Goal: Task Accomplishment & Management: Complete application form

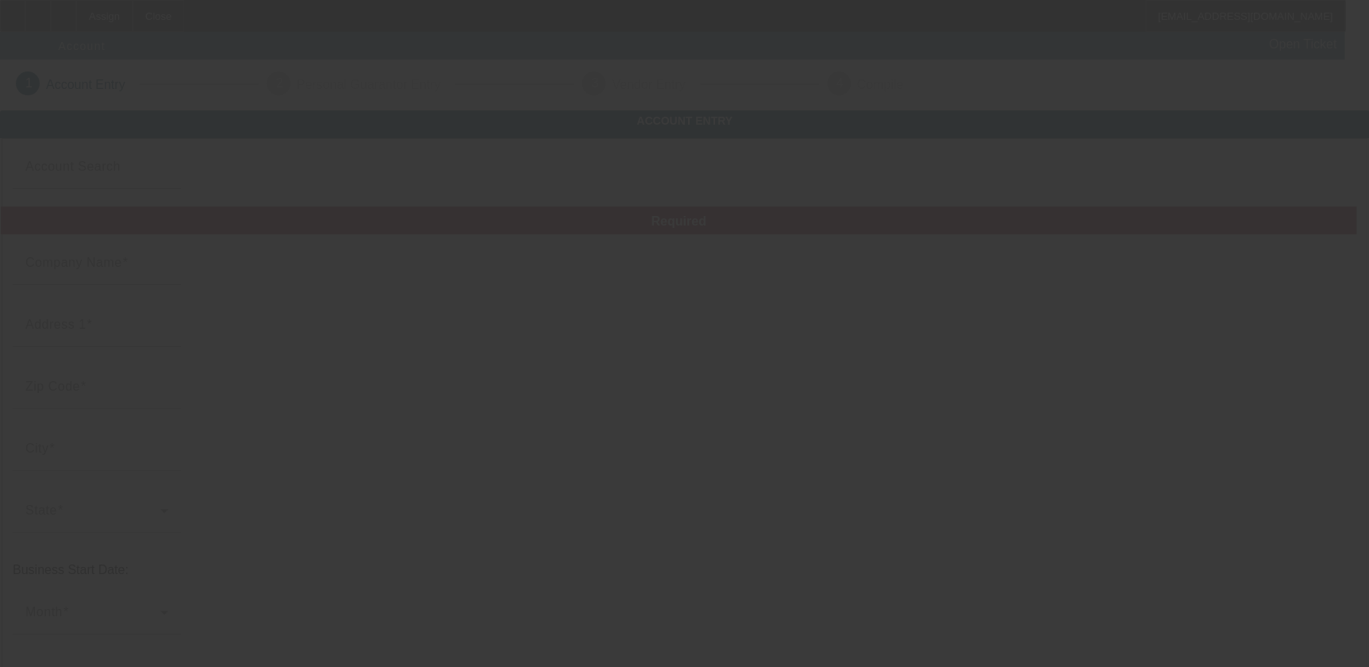
type input "Border International Global Automotive Logistics Transportation and Towing"
type input "[STREET_ADDRESS]"
type input "60428"
type input "Markham"
type input "[PHONE_NUMBER]"
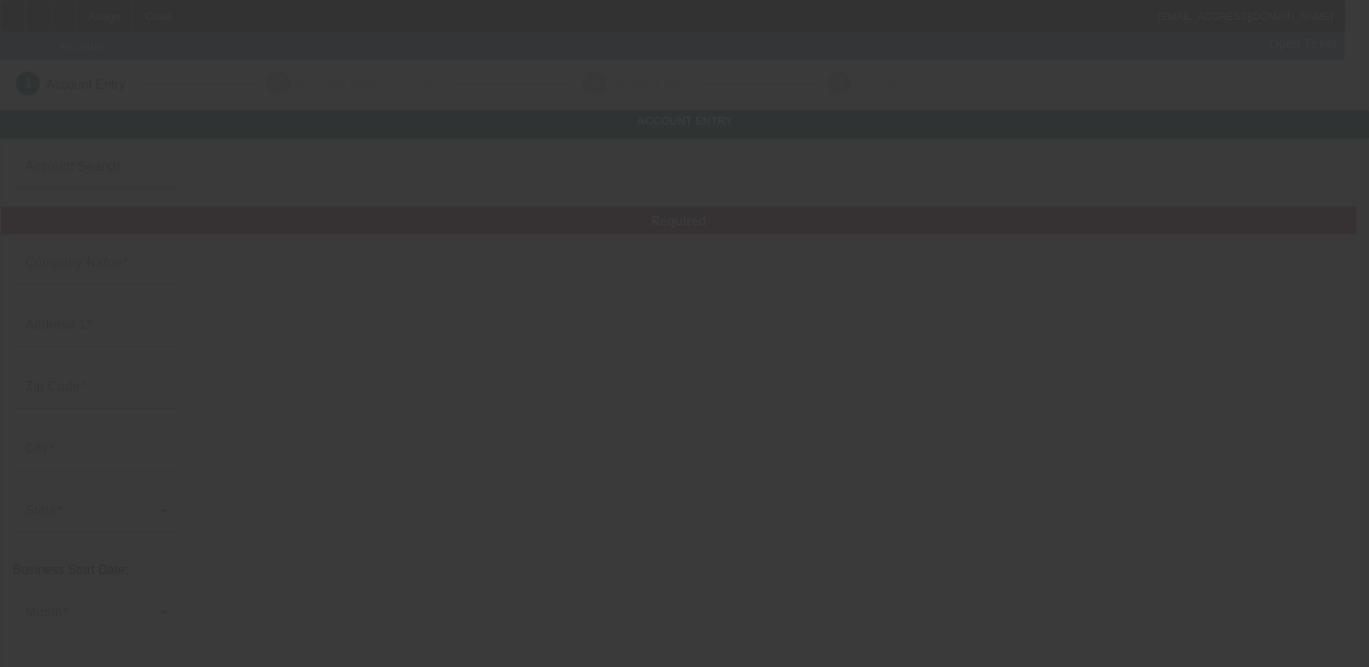
type input "Big Al Towing"
type input "[EMAIL_ADDRESS][DOMAIN_NAME]"
type input "[US_EMPLOYER_IDENTIFICATION_NUMBER]"
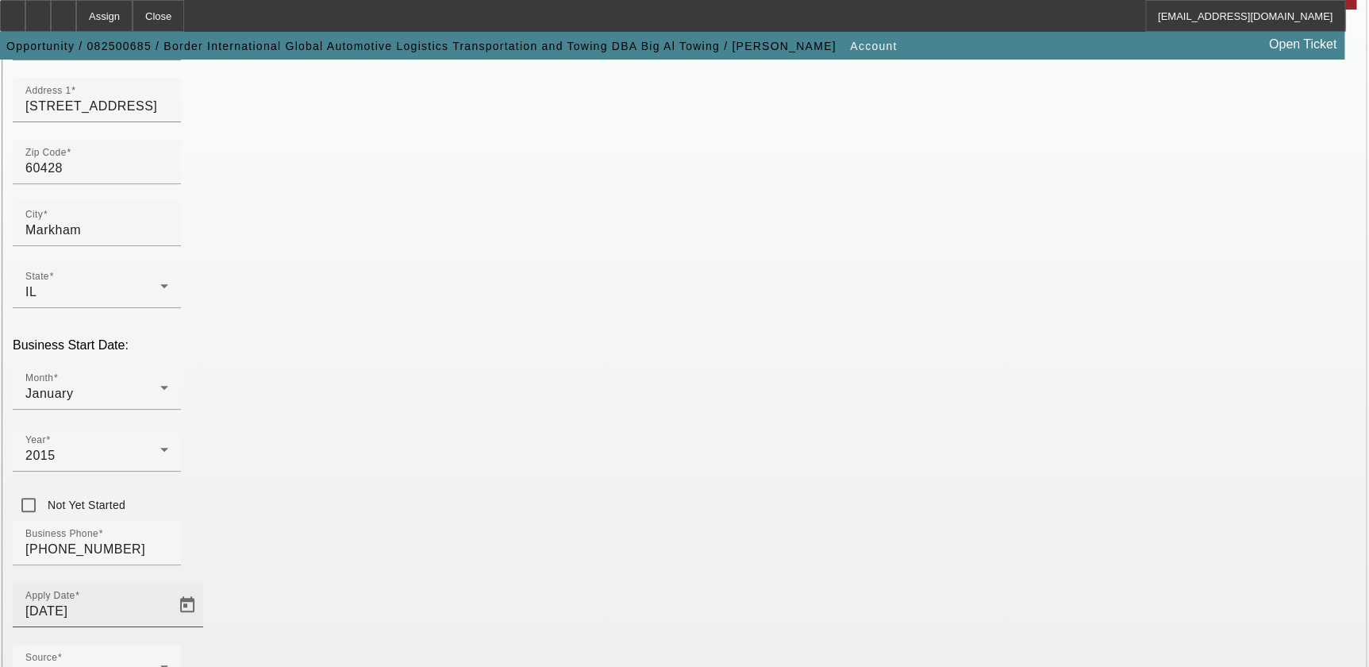
scroll to position [342, 0]
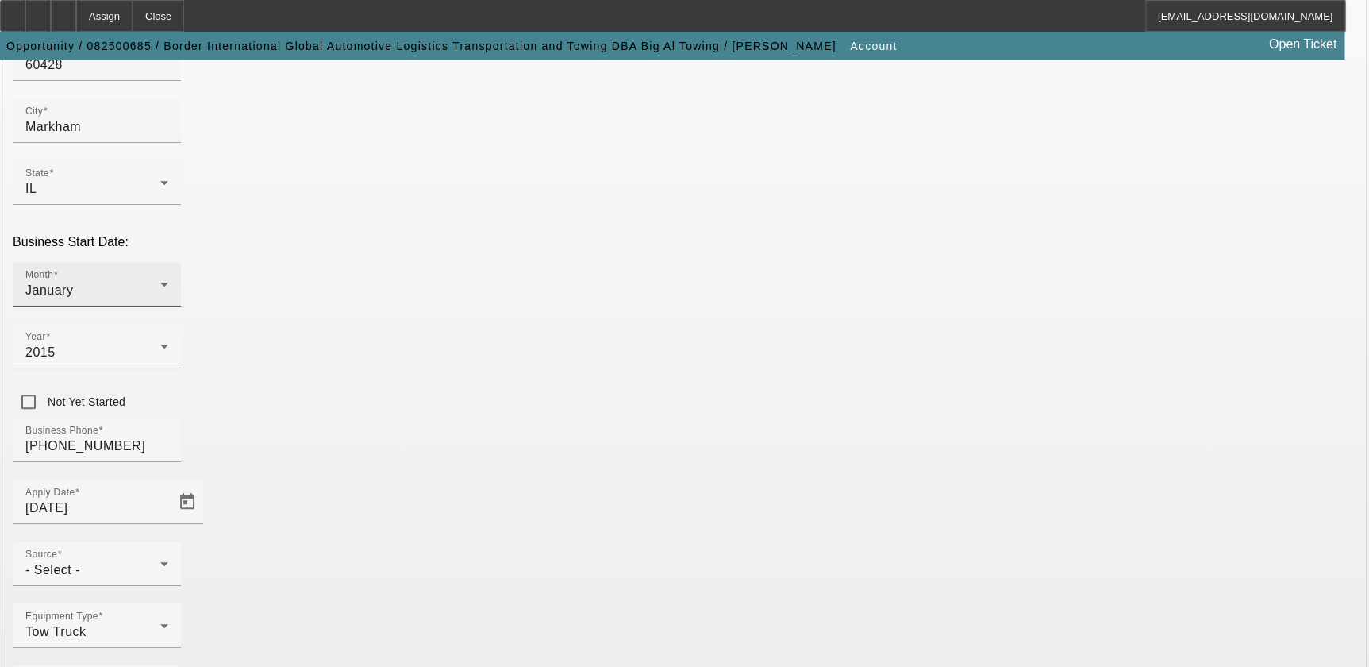
drag, startPoint x: 1033, startPoint y: 630, endPoint x: 301, endPoint y: 209, distance: 844.4
click at [160, 281] on div "January" at bounding box center [92, 290] width 135 height 19
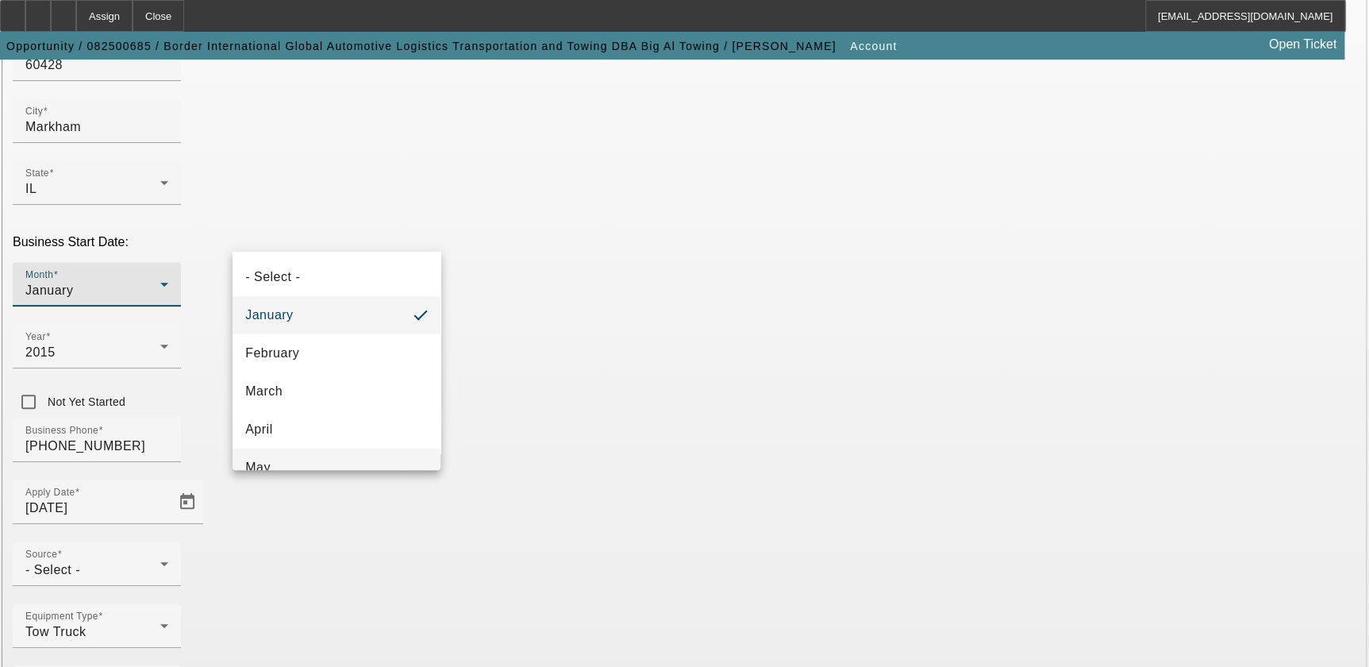
click at [302, 460] on mat-option "May" at bounding box center [337, 467] width 208 height 38
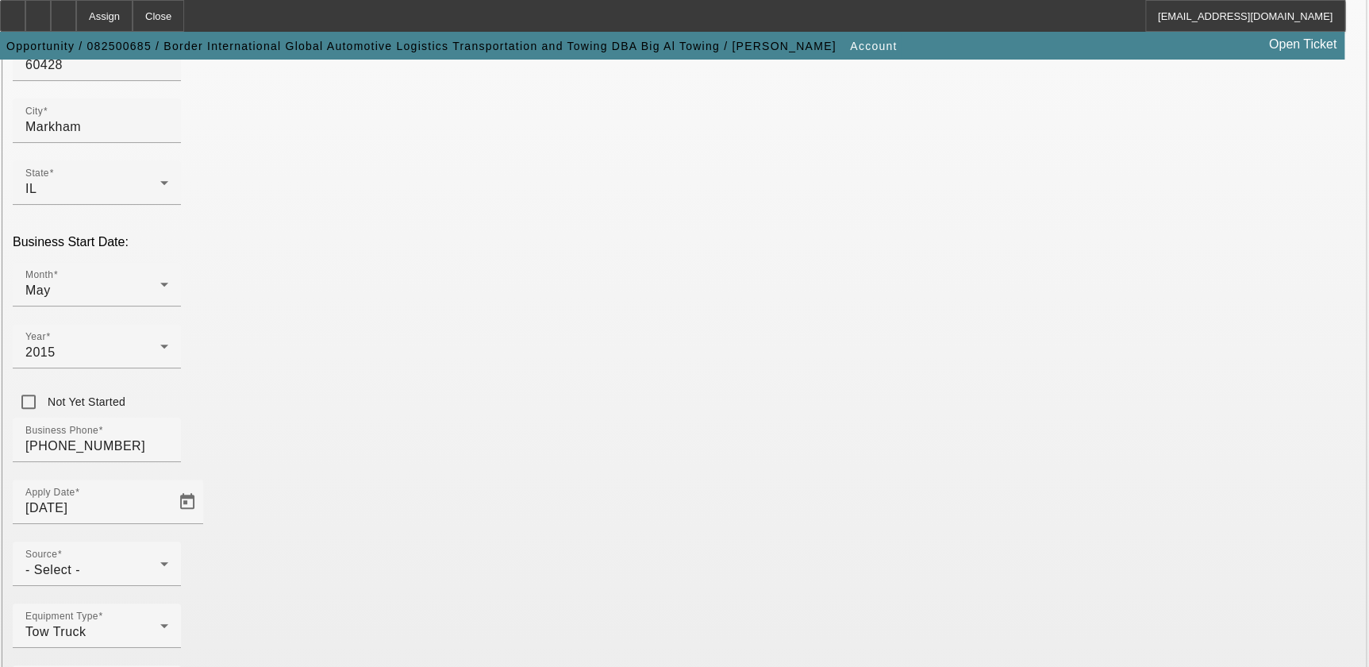
click at [160, 560] on div "- Select -" at bounding box center [92, 569] width 135 height 19
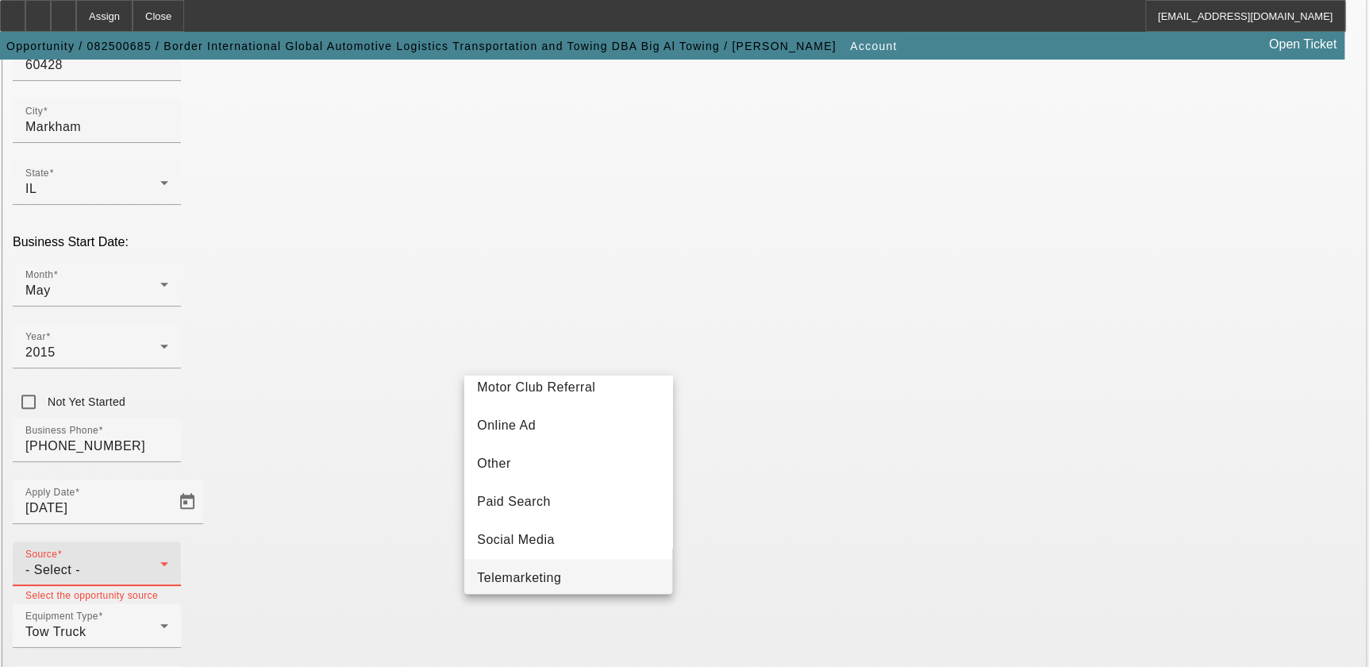
click at [587, 584] on mat-option "Telemarketing" at bounding box center [568, 578] width 208 height 38
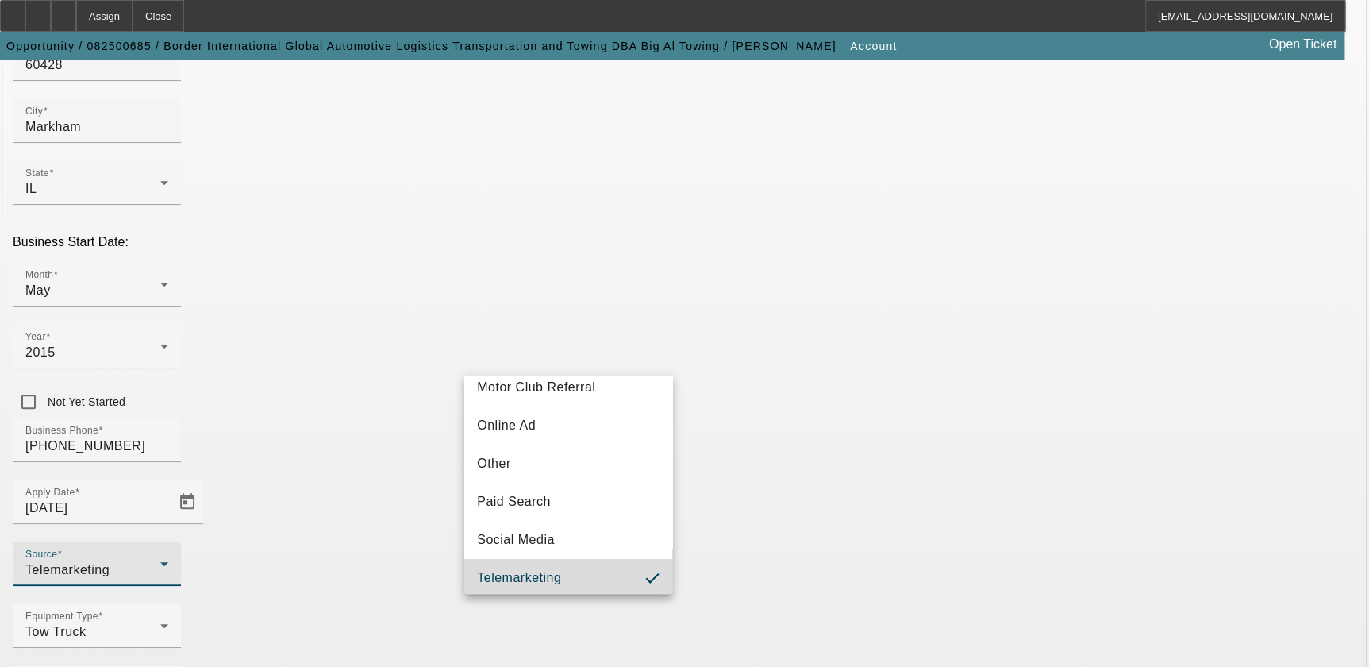
scroll to position [444, 0]
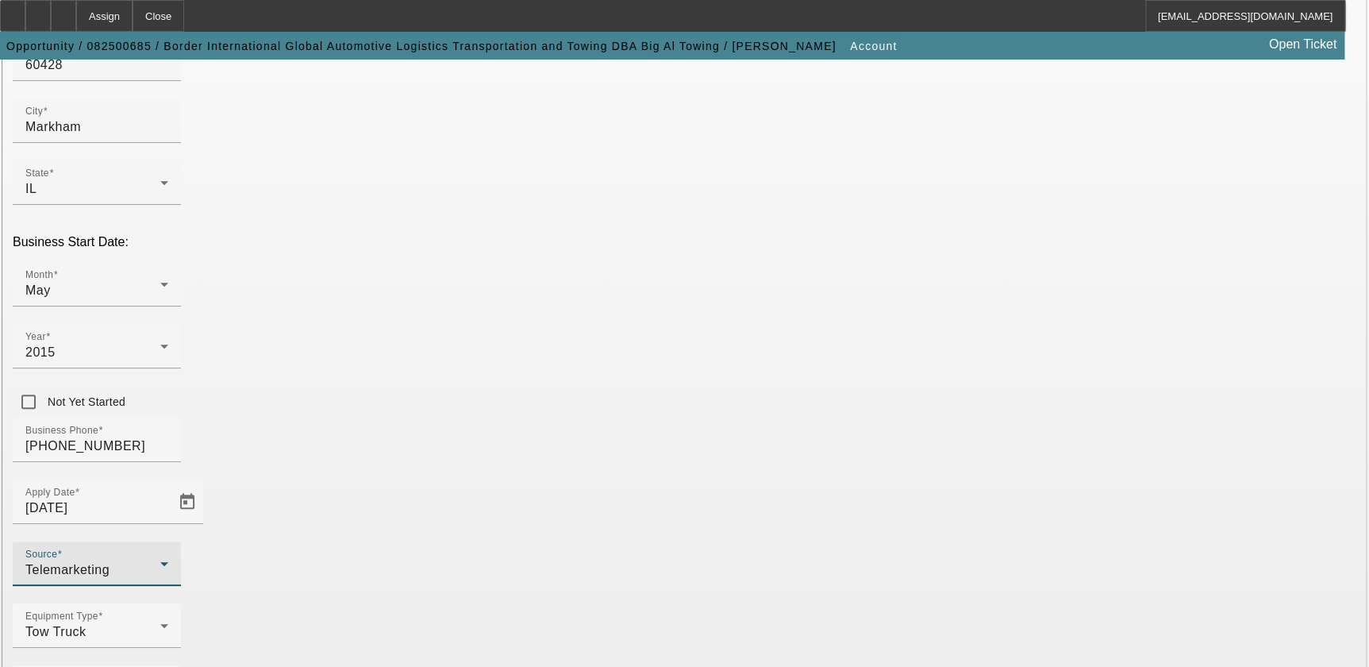
drag, startPoint x: 1051, startPoint y: 569, endPoint x: 1026, endPoint y: 604, distance: 42.7
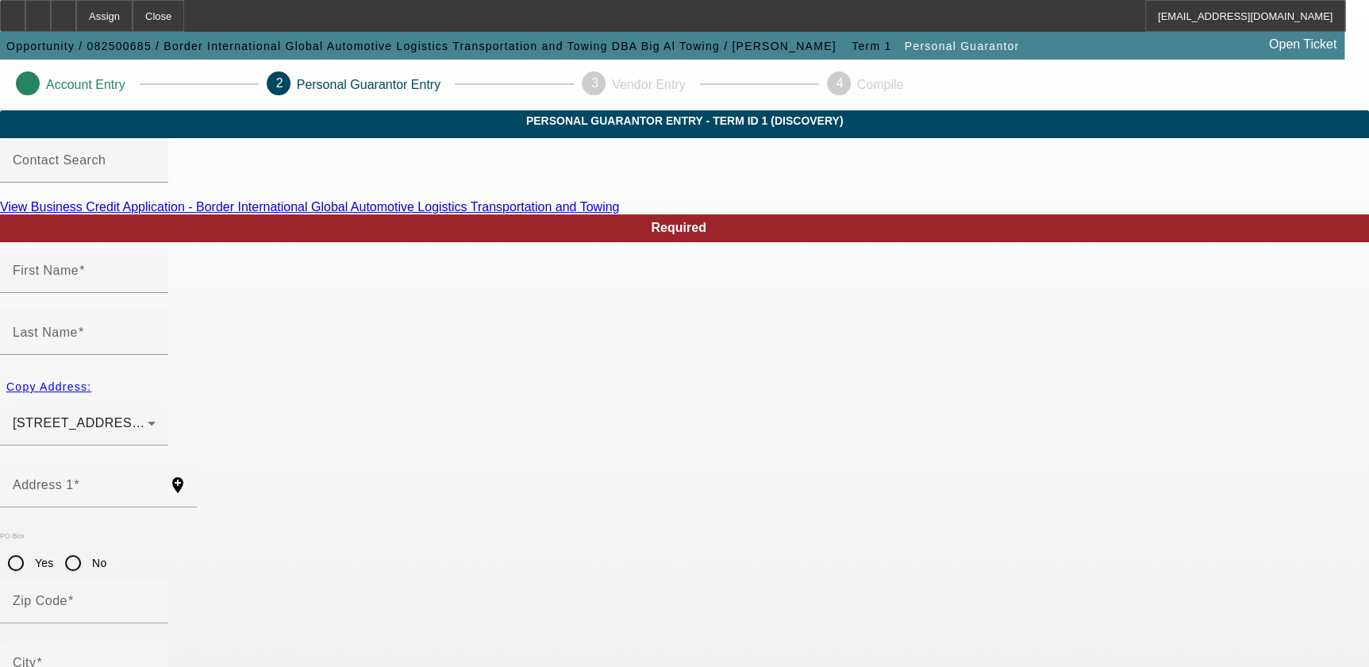
type input "Ariel"
type input "Byrd"
type input "9200 S Ellis Ave"
radio input "true"
type input "60619"
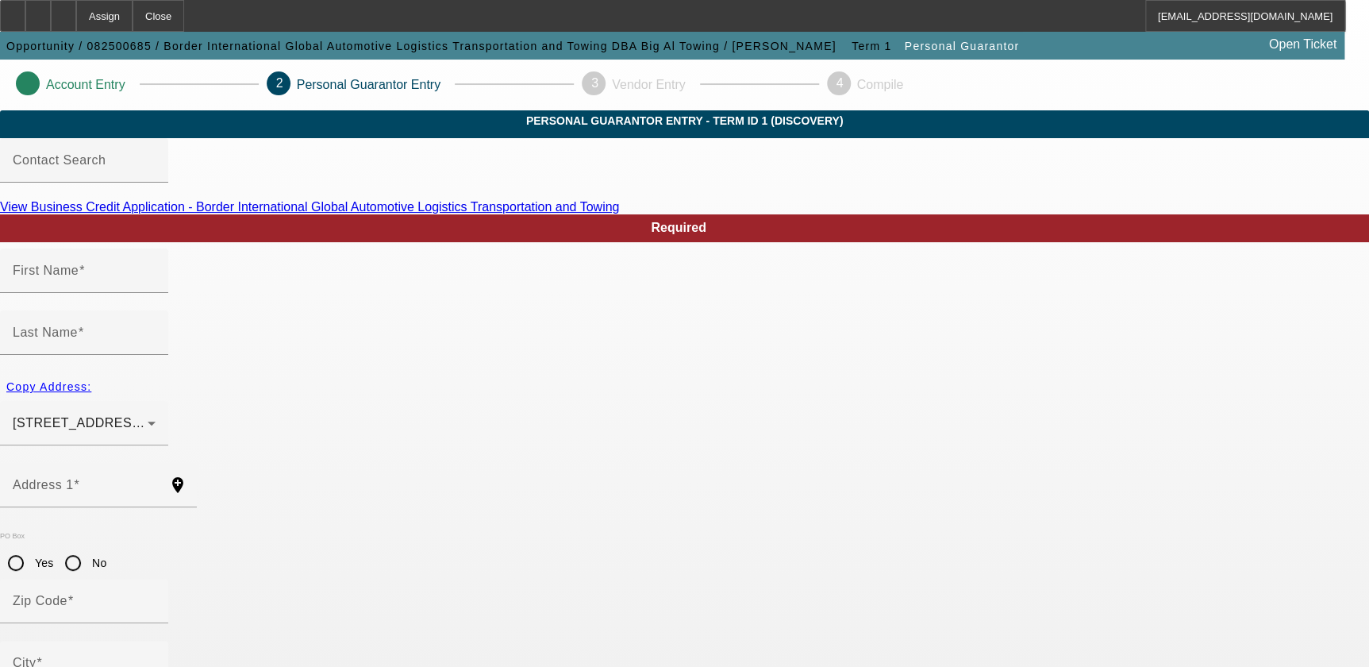
type input "Chicago"
type input "(773) 664-7847"
type input "100"
type input "325-88-6407"
type input "bigalservice@gmail.com"
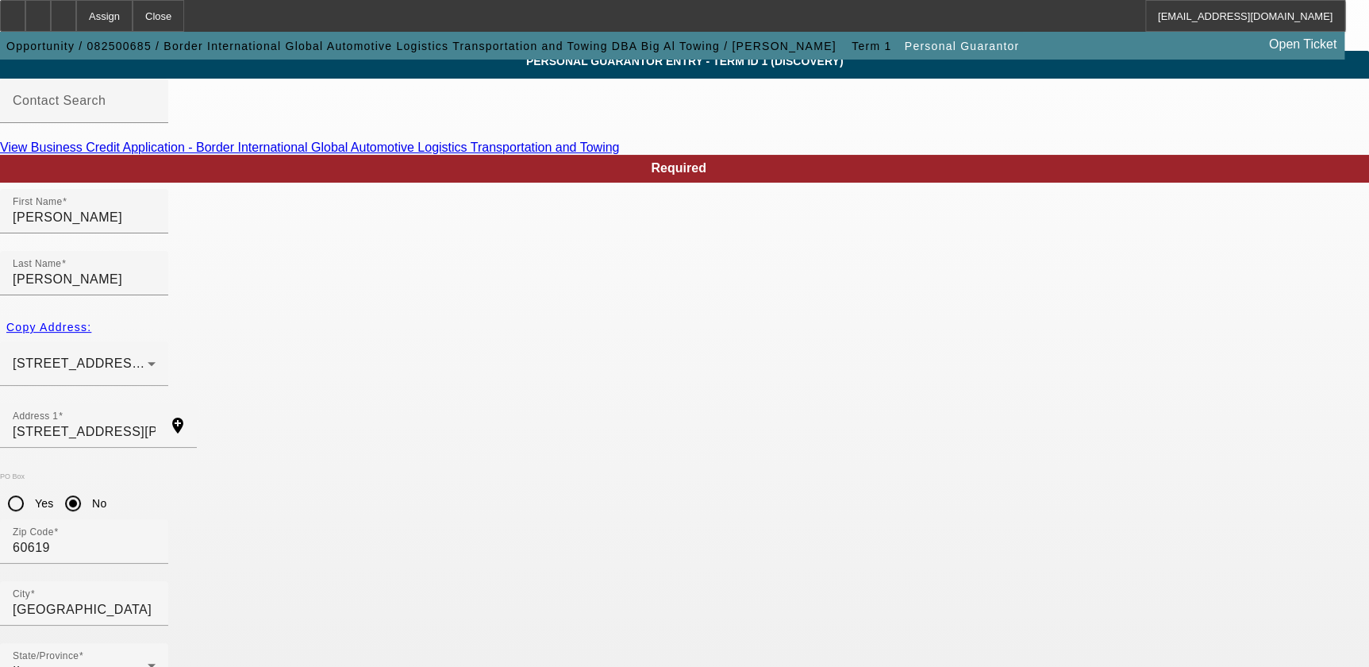
scroll to position [120, 0]
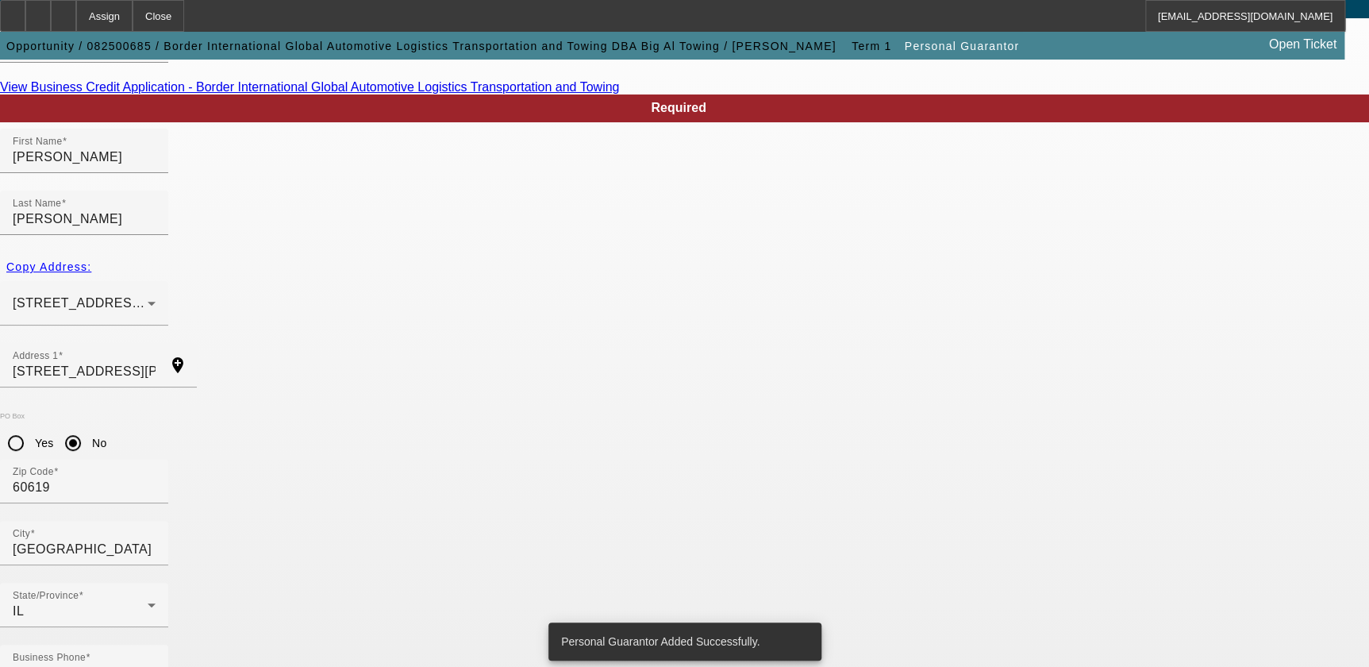
scroll to position [0, 0]
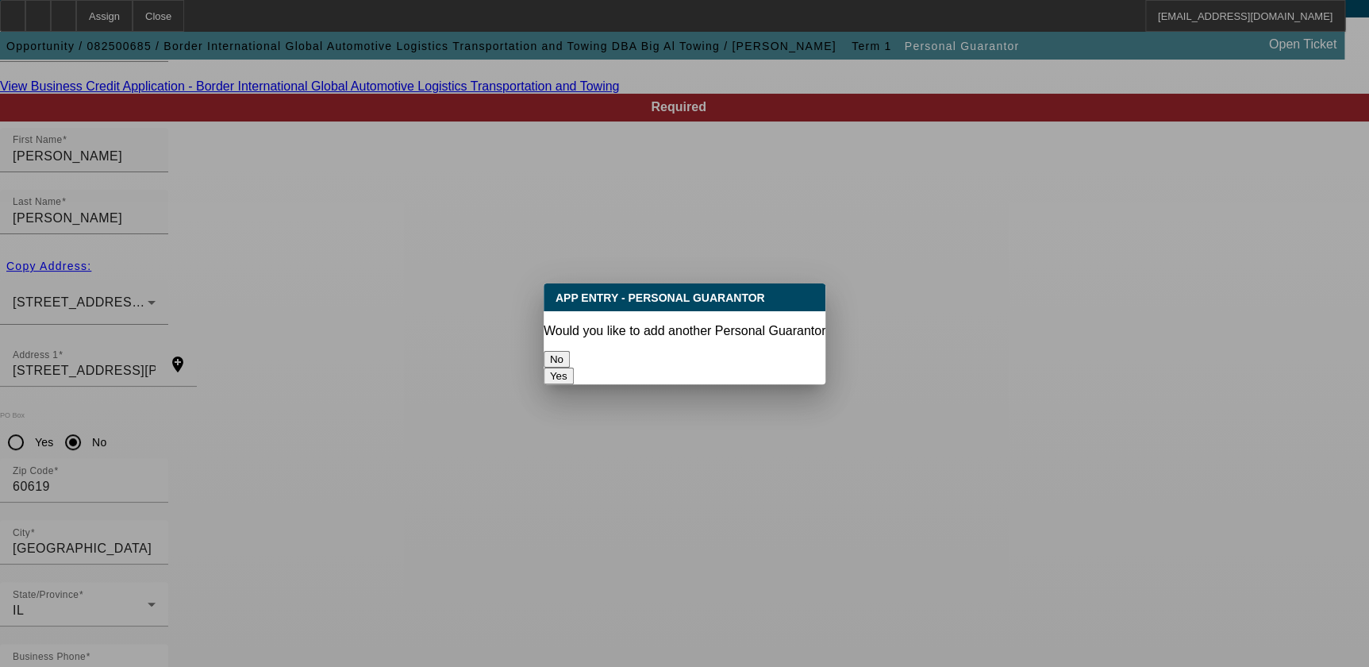
click at [570, 351] on button "No" at bounding box center [557, 359] width 26 height 17
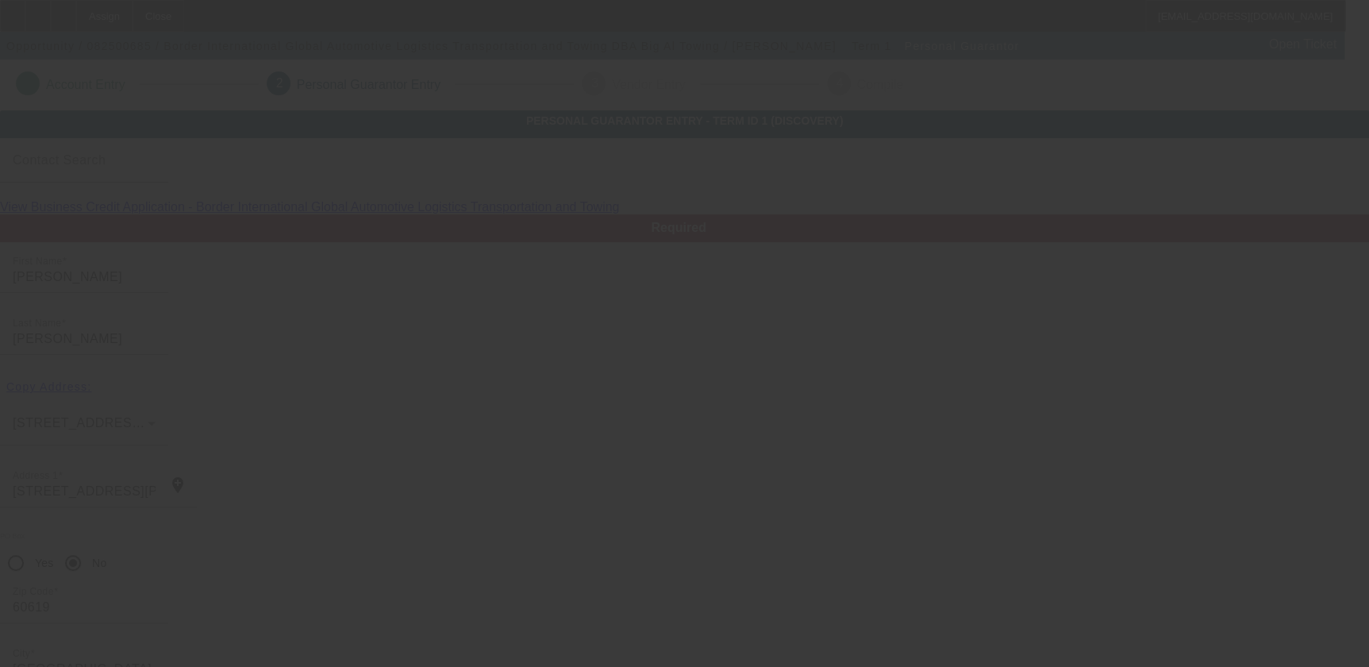
scroll to position [120, 0]
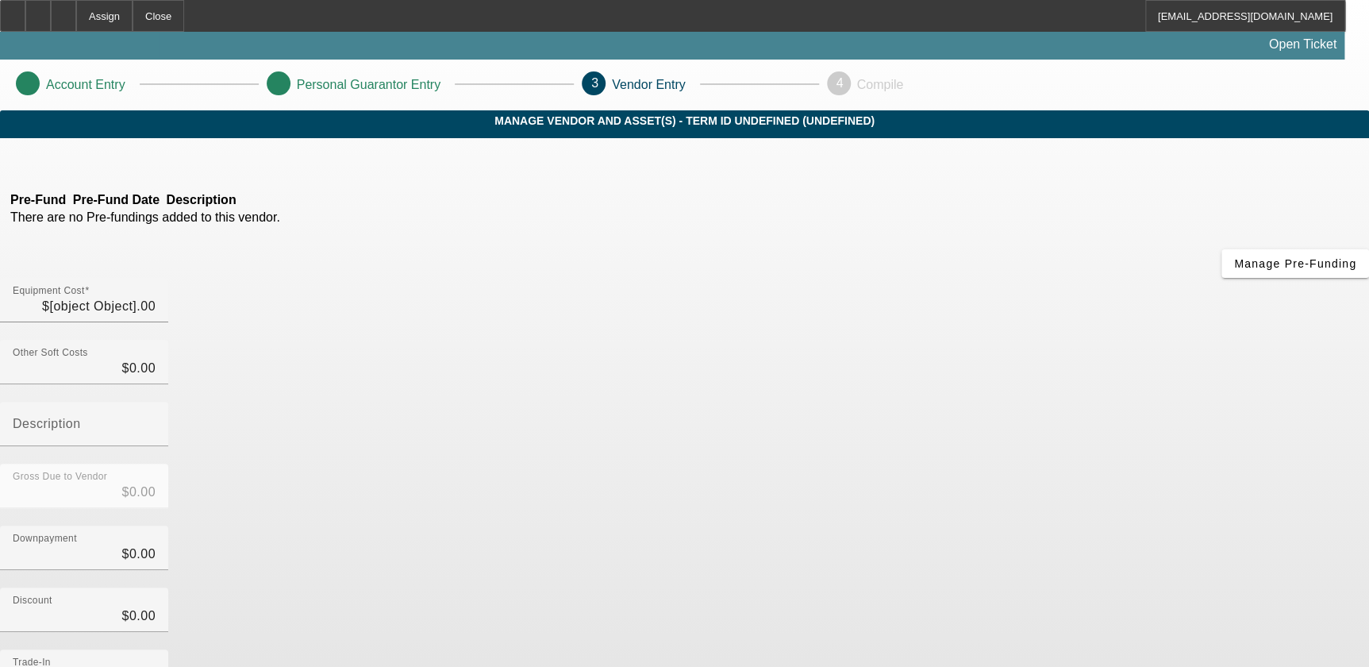
type input "$71,517.92"
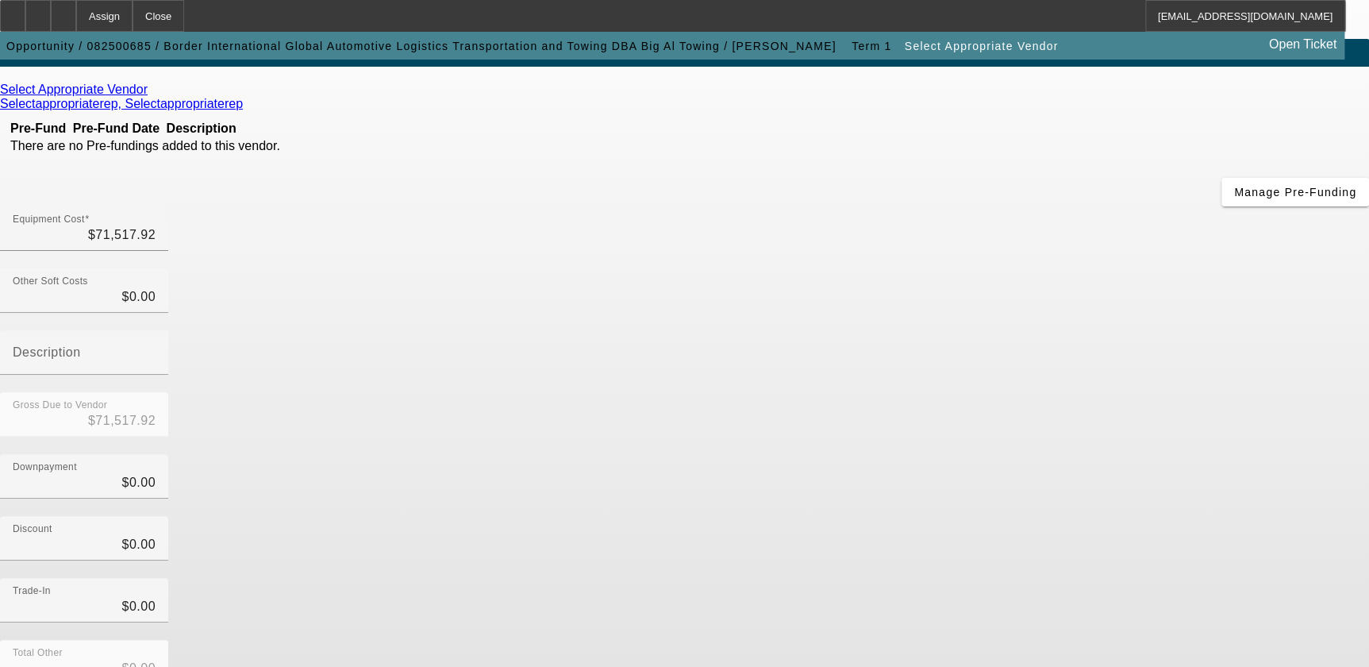
scroll to position [139, 0]
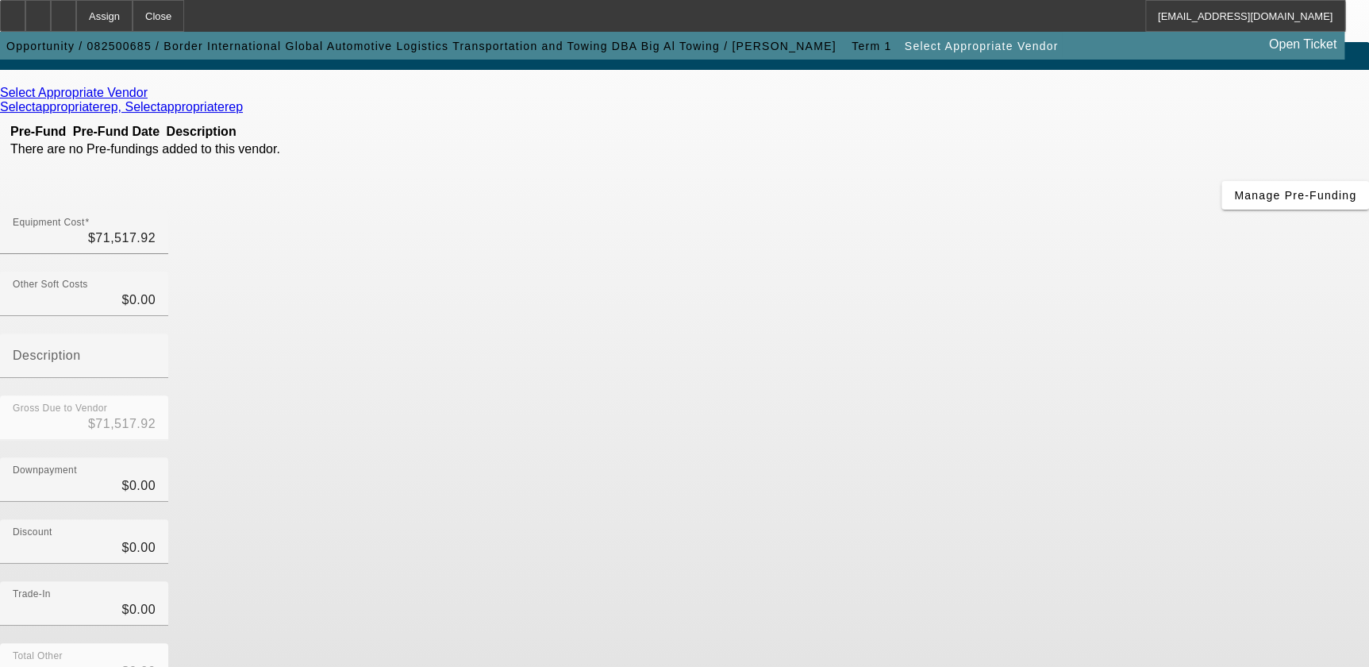
scroll to position [0, 0]
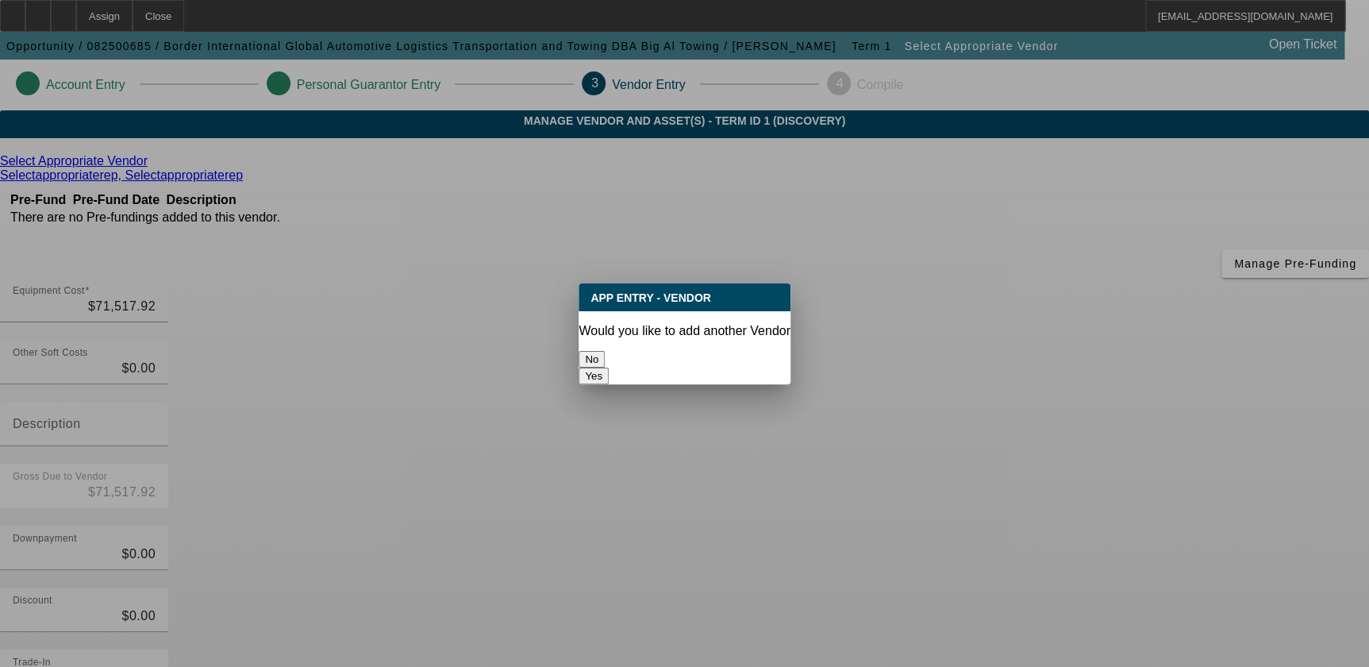
click at [605, 351] on button "No" at bounding box center [592, 359] width 26 height 17
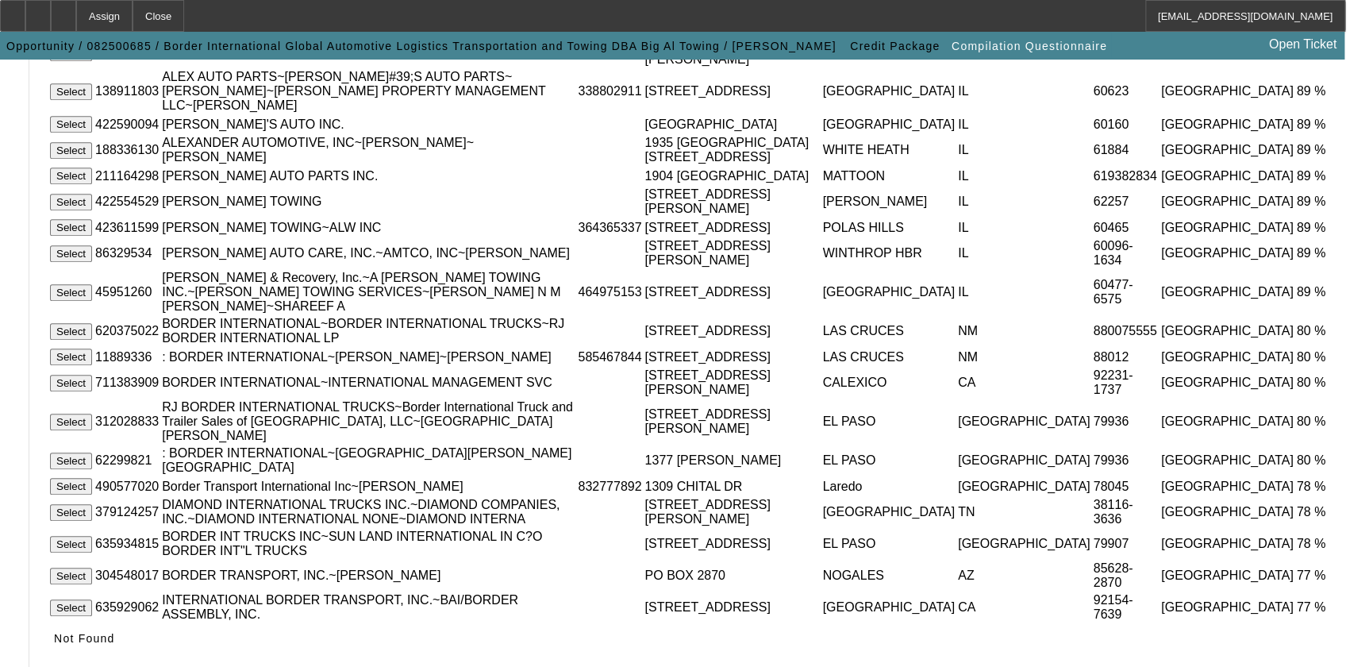
scroll to position [360, 0]
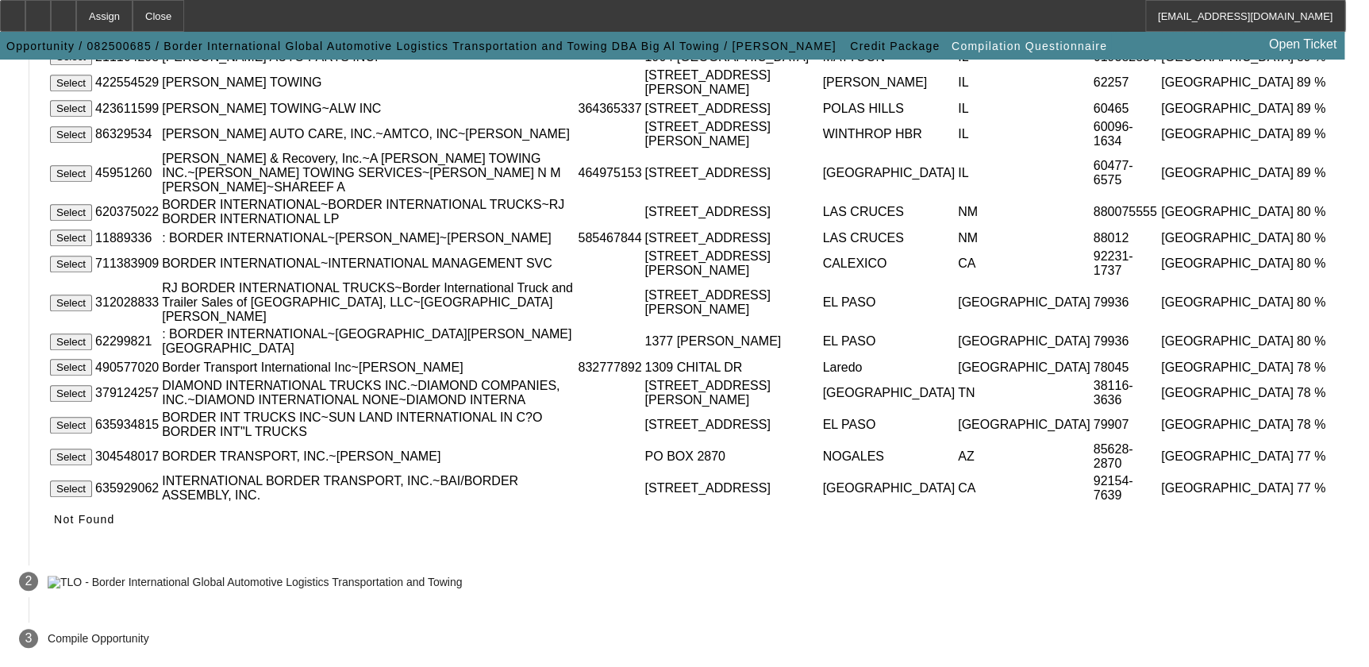
drag, startPoint x: 1093, startPoint y: 515, endPoint x: 1062, endPoint y: 516, distance: 31.0
click at [115, 515] on span "Not Found" at bounding box center [84, 519] width 61 height 13
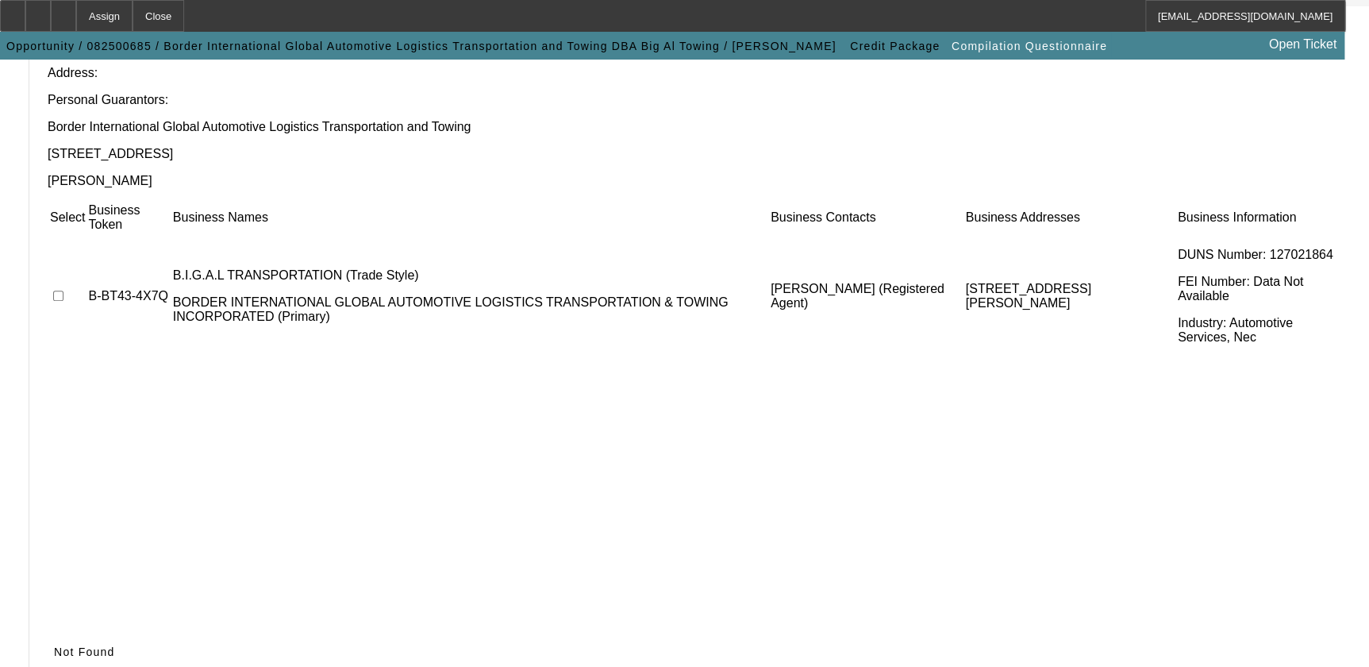
scroll to position [209, 0]
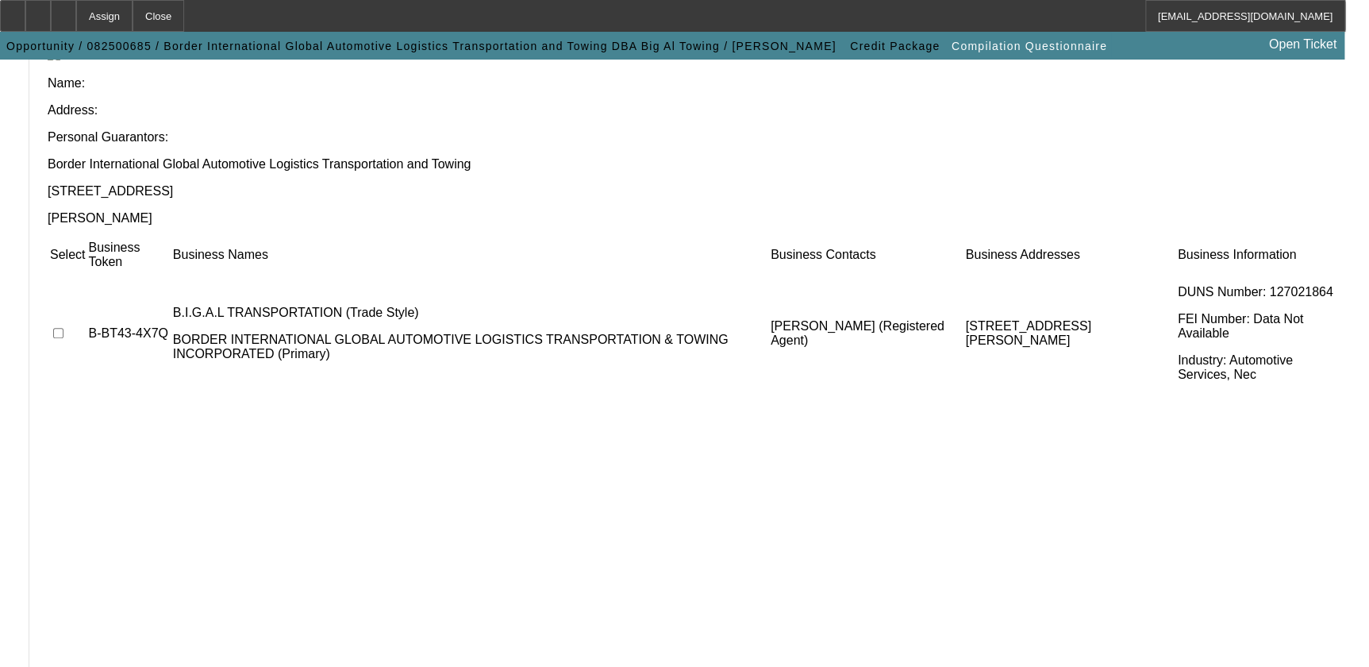
click at [63, 328] on input "checkbox" at bounding box center [58, 333] width 10 height 10
checkbox input "true"
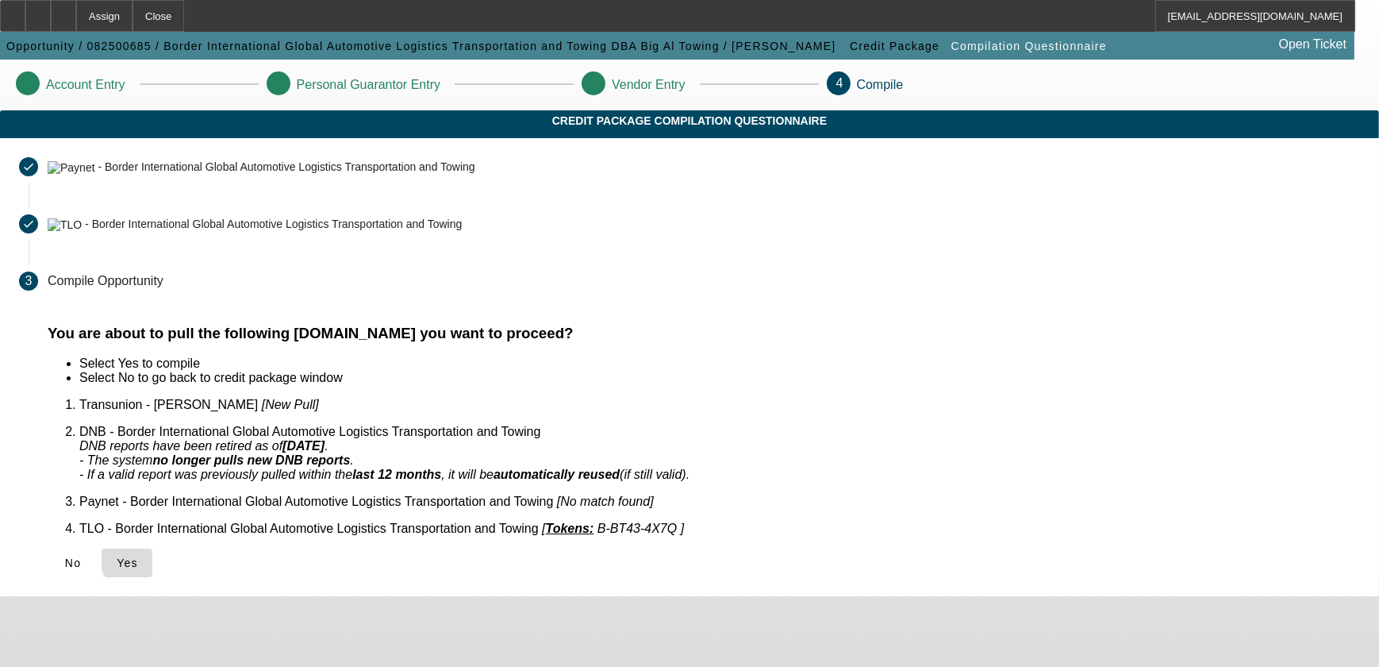
click at [138, 556] on span "Yes" at bounding box center [127, 562] width 21 height 13
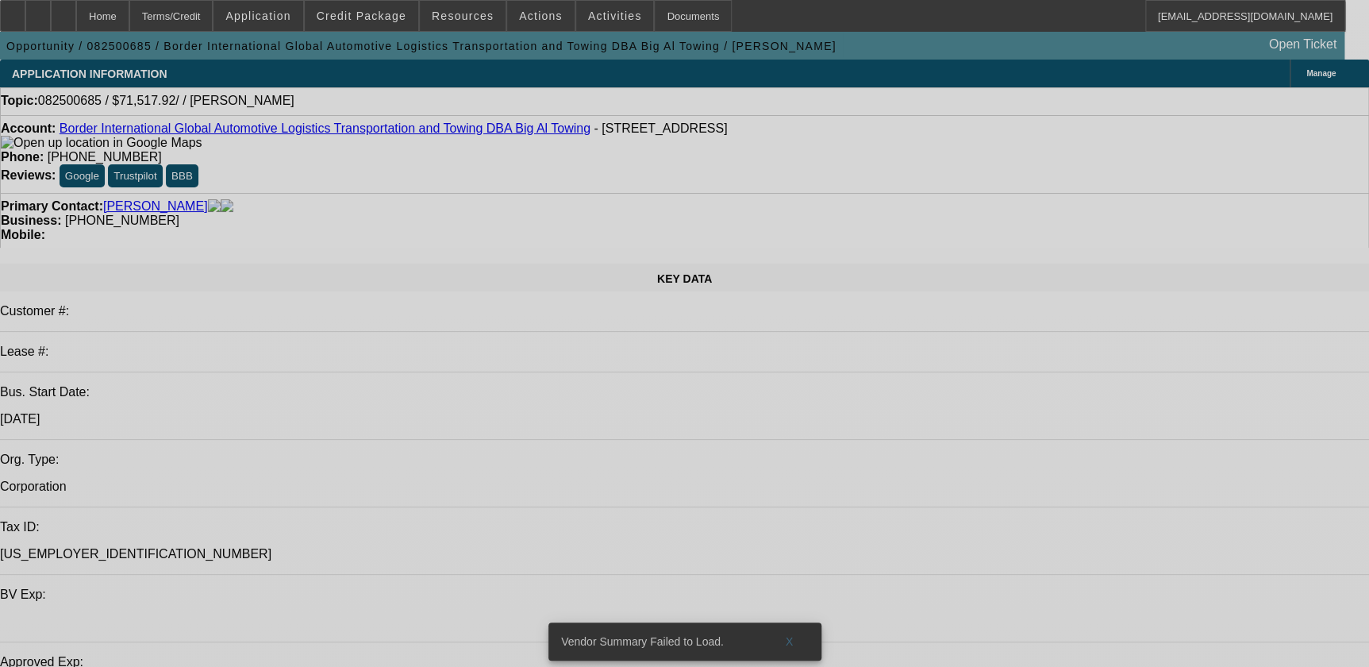
select select "0"
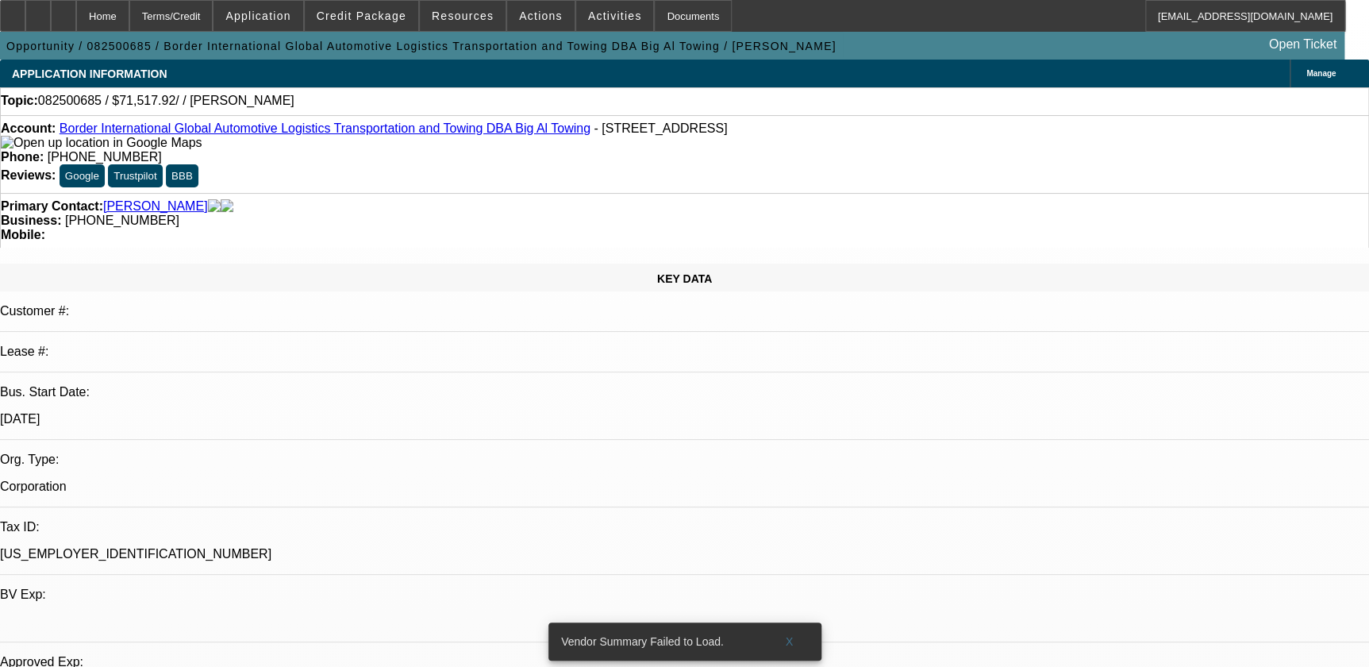
select select "2"
select select "0.1"
select select "1"
select select "2"
select select "4"
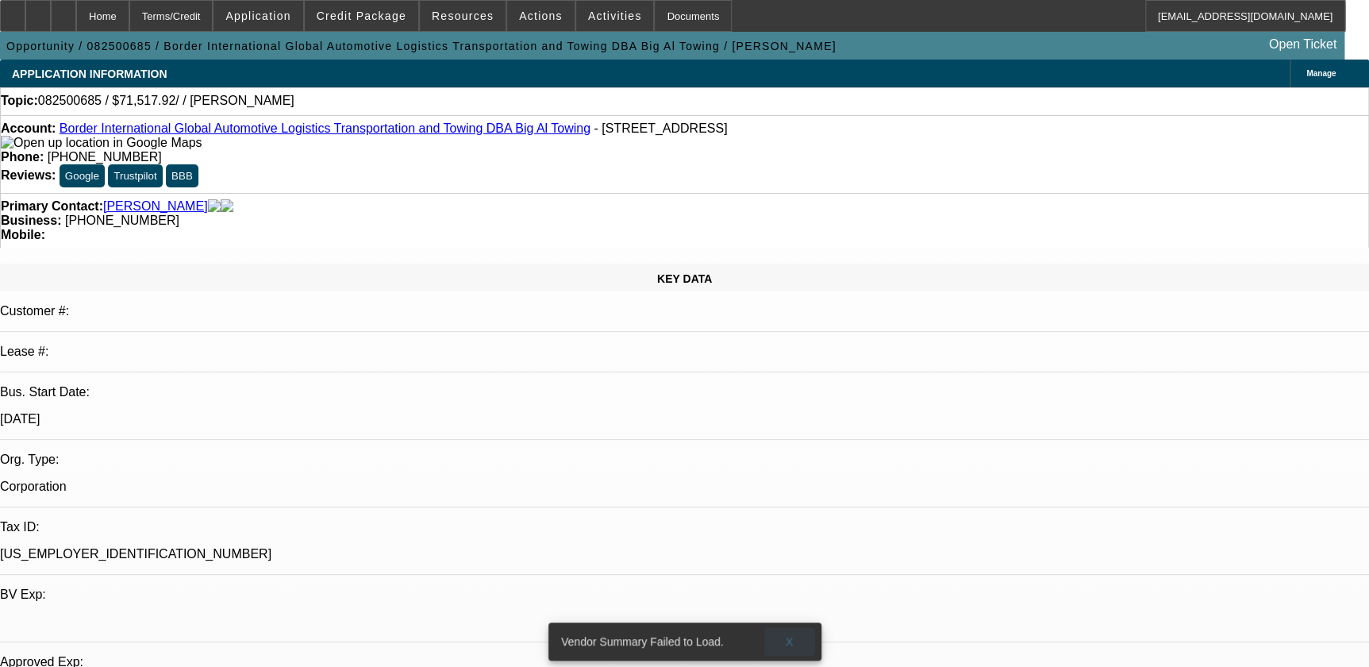
click at [784, 629] on span at bounding box center [789, 641] width 51 height 38
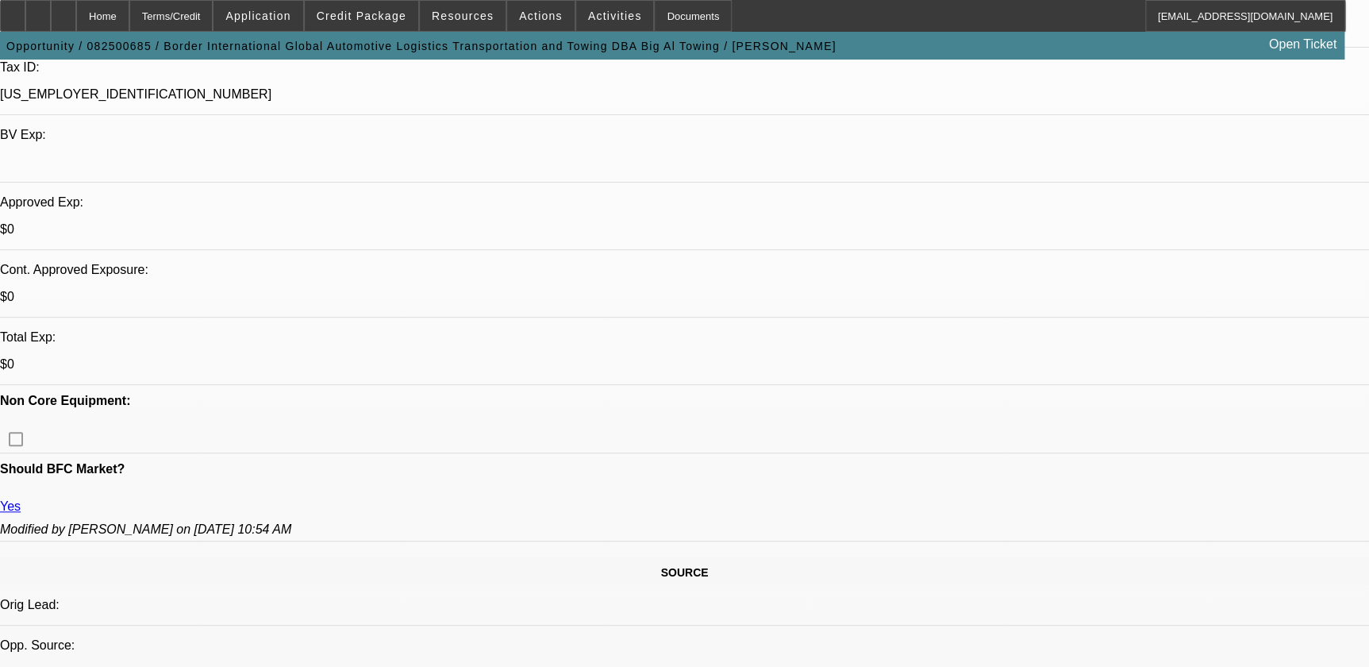
scroll to position [288, 0]
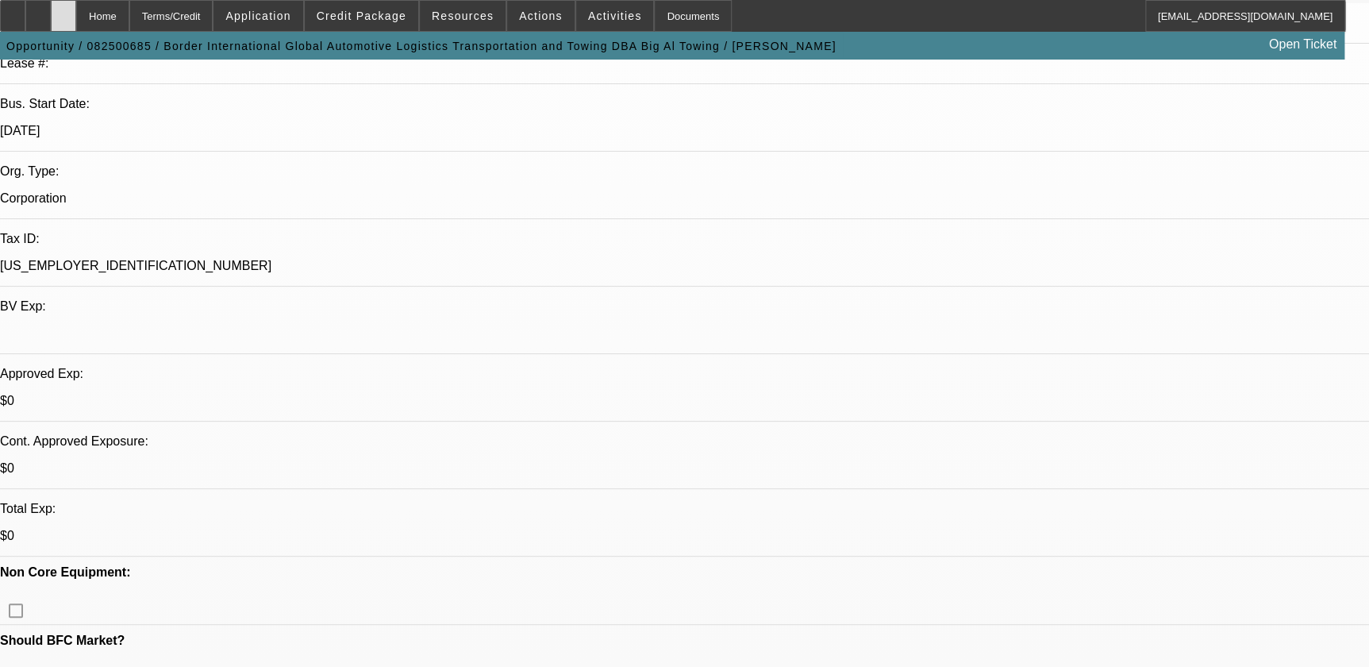
click at [63, 10] on icon at bounding box center [63, 10] width 0 height 0
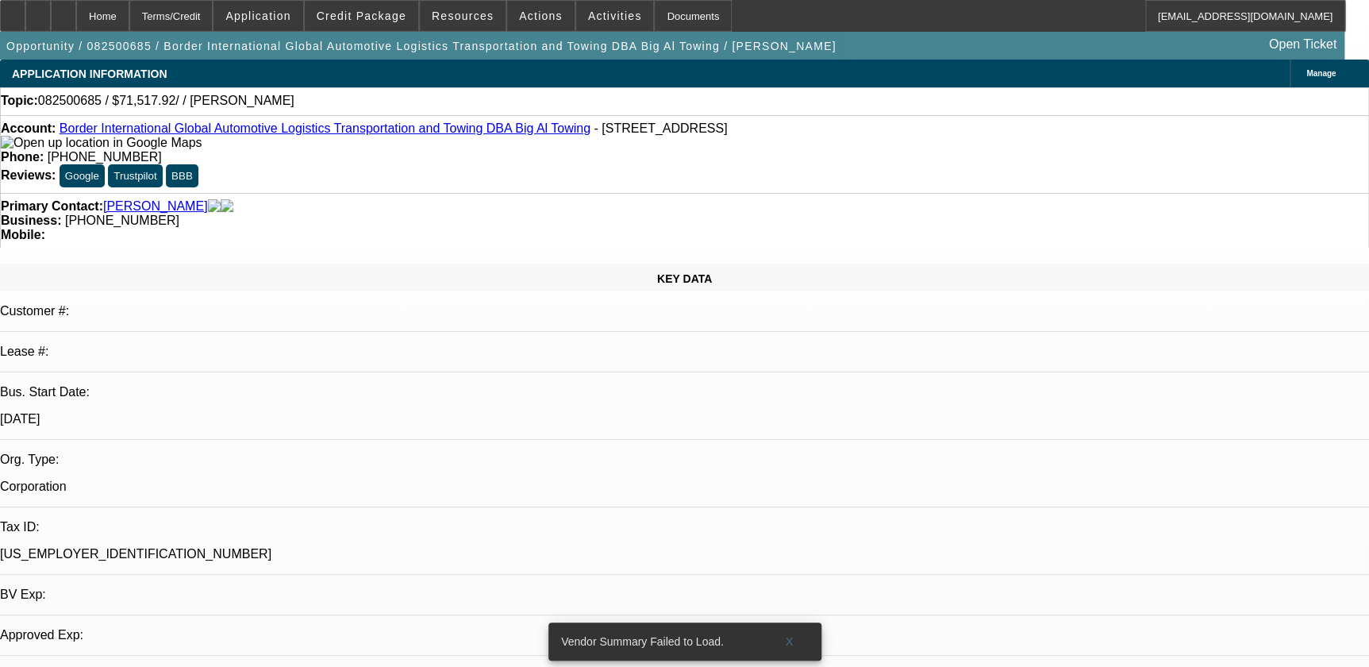
select select "0"
select select "2"
select select "0.1"
select select "1"
select select "2"
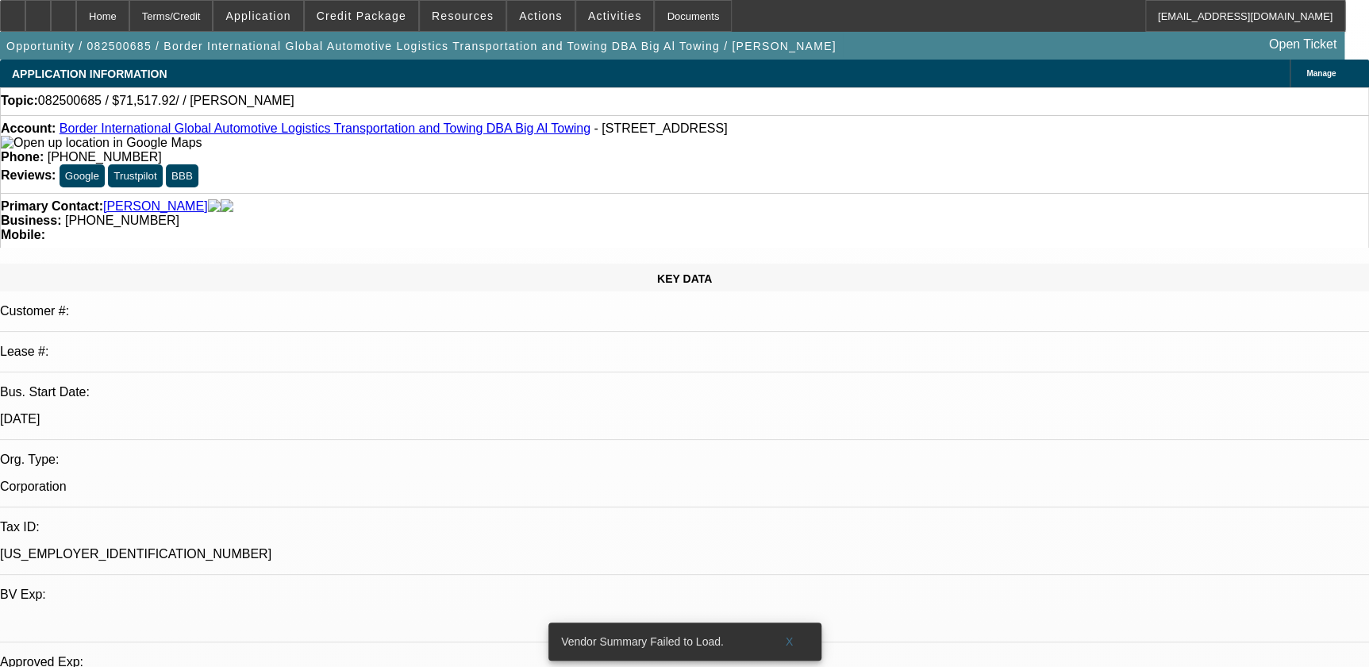
select select "4"
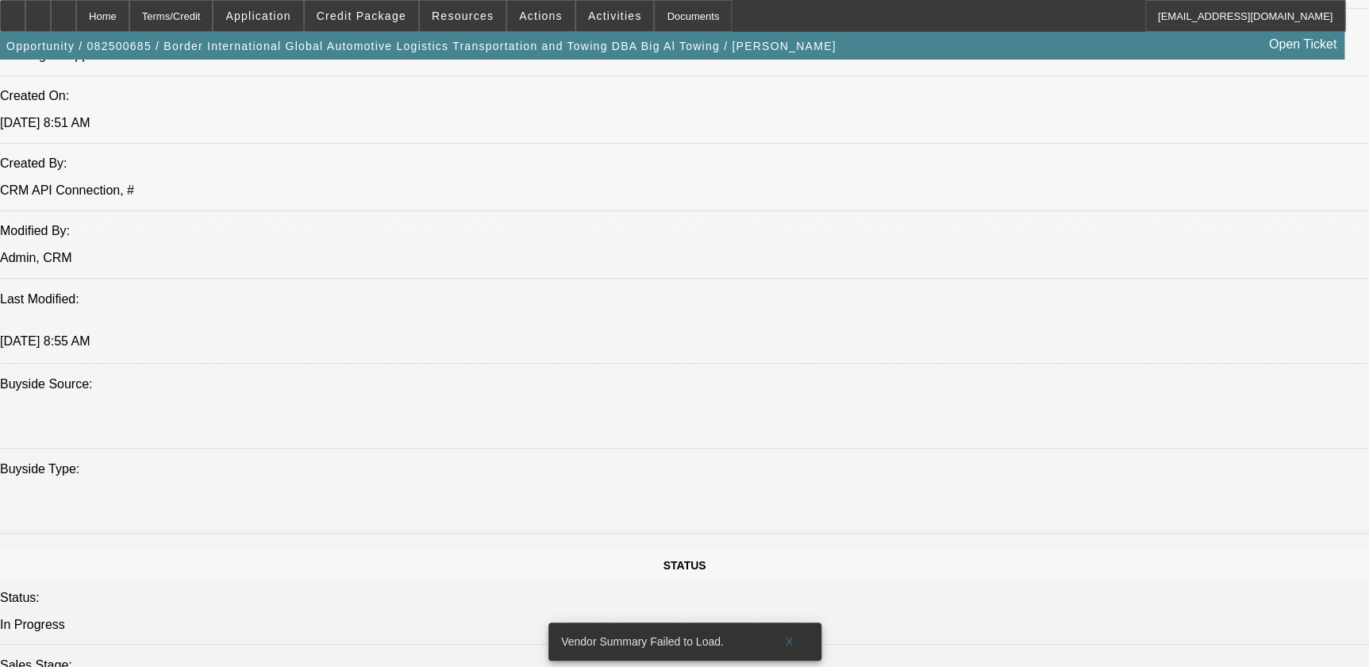
scroll to position [1226, 0]
drag, startPoint x: 793, startPoint y: 627, endPoint x: 548, endPoint y: 389, distance: 341.2
click at [787, 627] on button "X" at bounding box center [789, 641] width 51 height 29
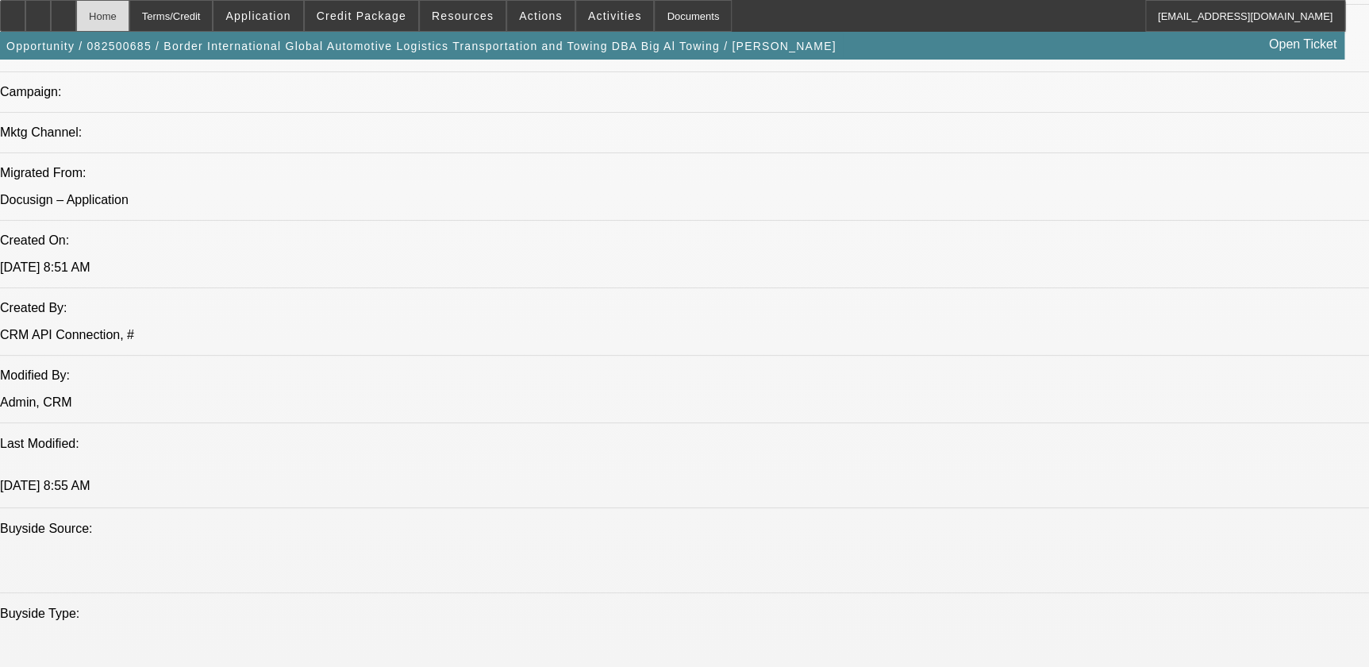
scroll to position [865, 0]
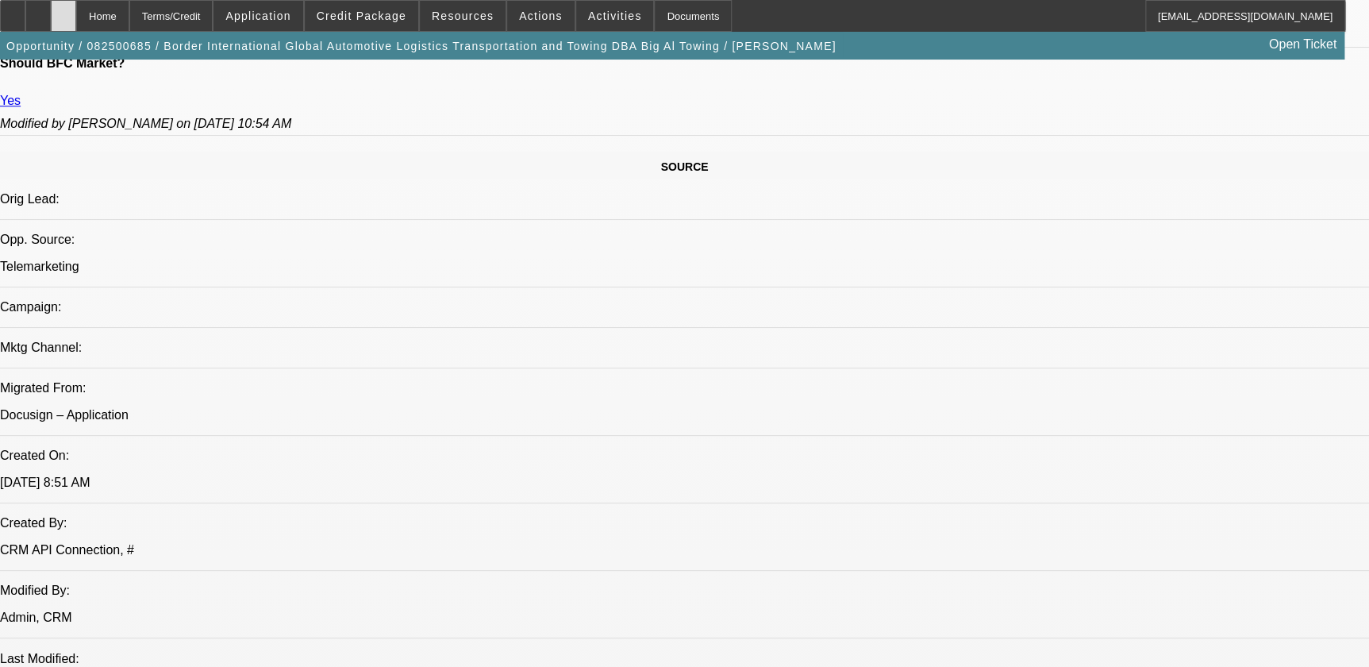
click at [76, 19] on div at bounding box center [63, 16] width 25 height 32
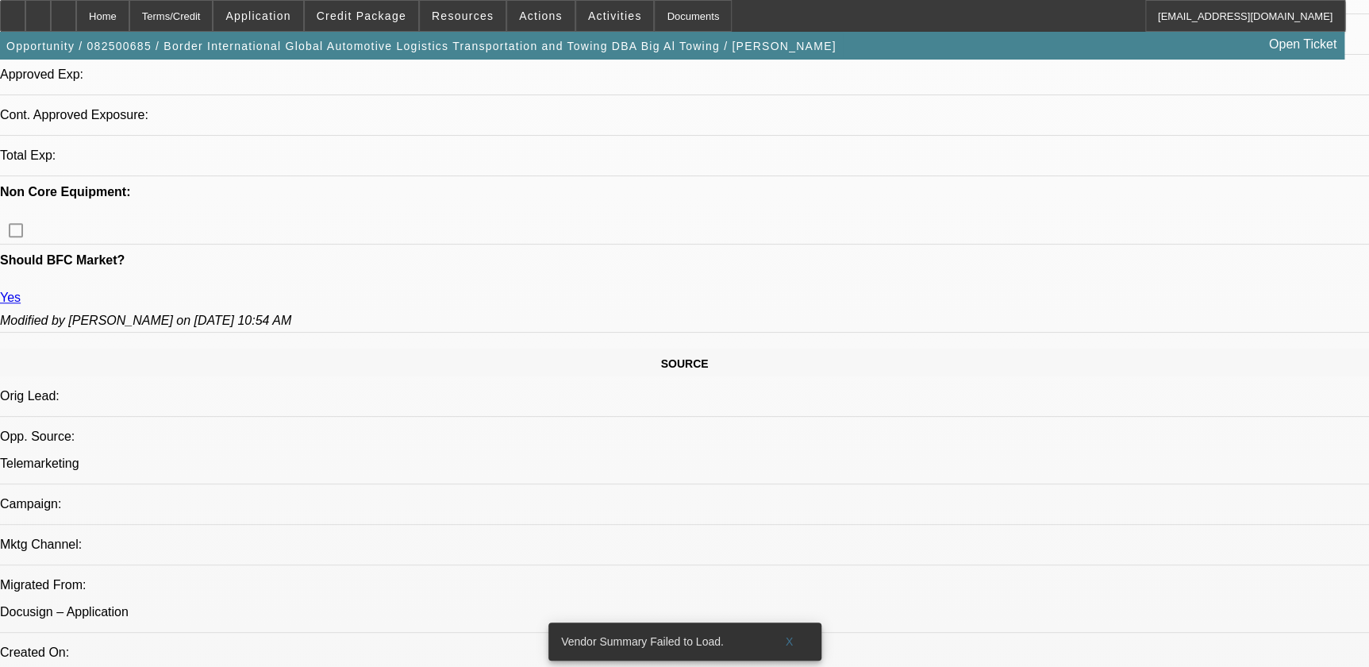
select select "0"
select select "2"
select select "0.1"
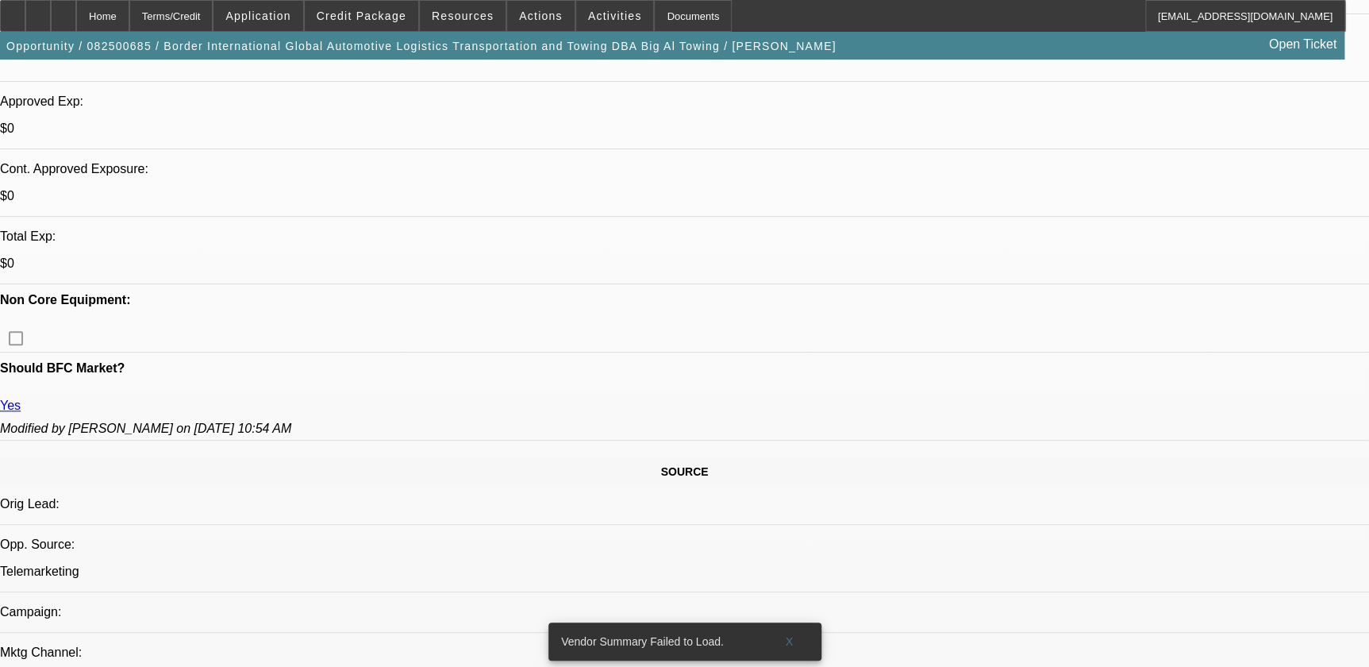
select select "1"
select select "2"
select select "4"
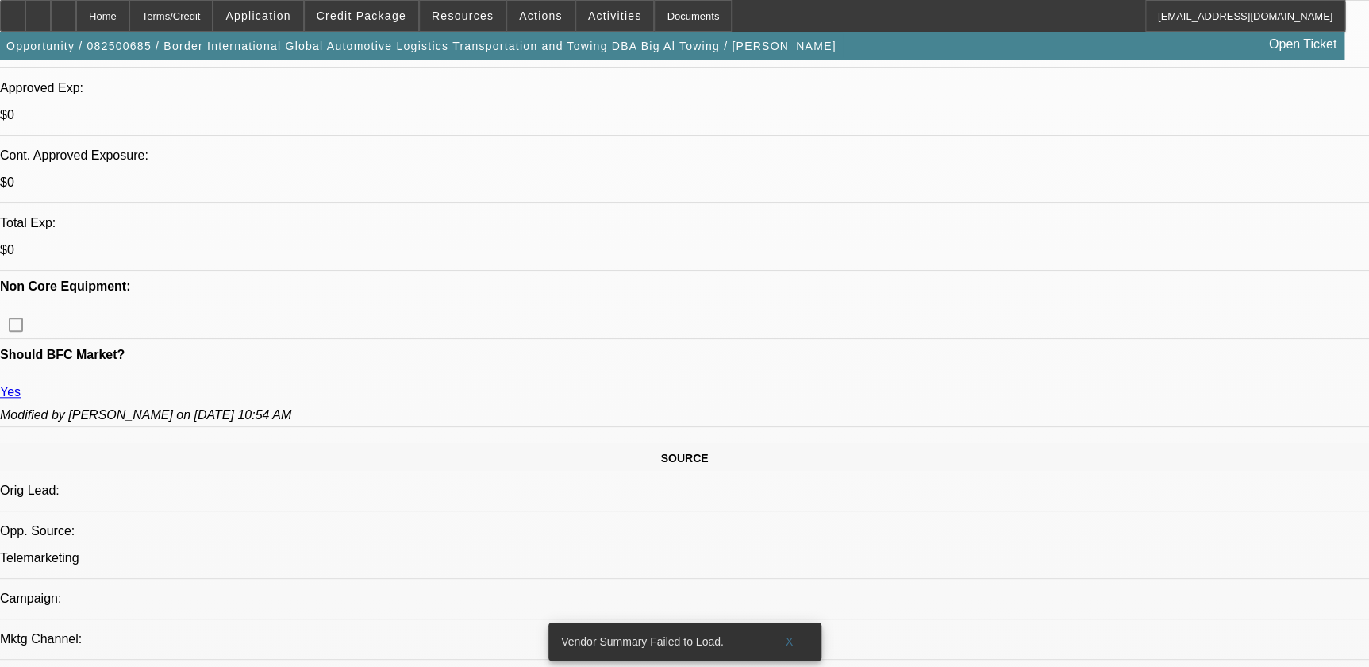
scroll to position [210, 0]
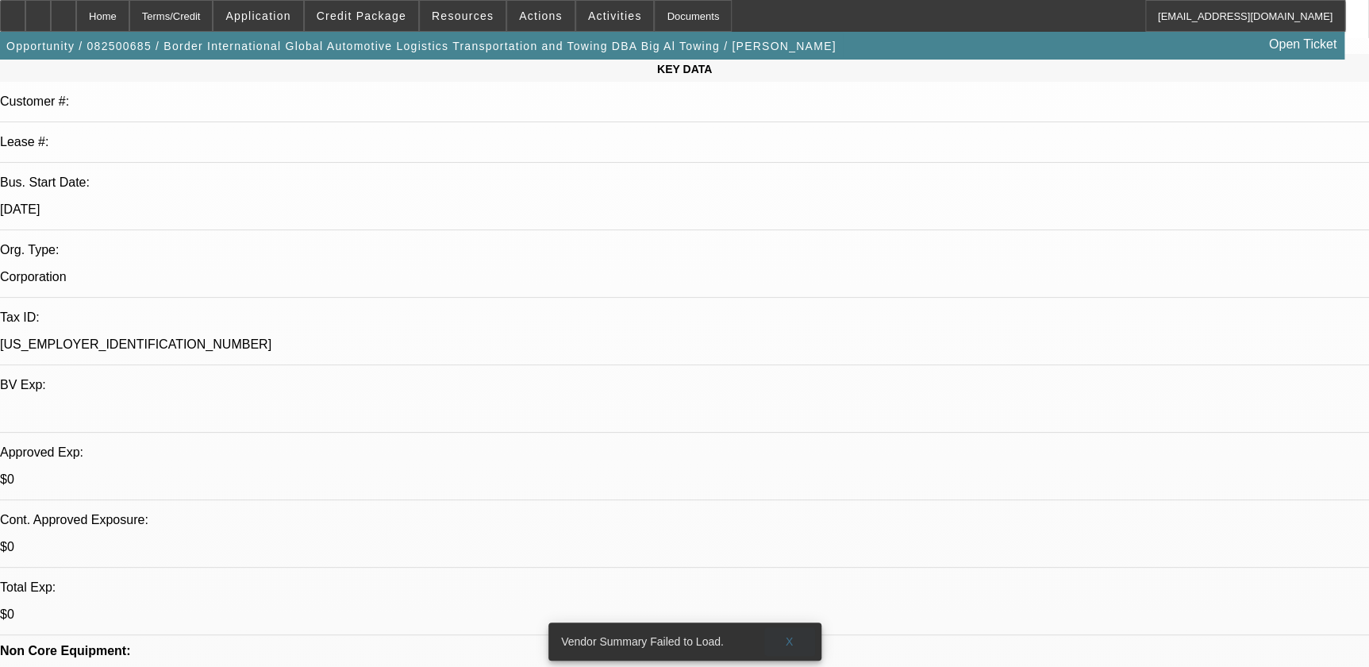
click at [783, 627] on span at bounding box center [789, 641] width 51 height 38
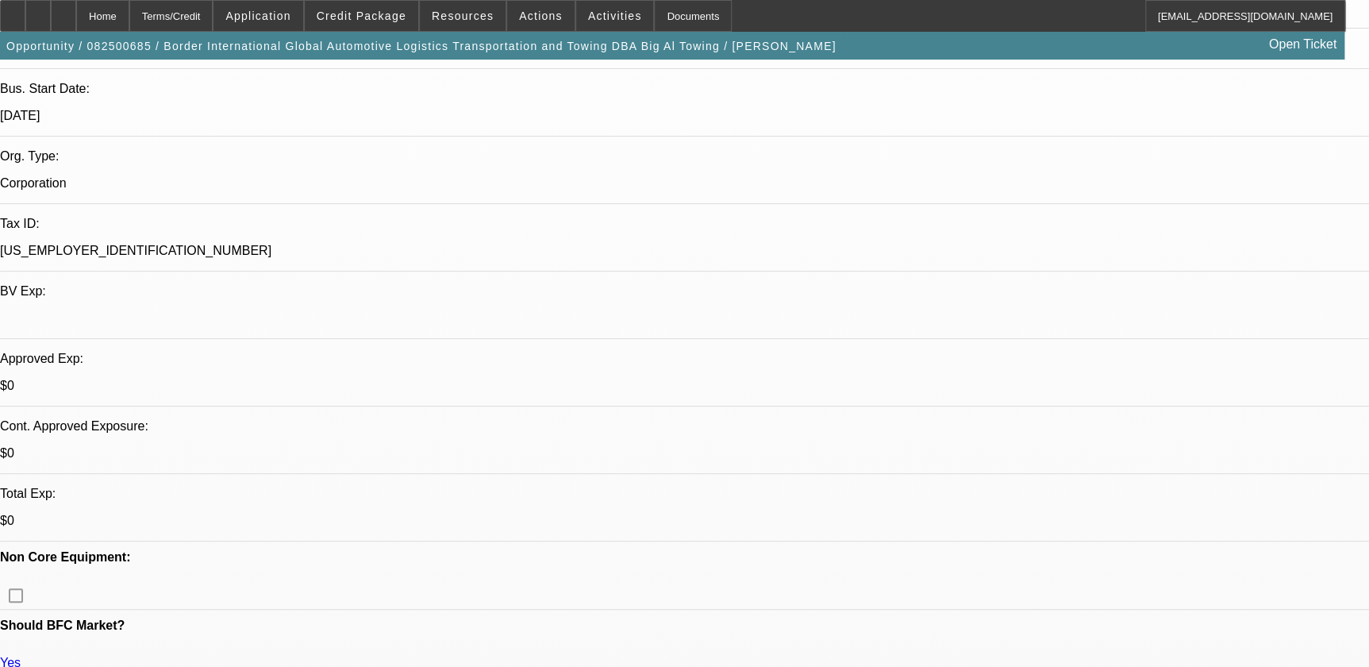
scroll to position [426, 0]
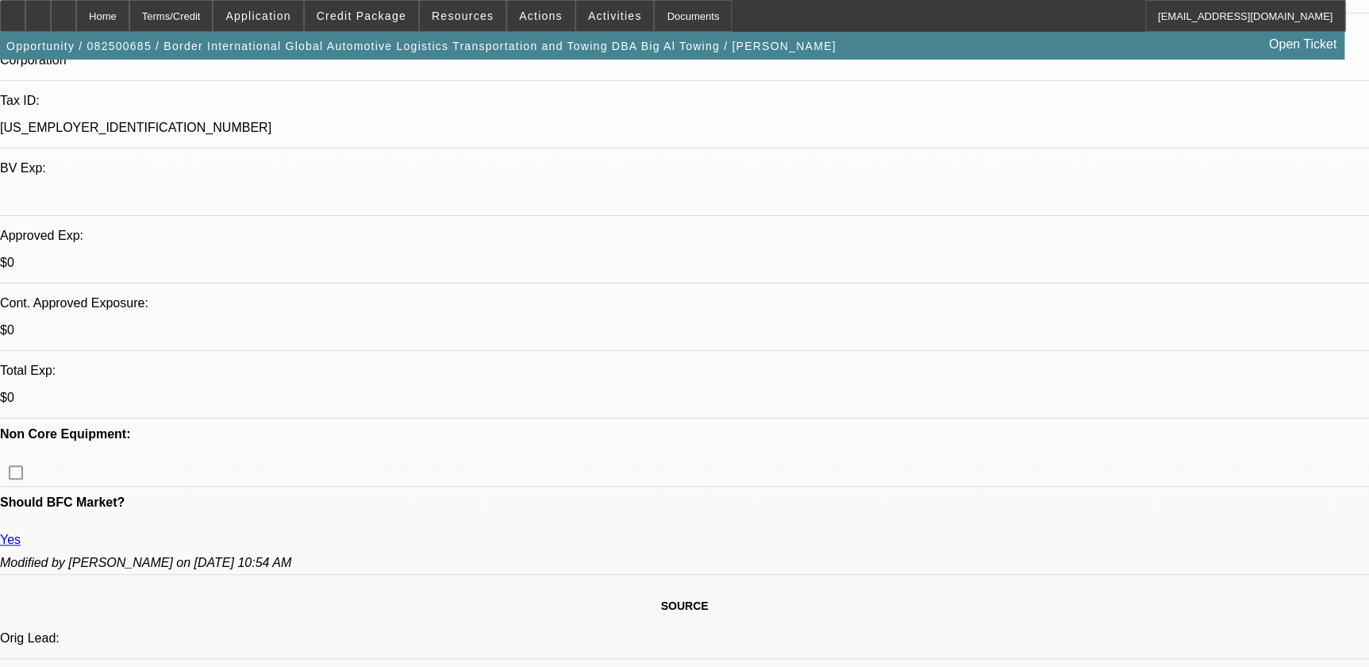
click at [363, 17] on span "Credit Package" at bounding box center [362, 16] width 90 height 13
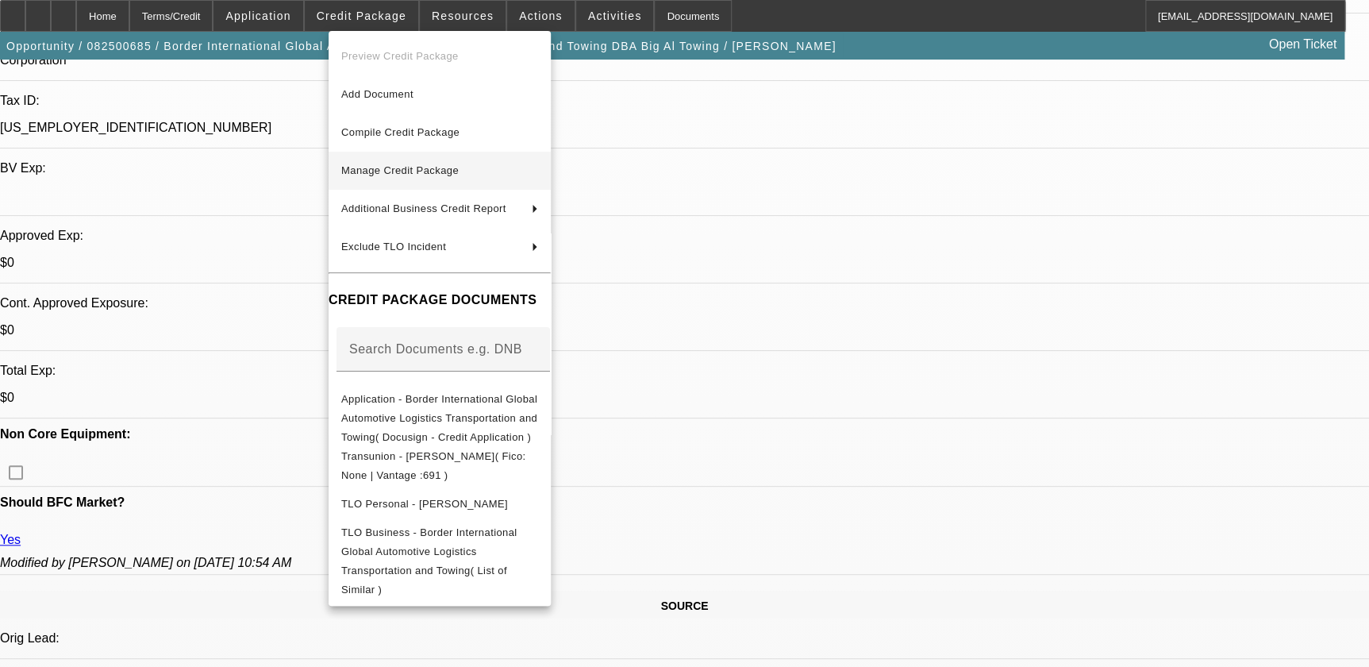
drag, startPoint x: 471, startPoint y: 189, endPoint x: 473, endPoint y: 167, distance: 21.5
click at [473, 167] on div "Preview Credit Package Add Document Compile Credit Package Manage Credit Packag…" at bounding box center [440, 318] width 222 height 575
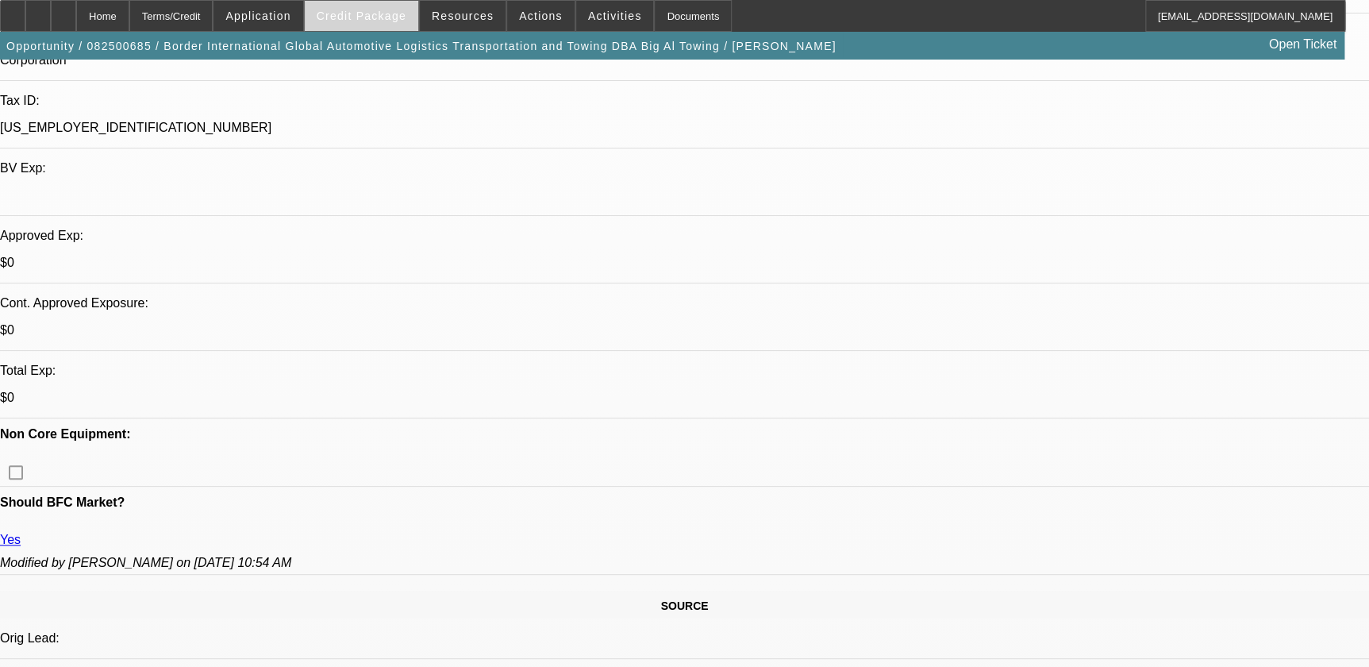
click at [388, 23] on span at bounding box center [361, 16] width 113 height 38
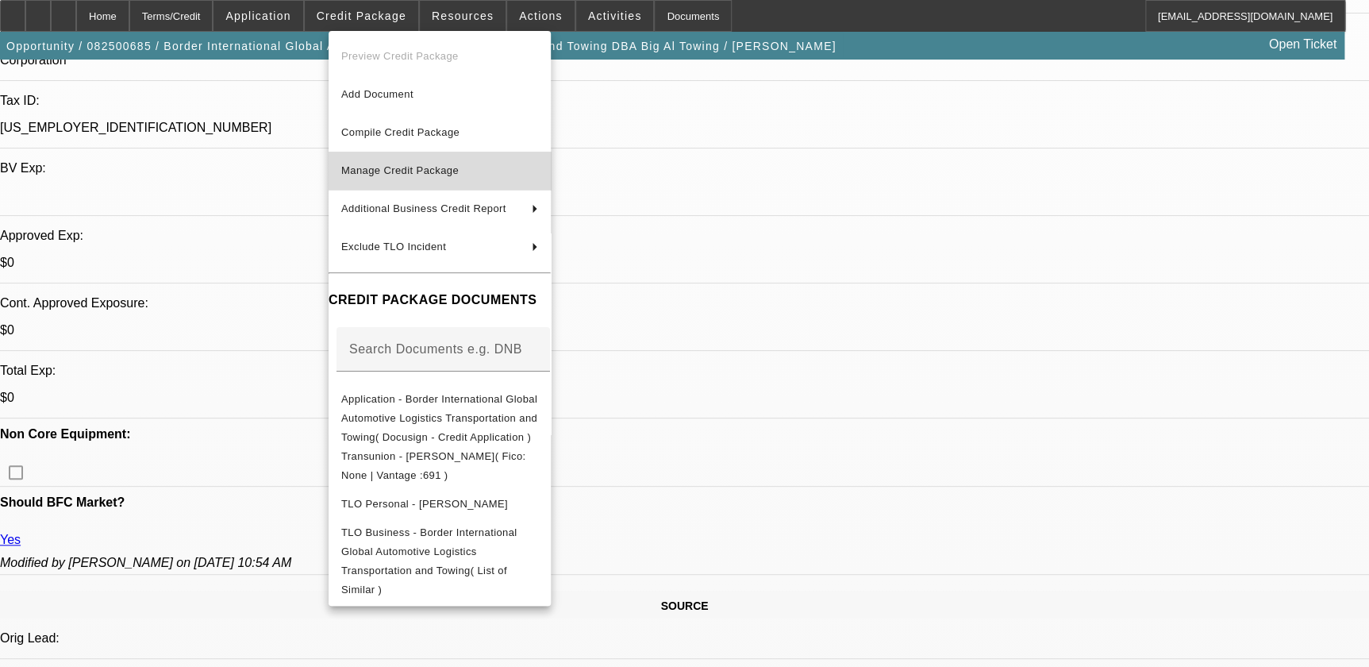
click at [459, 167] on span "Manage Credit Package" at bounding box center [399, 170] width 117 height 12
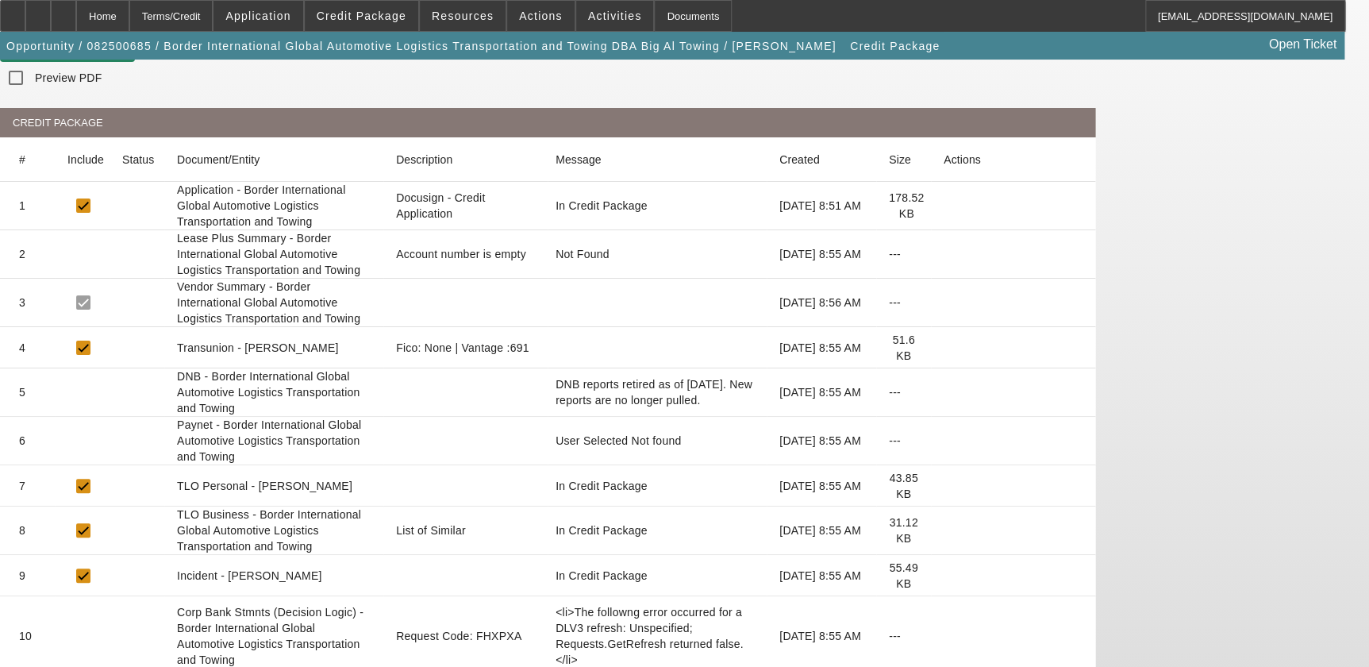
scroll to position [187, 0]
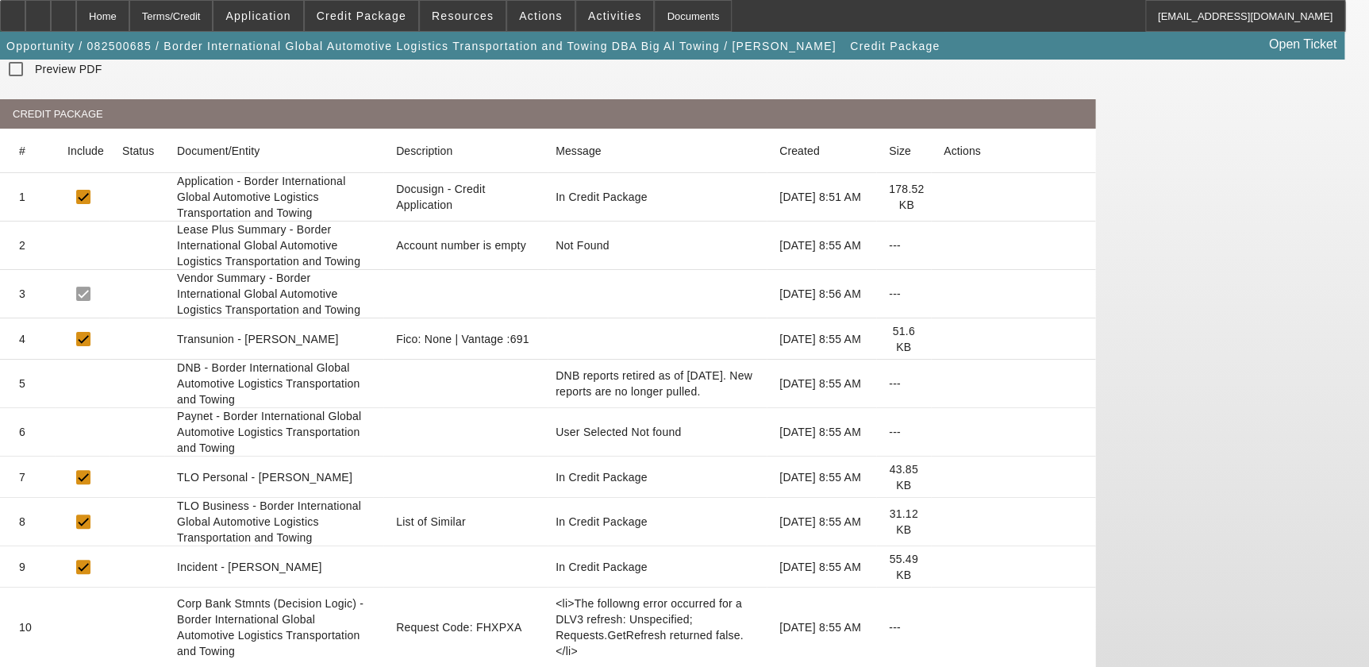
click at [944, 339] on icon at bounding box center [944, 339] width 0 height 0
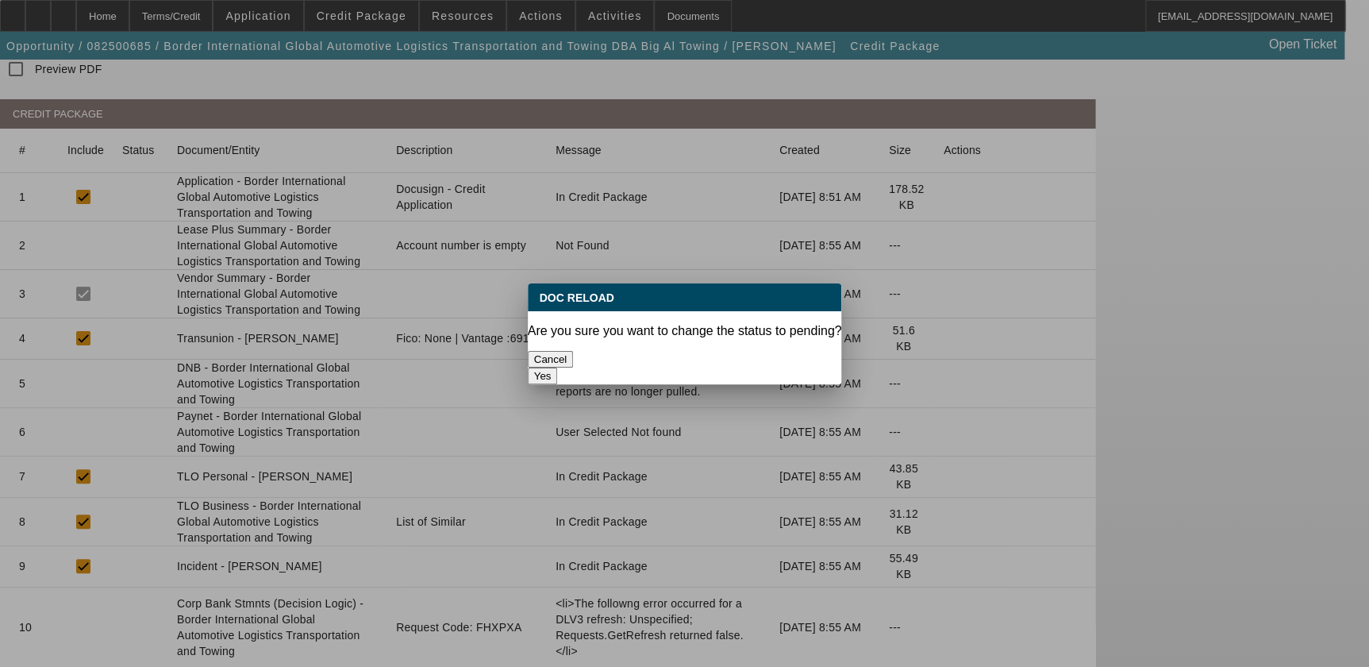
click at [558, 367] on button "Yes" at bounding box center [543, 375] width 30 height 17
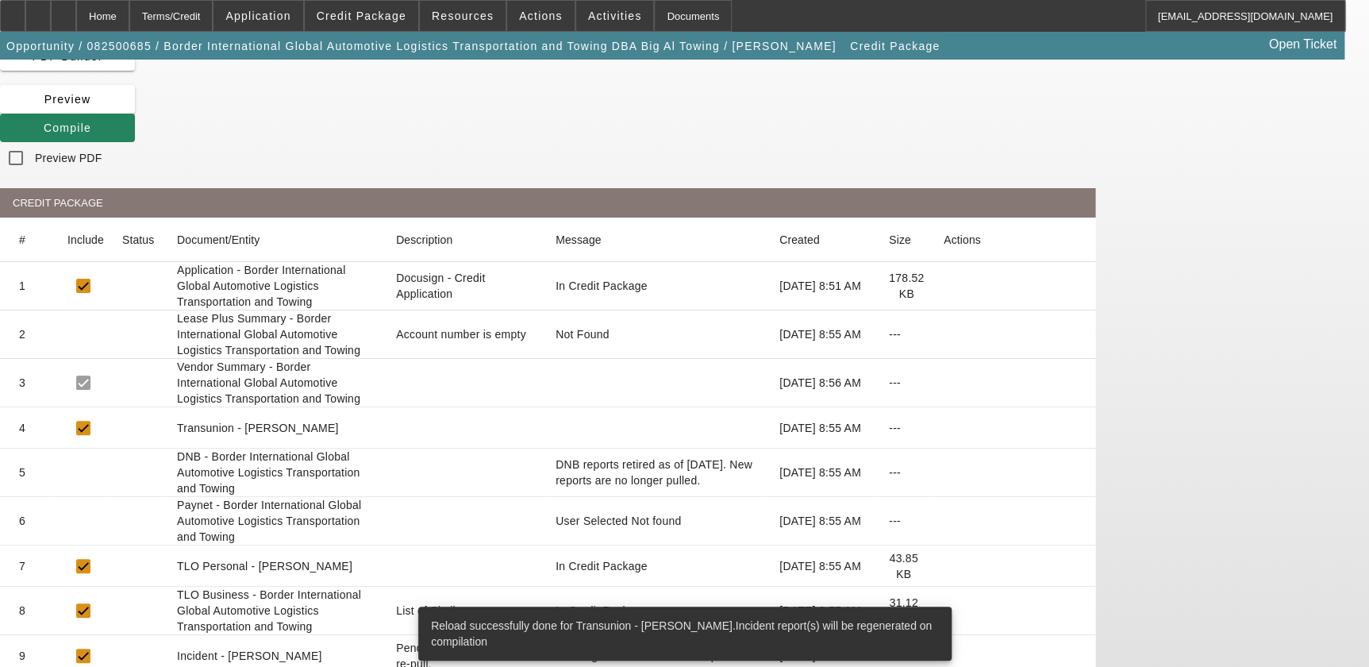
scroll to position [187, 0]
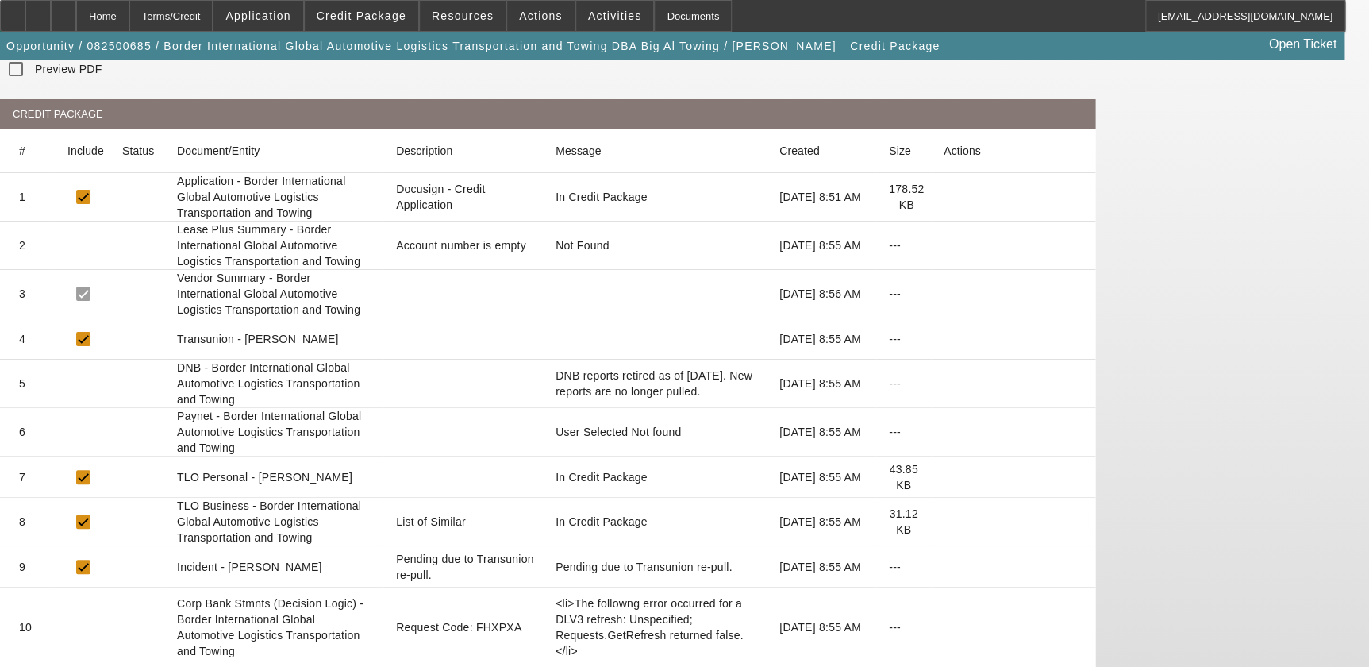
click at [944, 477] on icon at bounding box center [944, 477] width 0 height 0
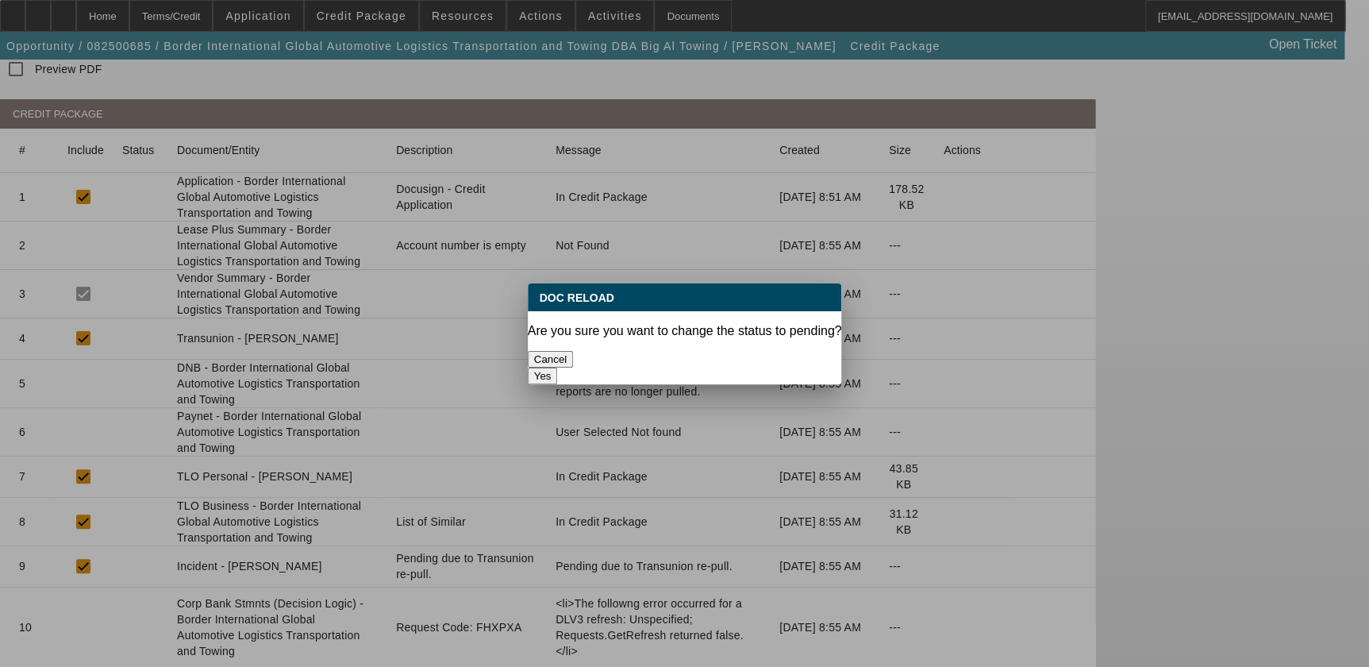
scroll to position [0, 0]
click at [558, 367] on button "Yes" at bounding box center [543, 375] width 30 height 17
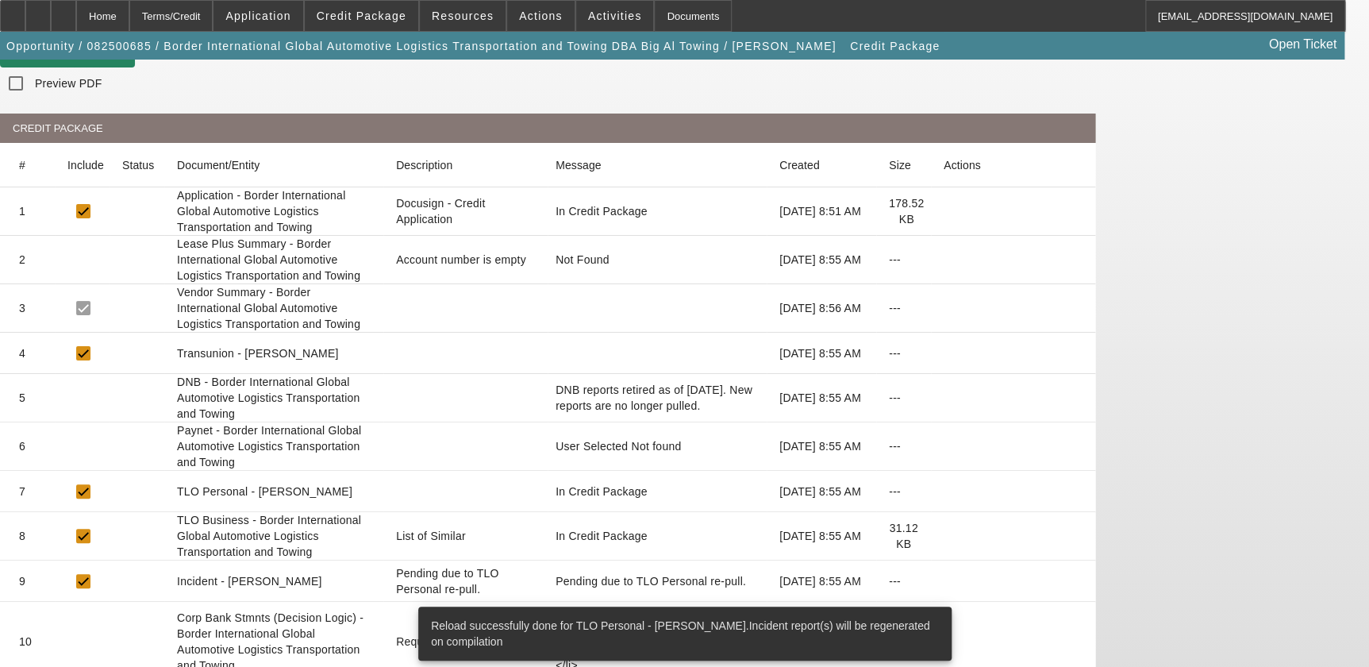
scroll to position [187, 0]
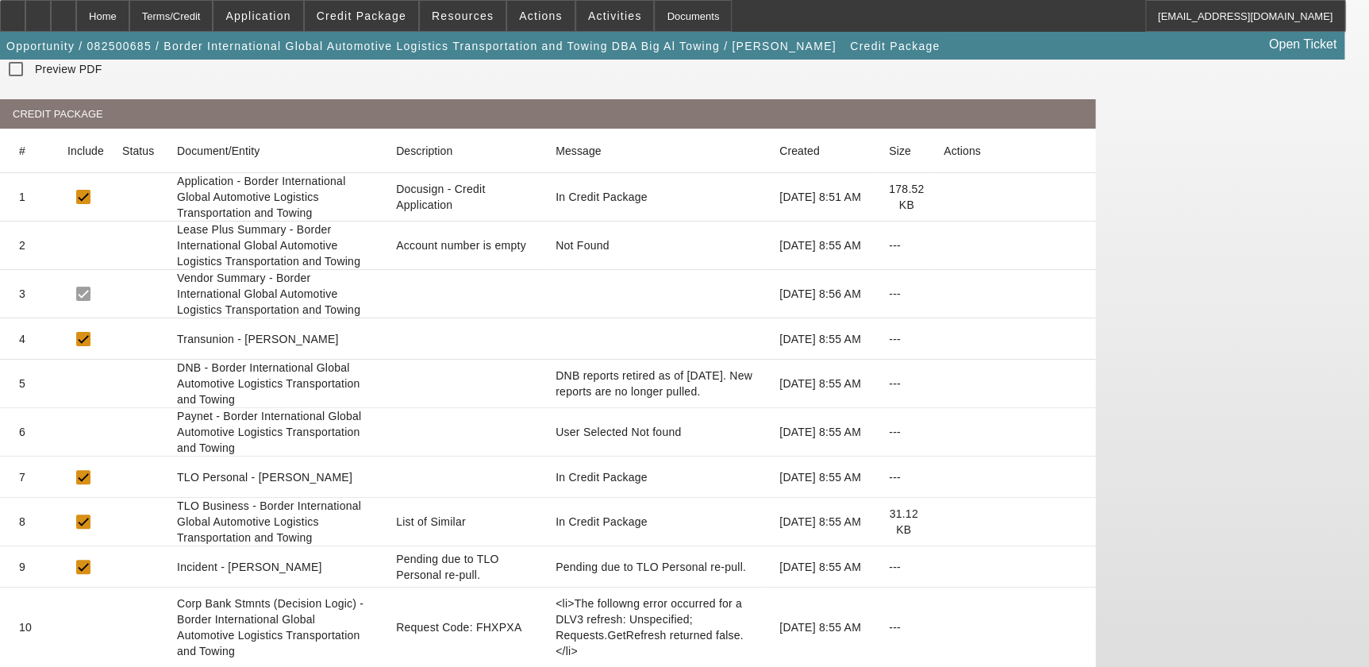
click at [944, 521] on icon at bounding box center [944, 521] width 0 height 0
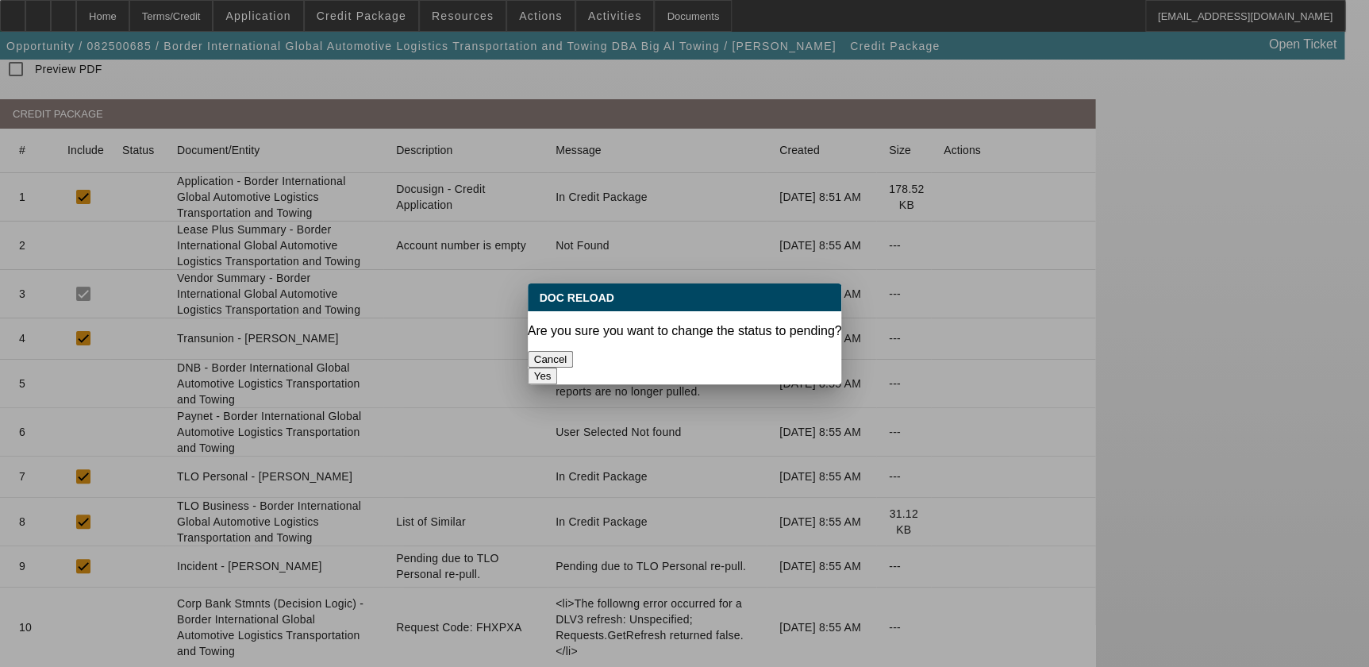
click at [558, 367] on button "Yes" at bounding box center [543, 375] width 30 height 17
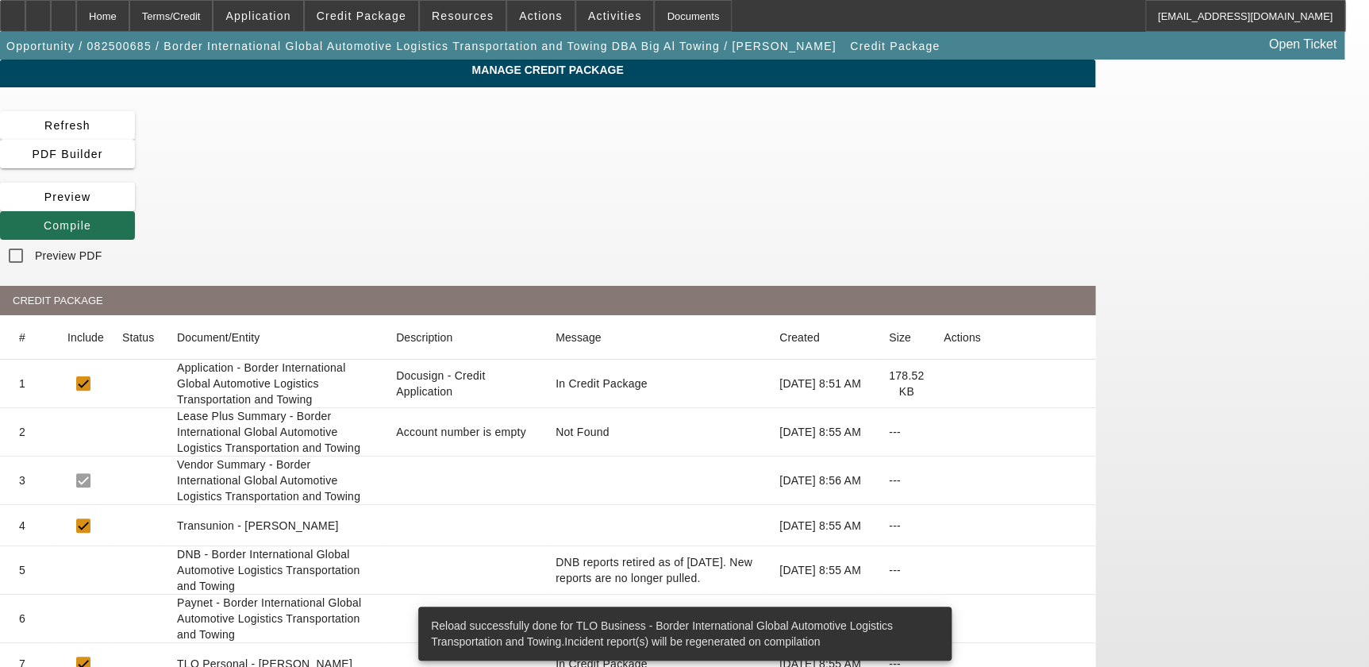
click at [91, 219] on span "Compile" at bounding box center [68, 225] width 48 height 13
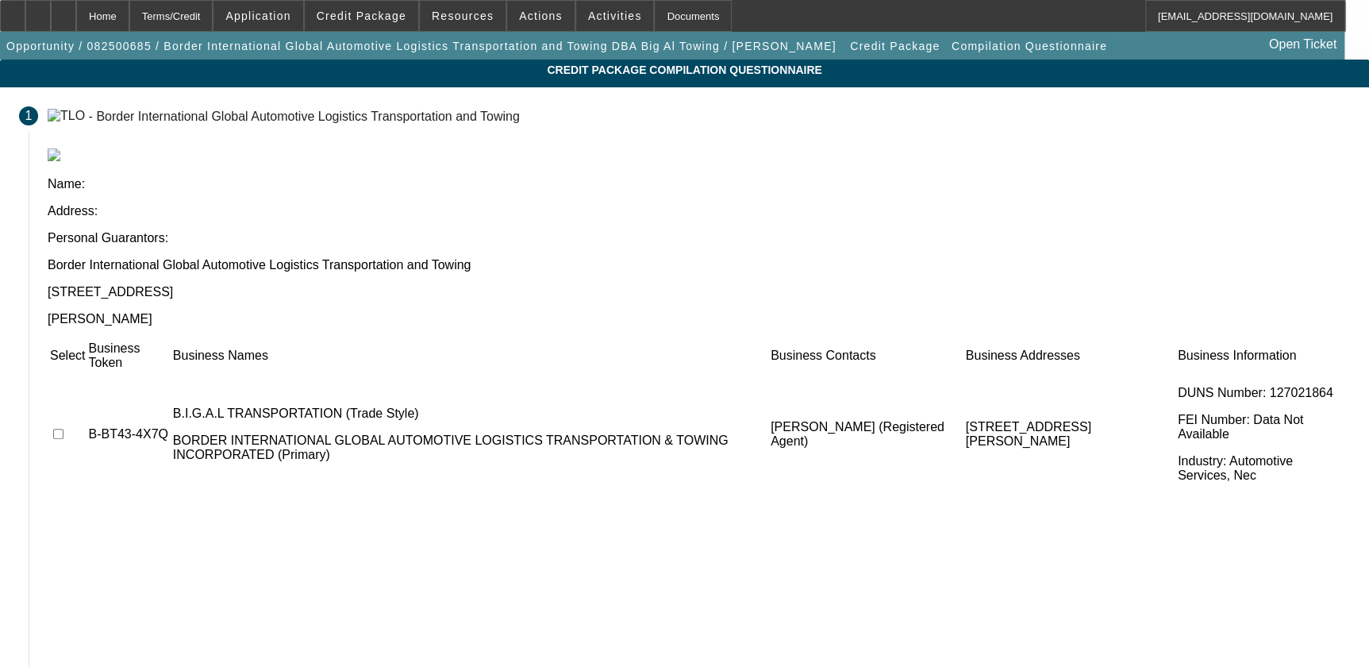
click at [86, 372] on td at bounding box center [67, 434] width 37 height 124
click at [63, 429] on input "checkbox" at bounding box center [58, 434] width 10 height 10
checkbox input "true"
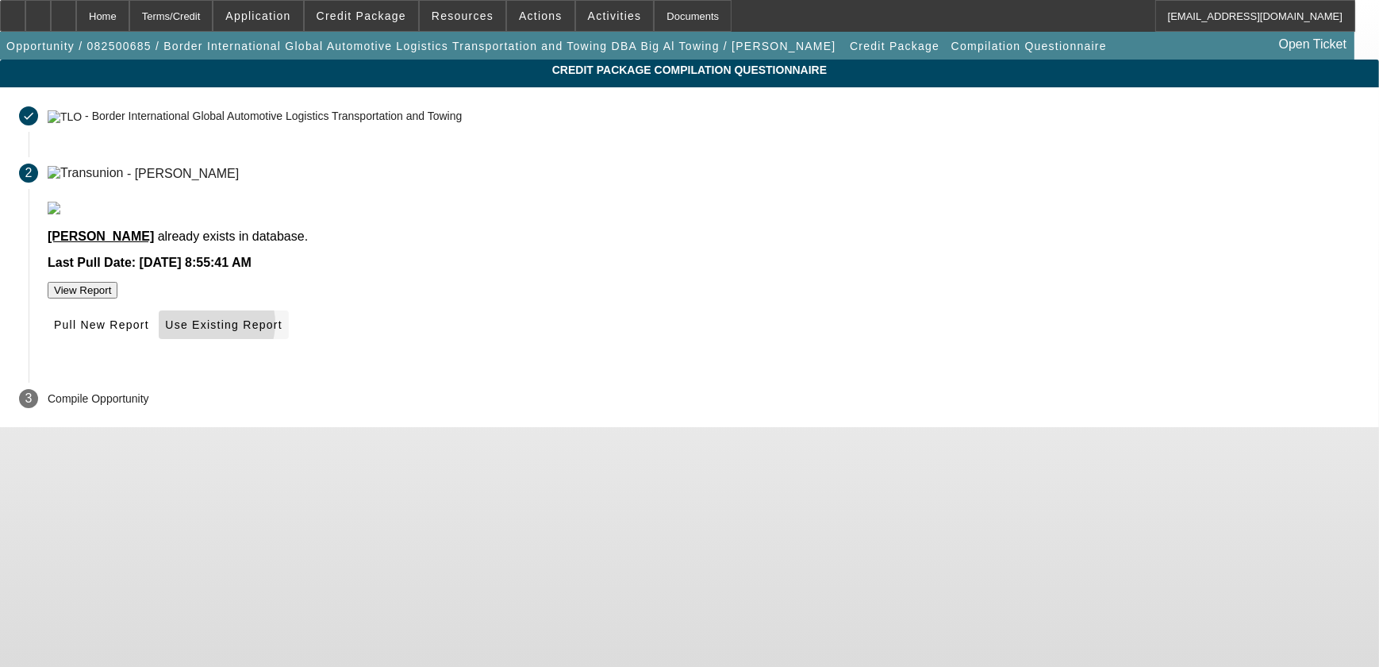
click at [282, 331] on span "Use Existing Report" at bounding box center [223, 324] width 117 height 13
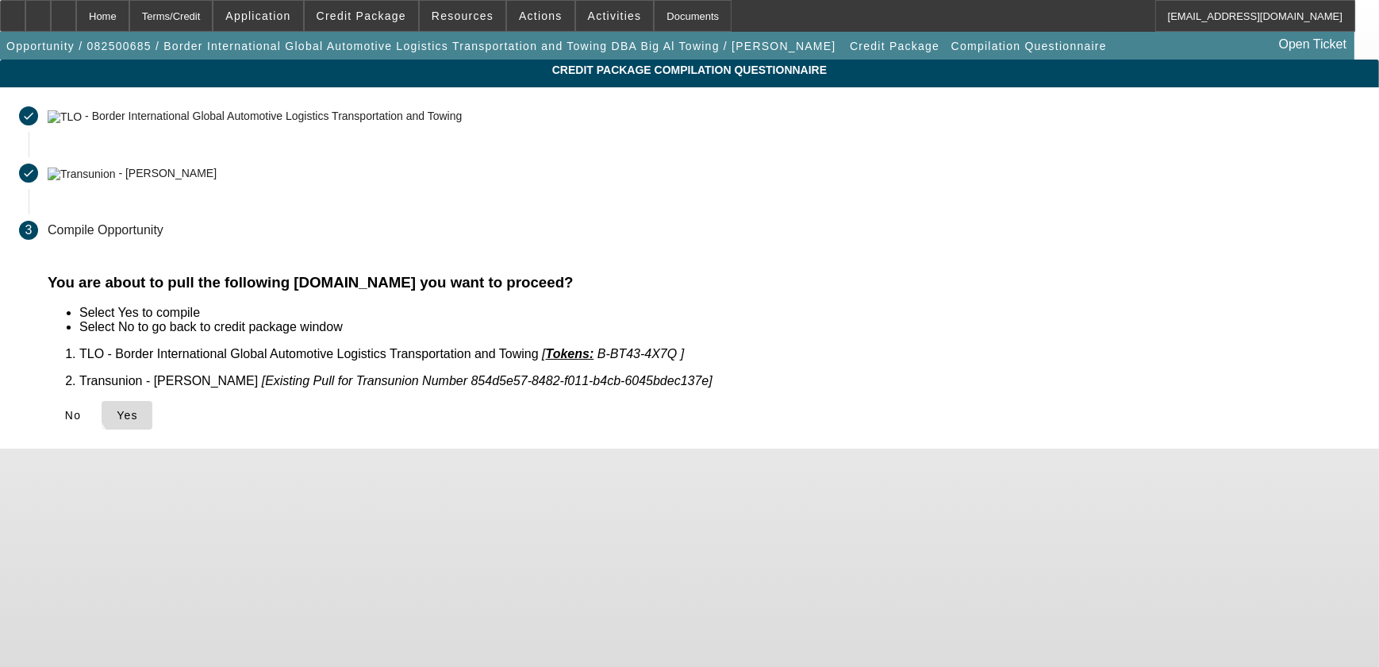
click at [138, 409] on span "Yes" at bounding box center [127, 415] width 21 height 13
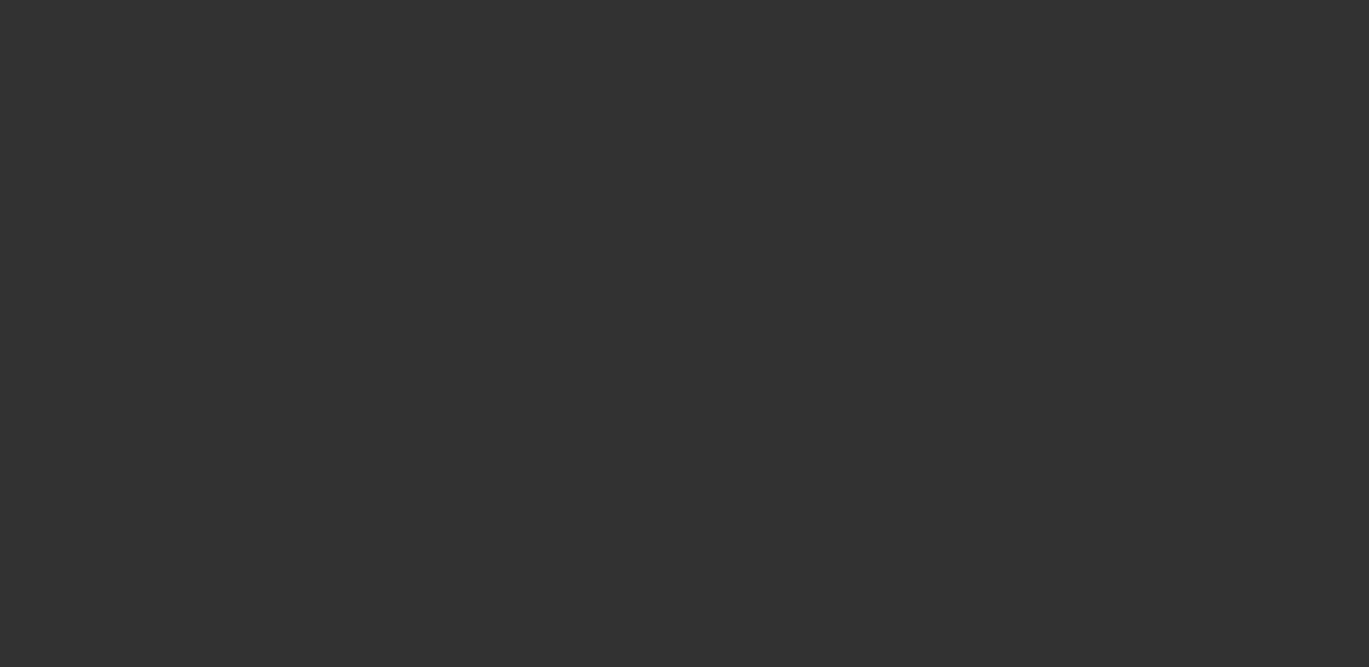
select select "0"
select select "2"
select select "0.1"
select select "4"
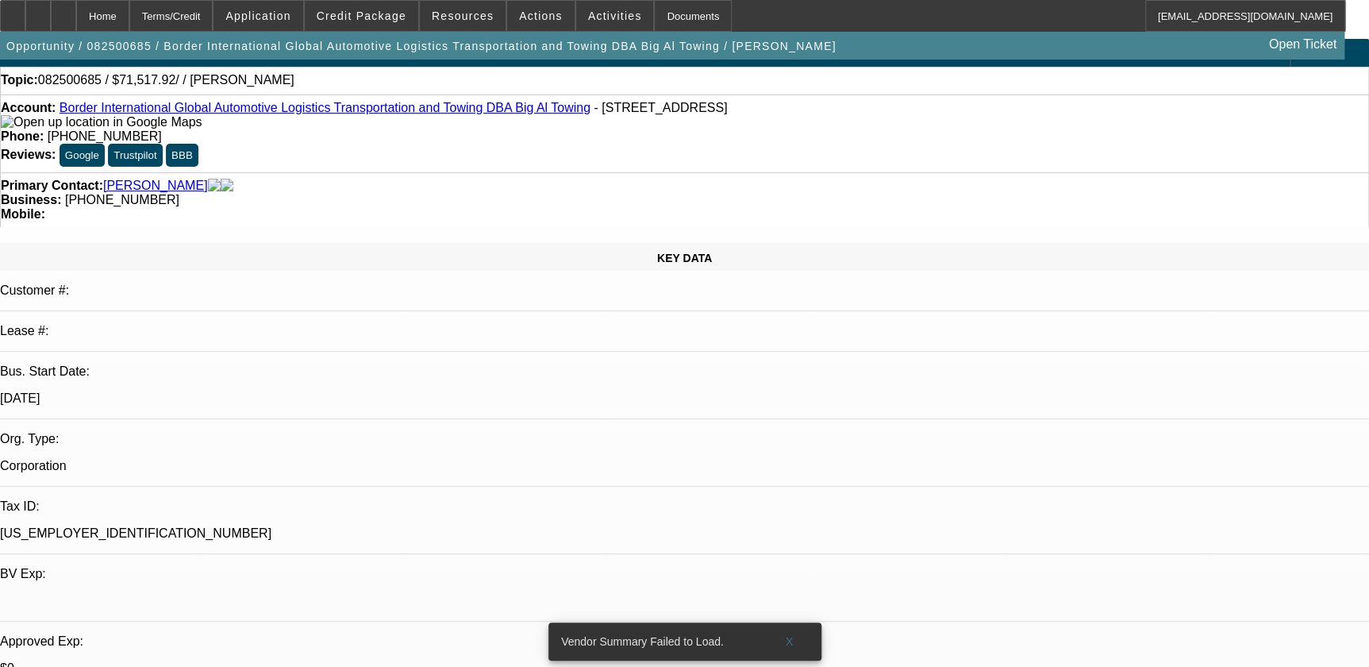
scroll to position [288, 0]
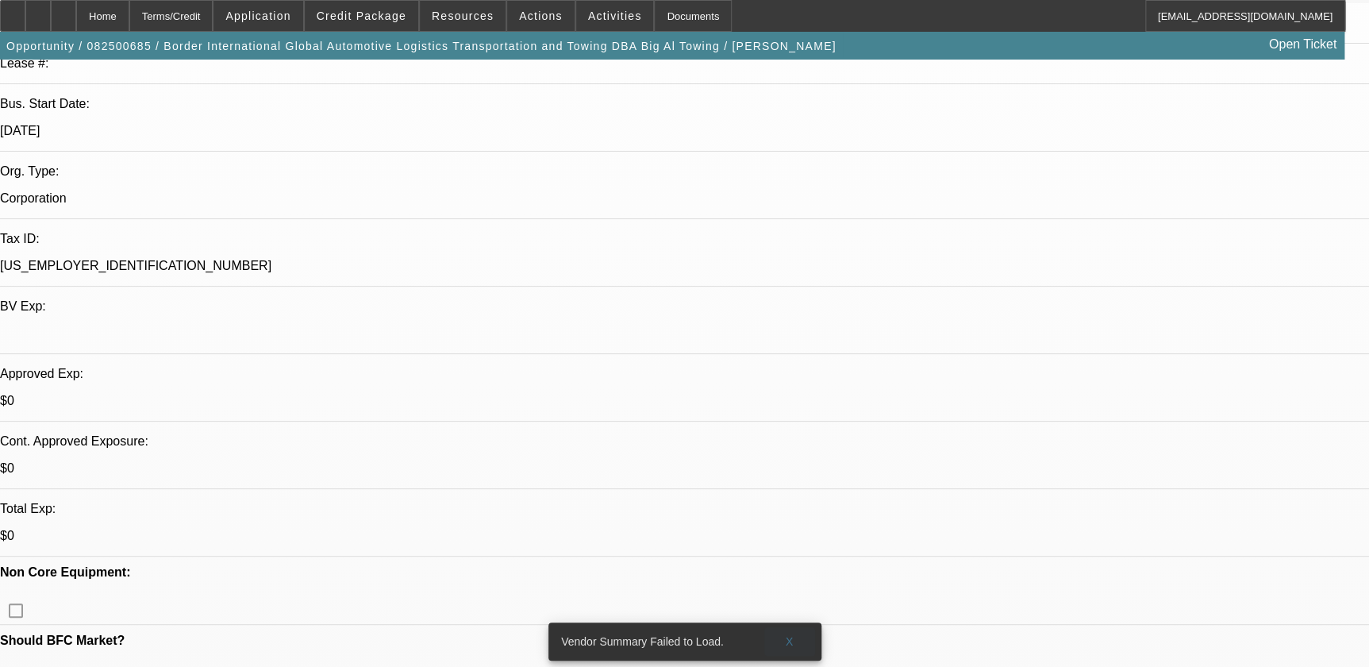
click at [787, 635] on span "X" at bounding box center [789, 641] width 9 height 13
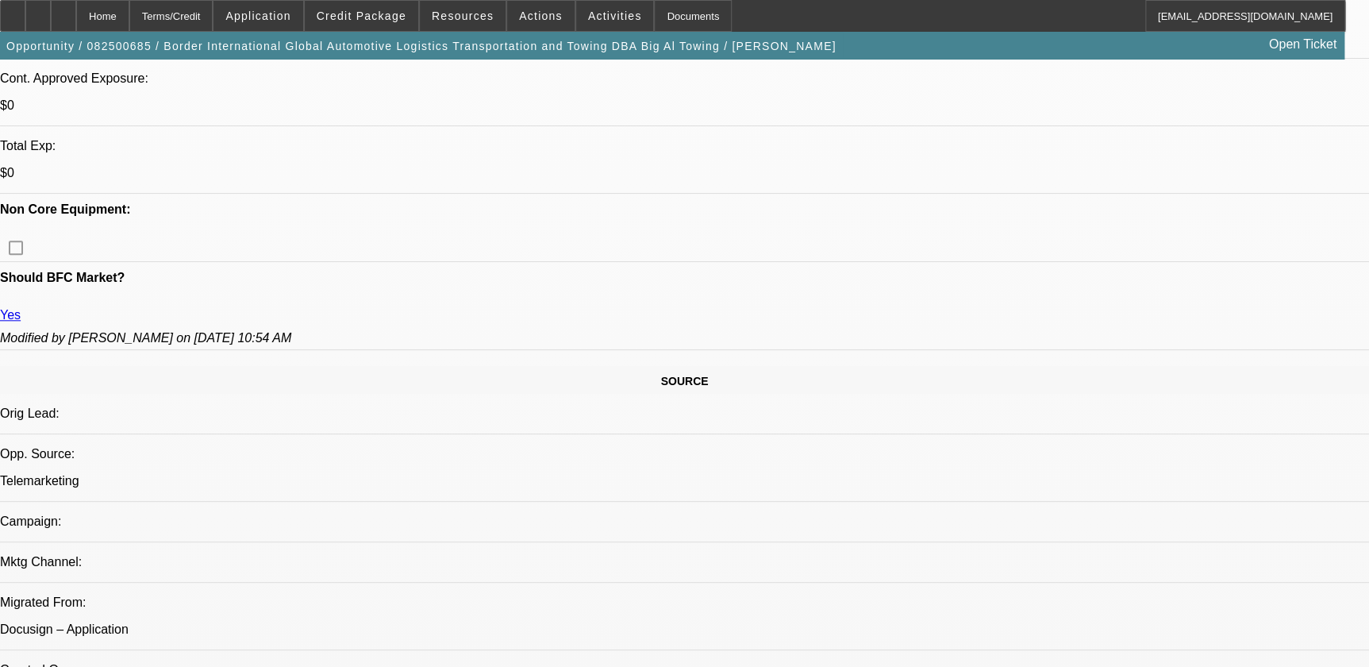
scroll to position [649, 0]
click at [51, 21] on div at bounding box center [37, 16] width 25 height 32
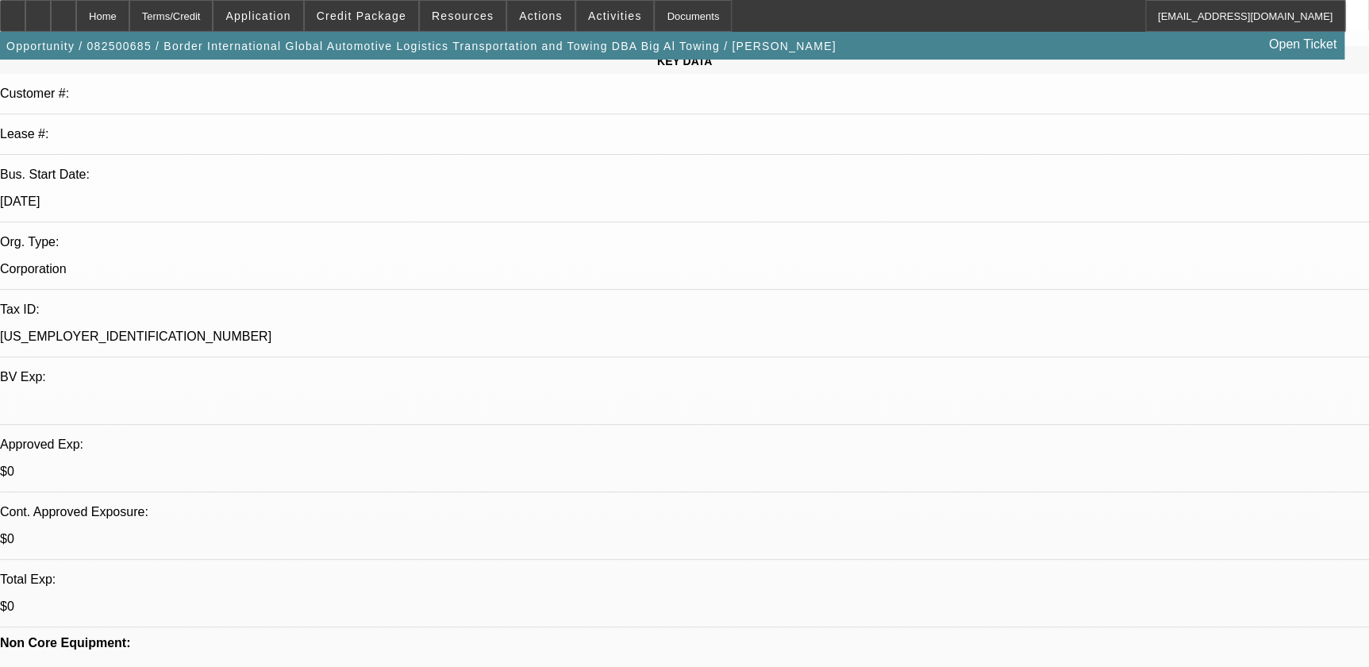
scroll to position [0, 0]
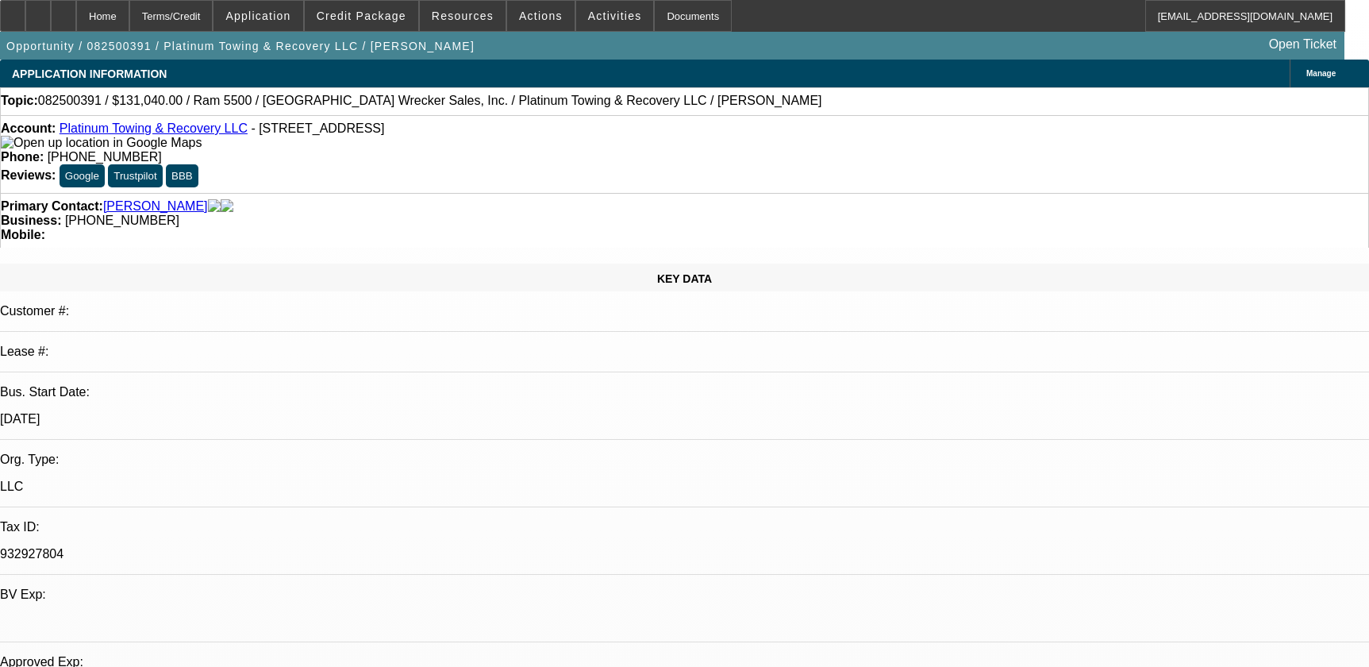
select select "0.1"
select select "0"
select select "2"
select select "0"
select select "6"
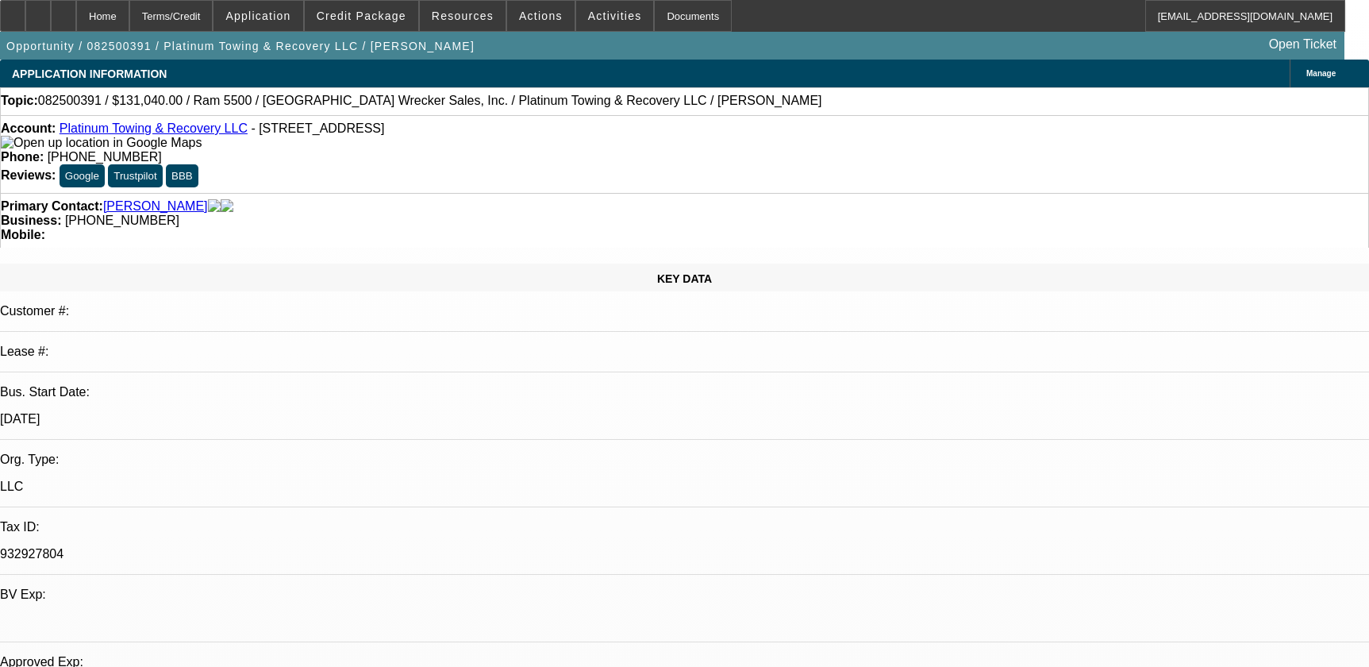
select select "0.1"
select select "0"
select select "2"
select select "0"
select select "6"
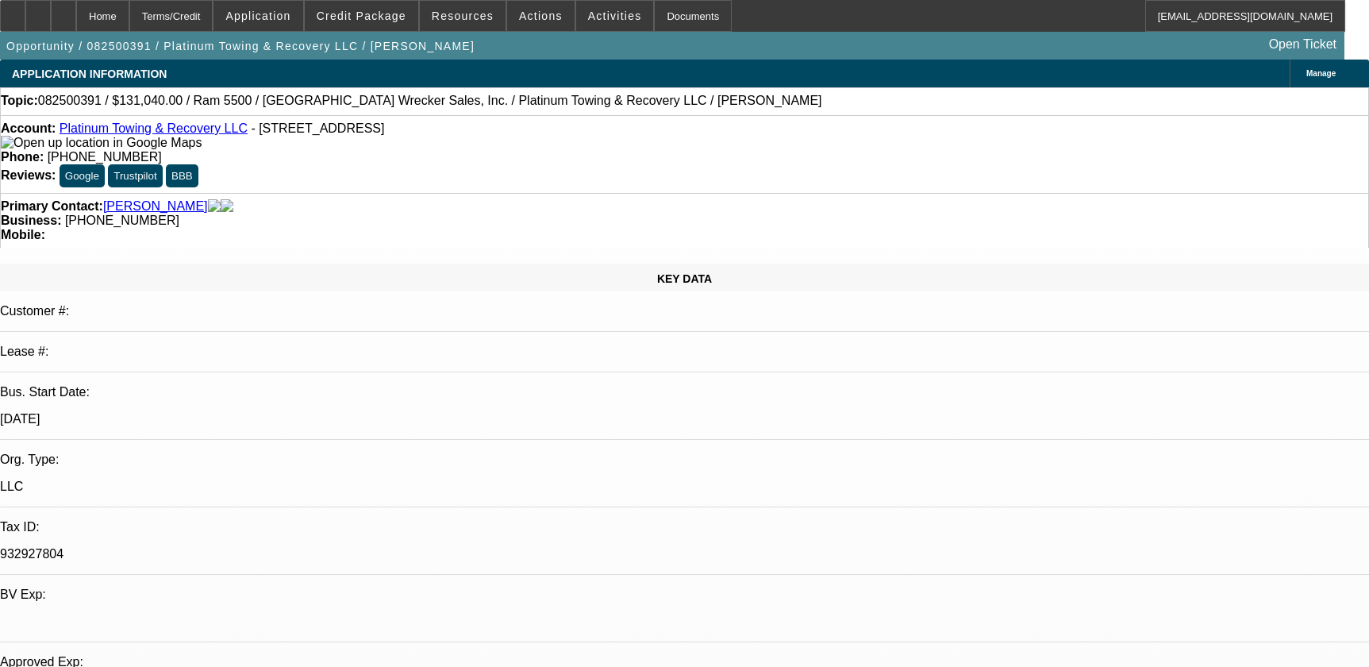
select select "0"
select select "2"
select select "0"
select select "6"
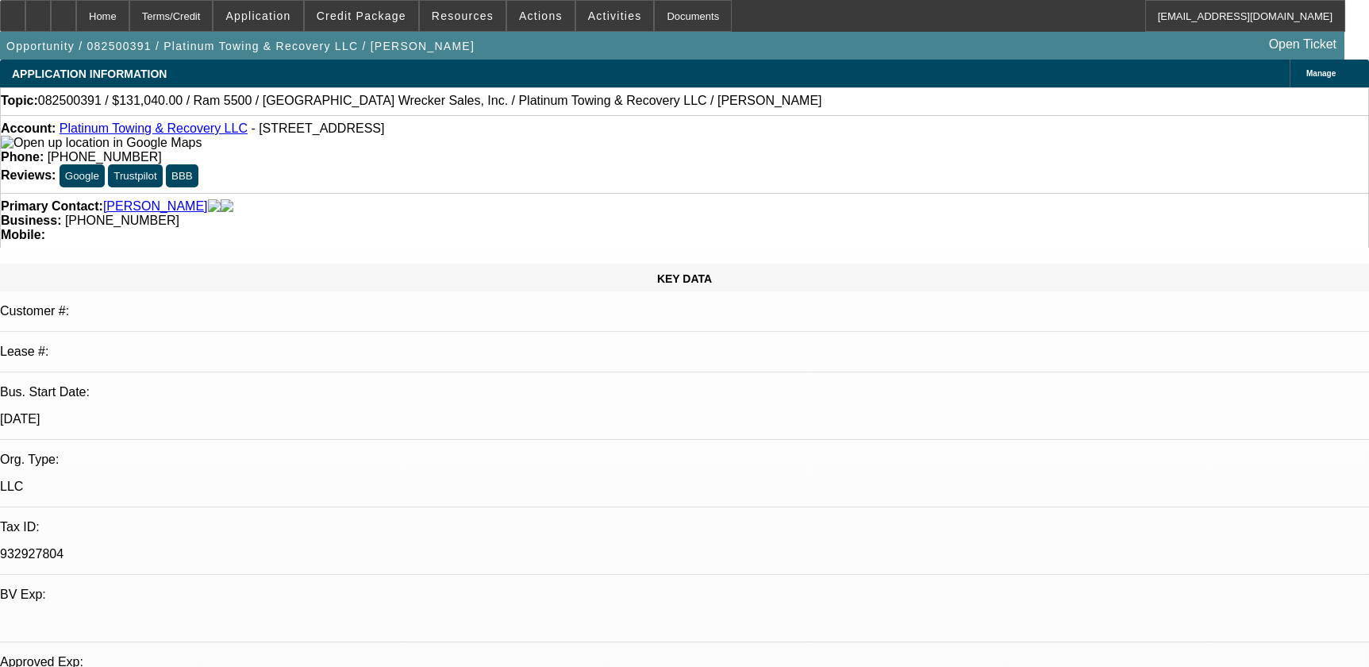
select select "0"
select select "2"
select select "0"
select select "6"
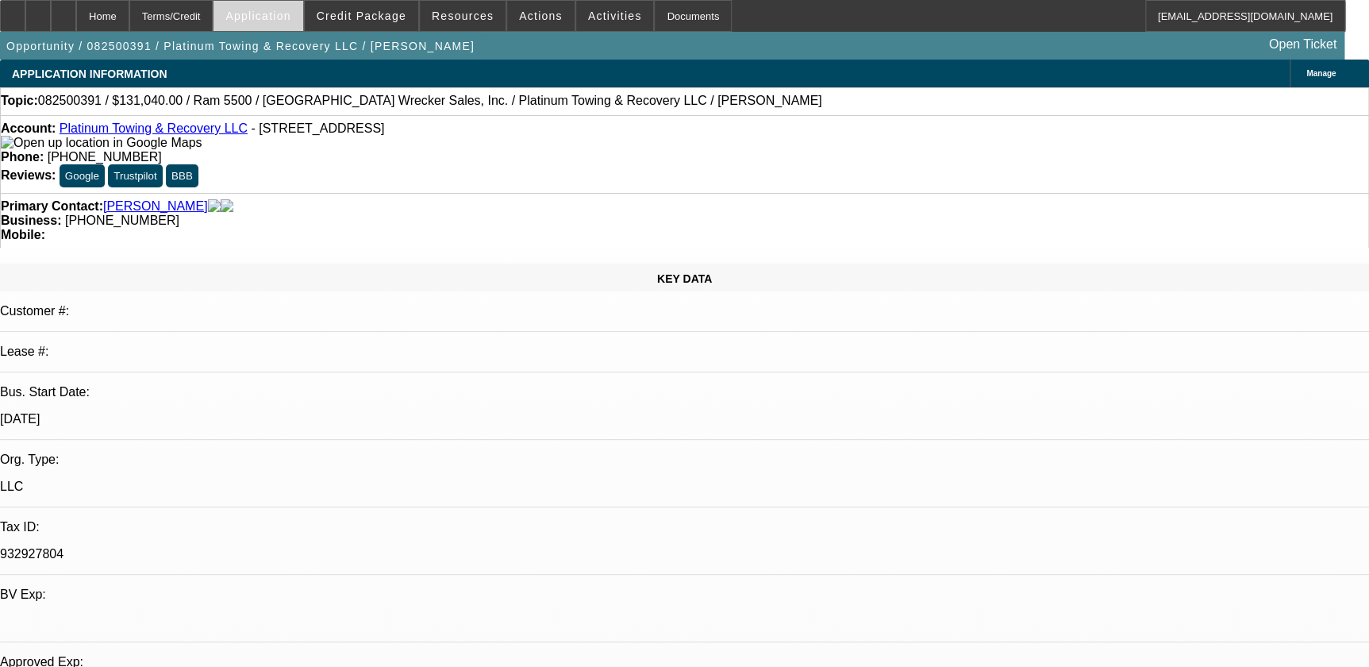
click at [290, 17] on span "Application" at bounding box center [257, 16] width 65 height 13
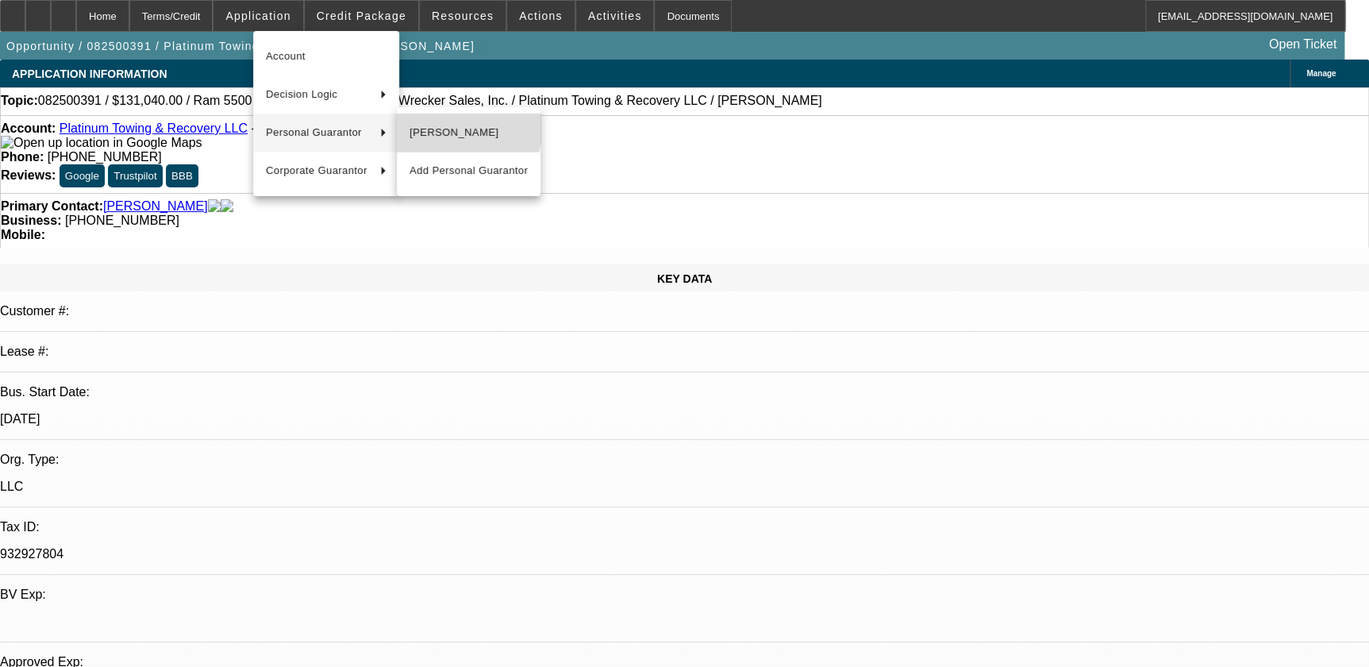
click at [463, 125] on span "Kenneth Hetrick" at bounding box center [469, 132] width 118 height 19
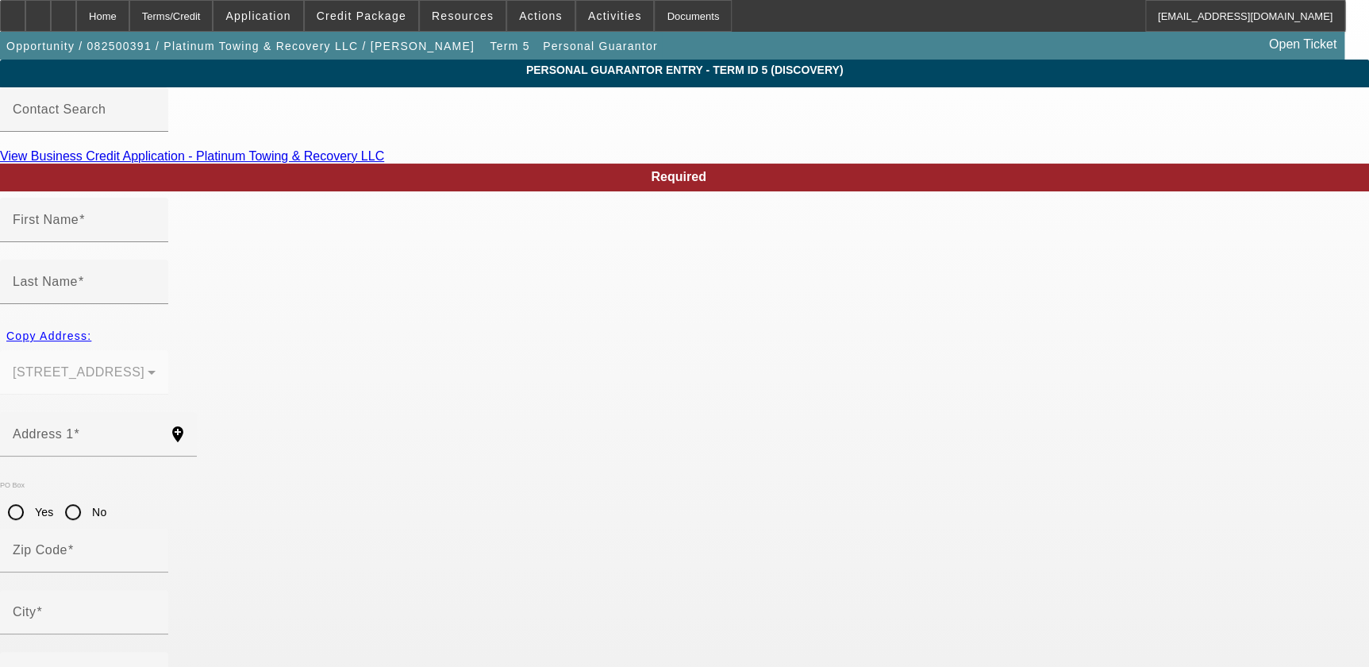
type input "Kenneth"
type input "Hetrick"
type input "2226 Sorrento Pl SW"
radio input "true"
type input "35603"
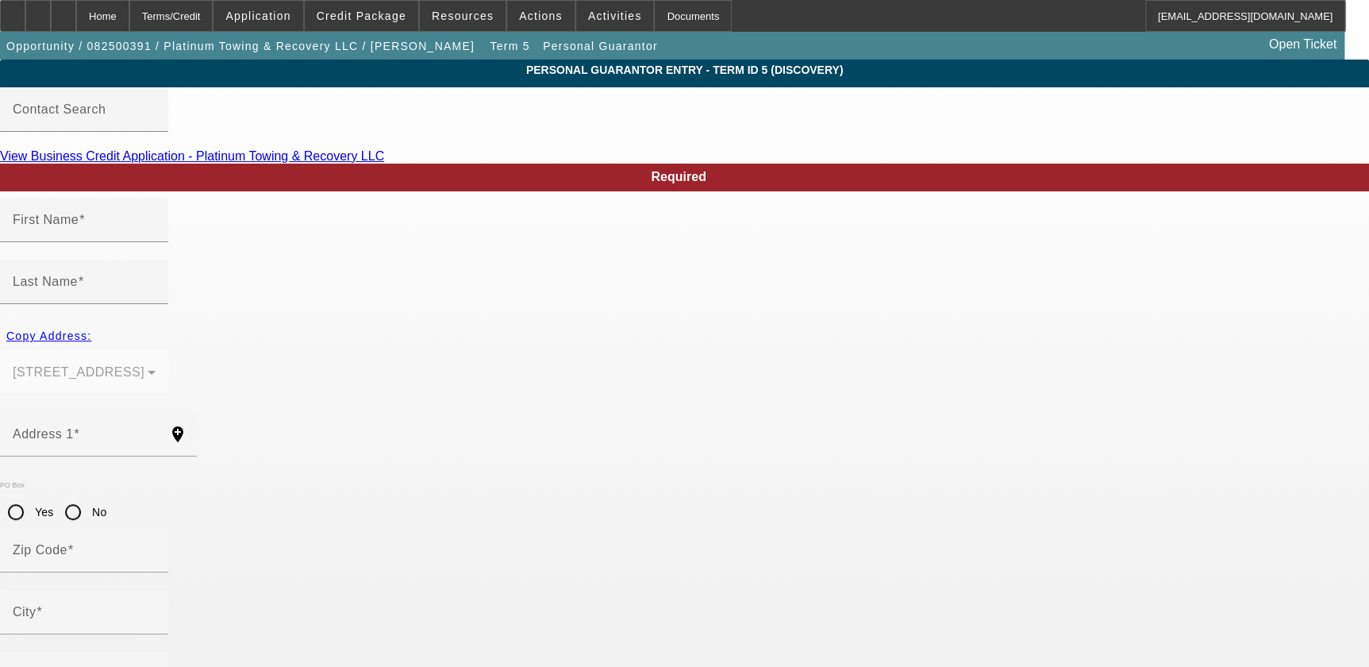
type input "Decatur"
type input "(256) 387-0627"
type input "100"
type input "420-27-6910"
type input "platinumtowing2024@gmail.com"
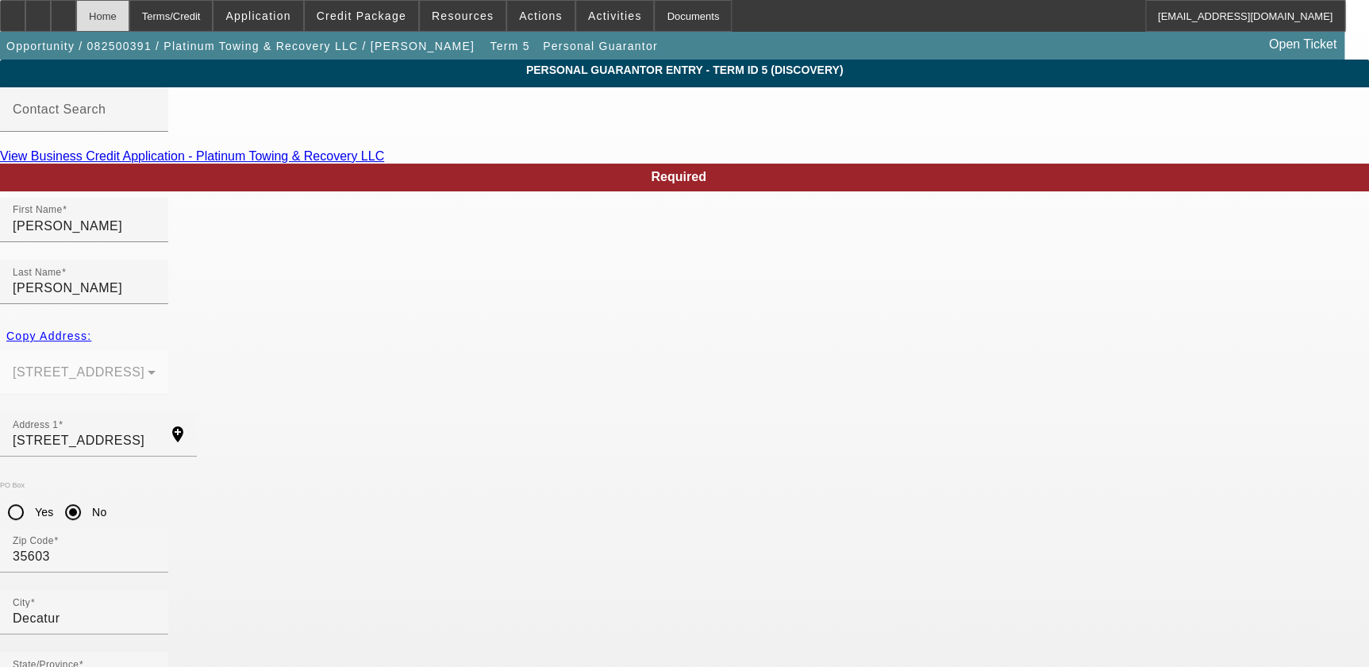
click at [125, 14] on div "Home" at bounding box center [102, 16] width 53 height 32
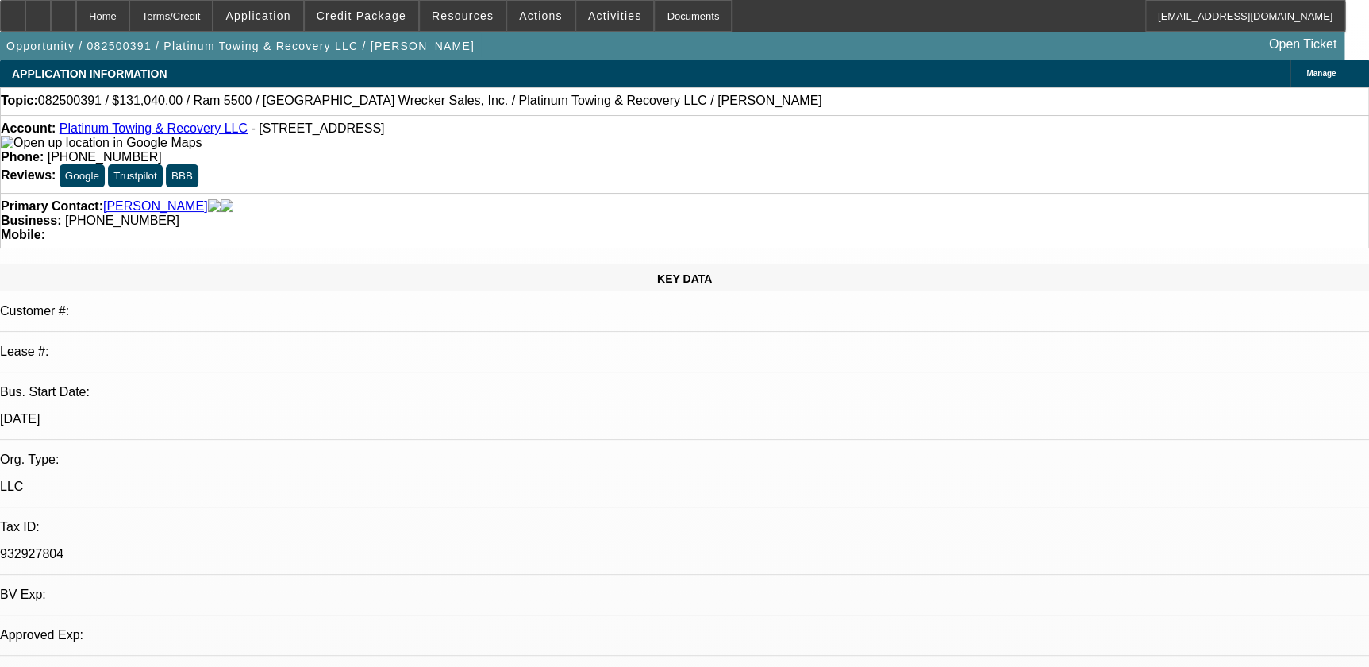
select select "0.1"
select select "0"
select select "2"
select select "0"
select select "6"
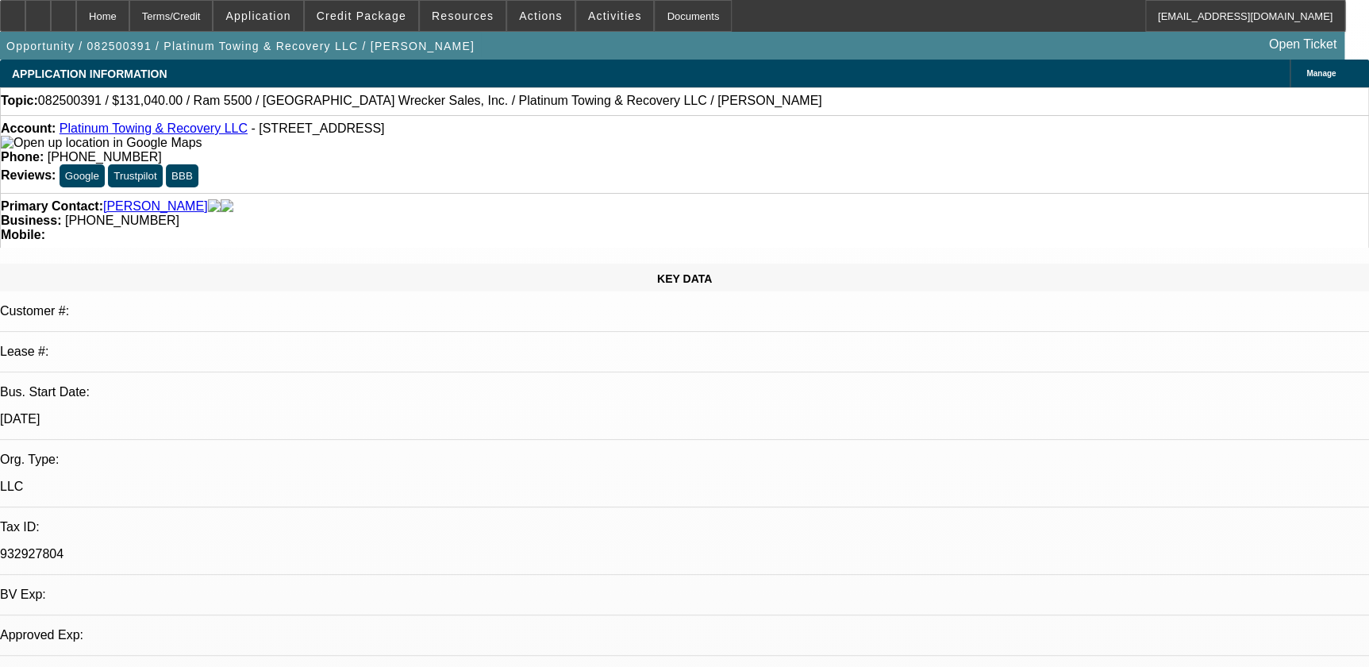
select select "0.1"
select select "0"
select select "2"
select select "0"
select select "6"
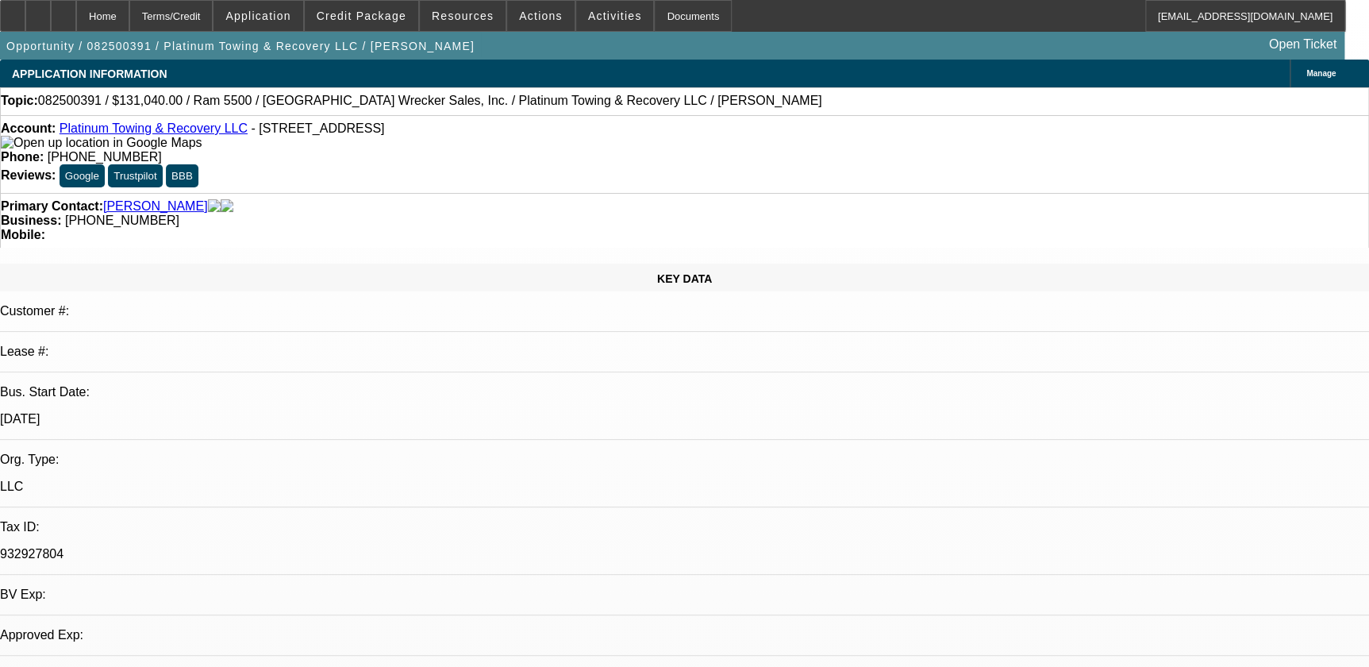
select select "0"
select select "2"
select select "0"
select select "6"
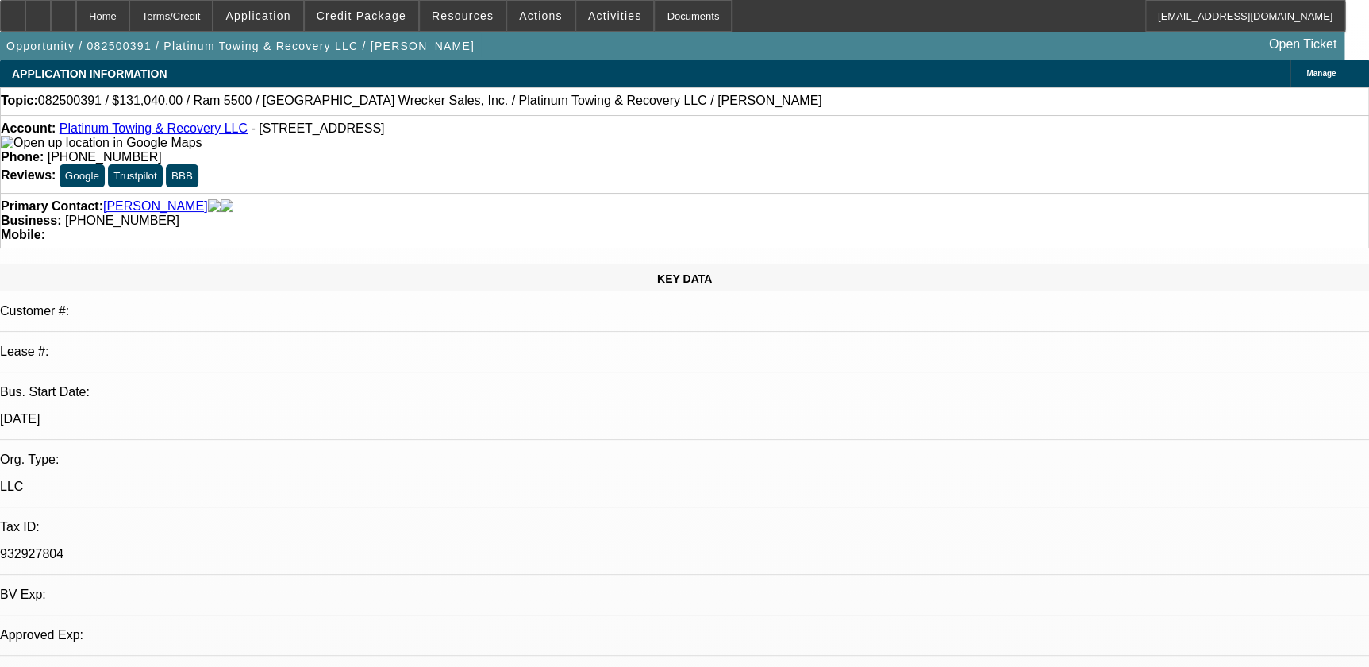
select select "0"
select select "2"
select select "0"
select select "6"
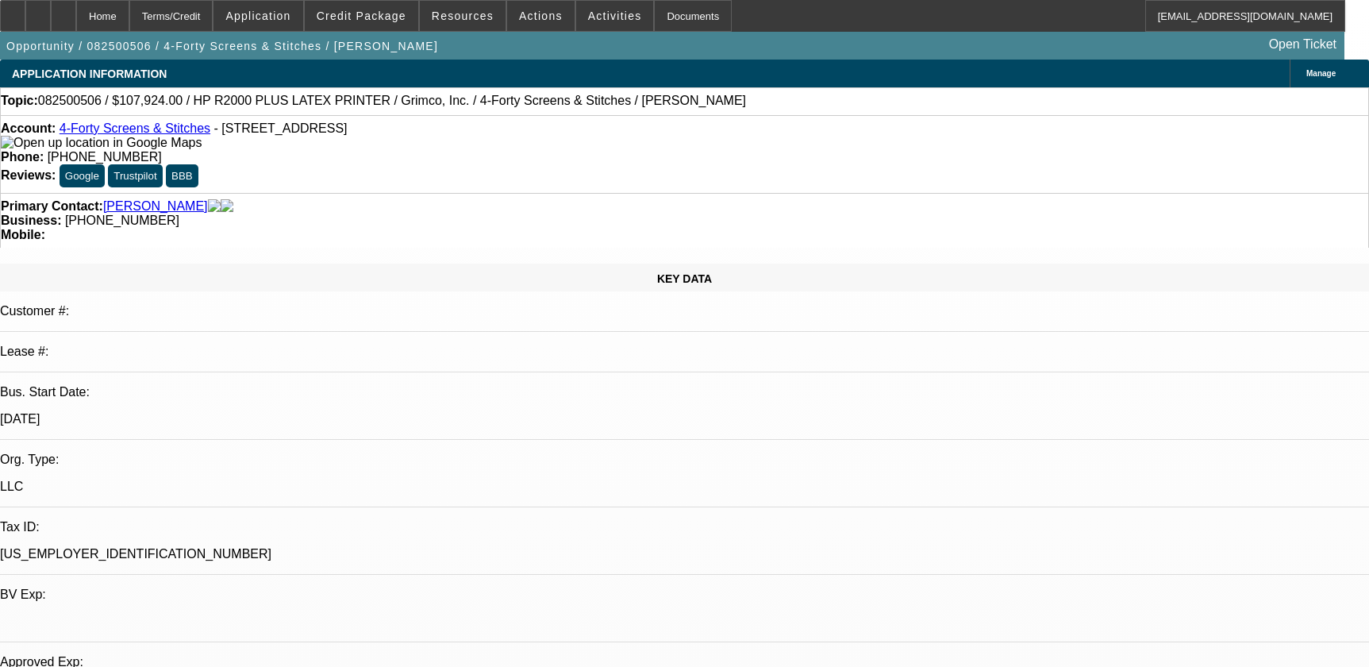
select select "0"
select select "0.1"
select select "4"
select select "0"
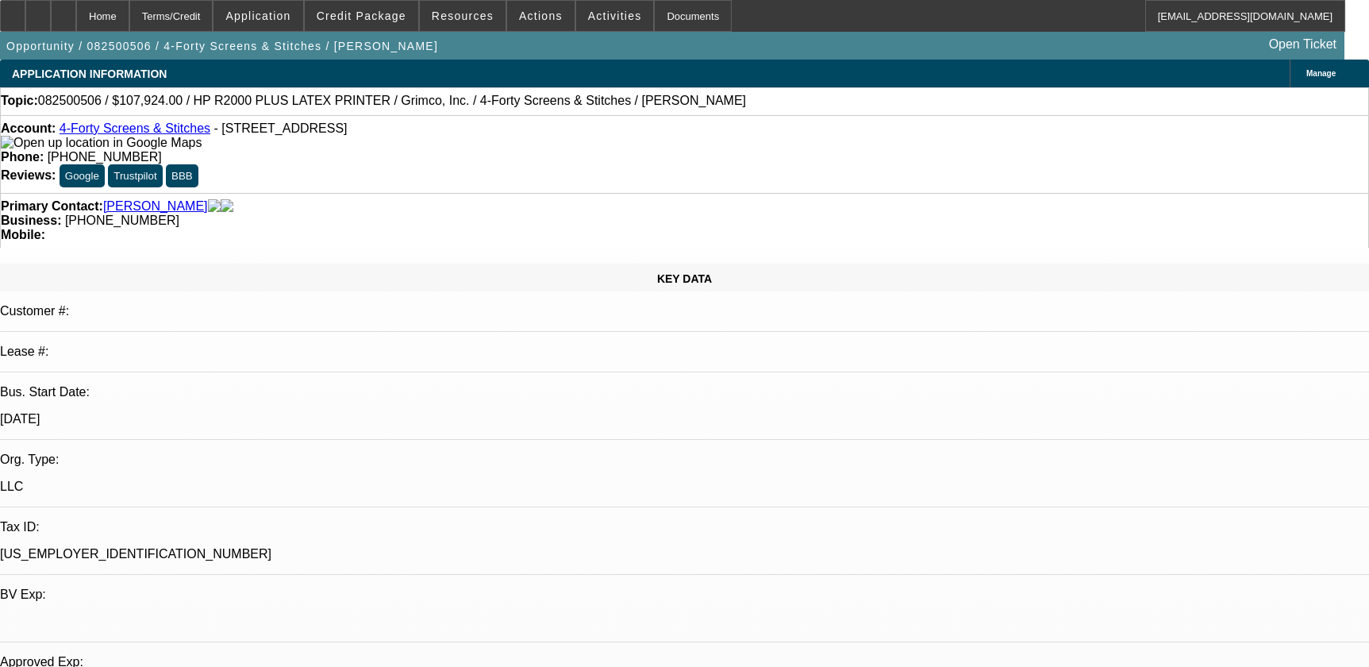
select select "0"
select select "0.1"
select select "4"
select select "0"
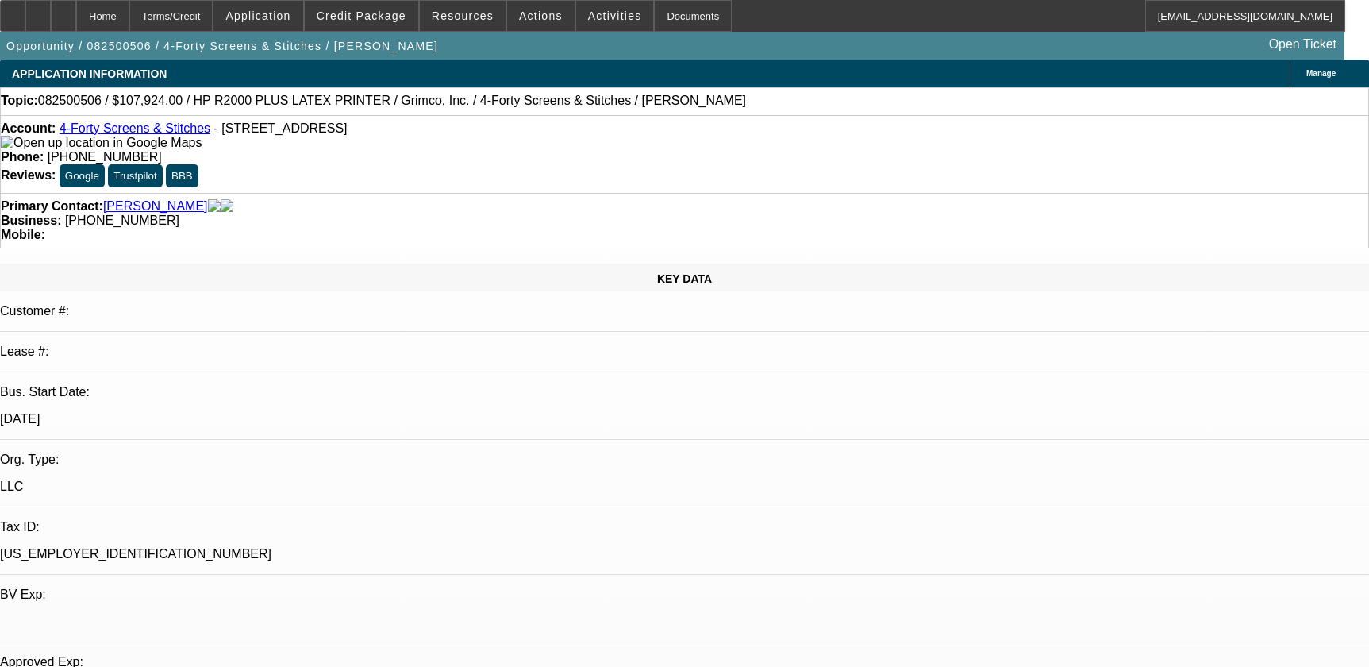
select select "0.1"
select select "4"
drag, startPoint x: 504, startPoint y: 131, endPoint x: 565, endPoint y: 130, distance: 61.1
click at [587, 150] on div "Phone: (318) 447-6887" at bounding box center [684, 157] width 1367 height 14
drag, startPoint x: 565, startPoint y: 130, endPoint x: 528, endPoint y: 130, distance: 37.3
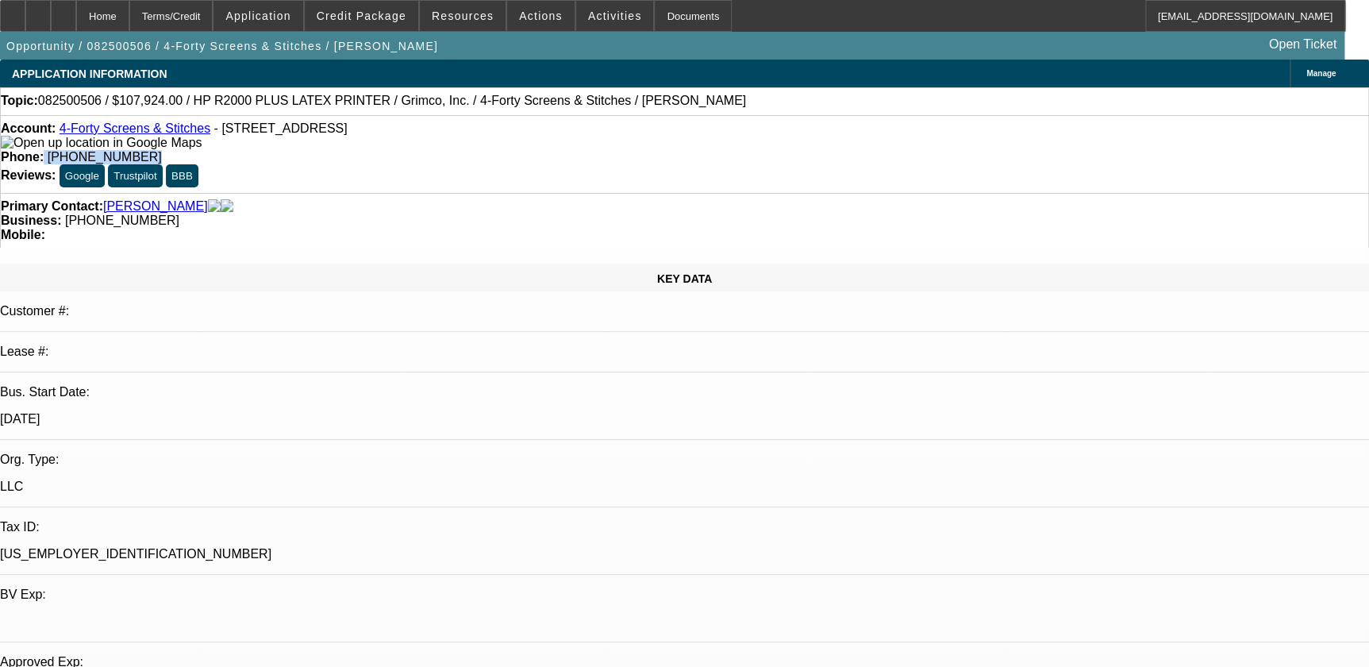
copy div "[PHONE_NUMBER]"
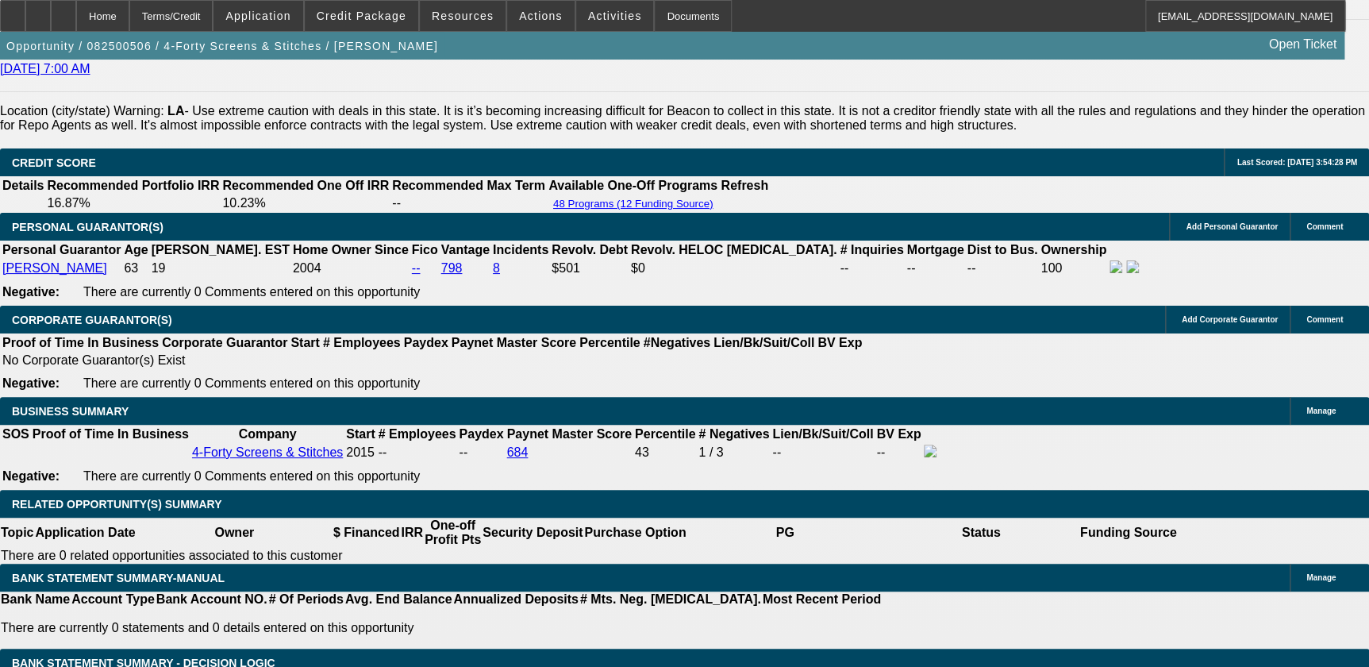
scroll to position [2237, 0]
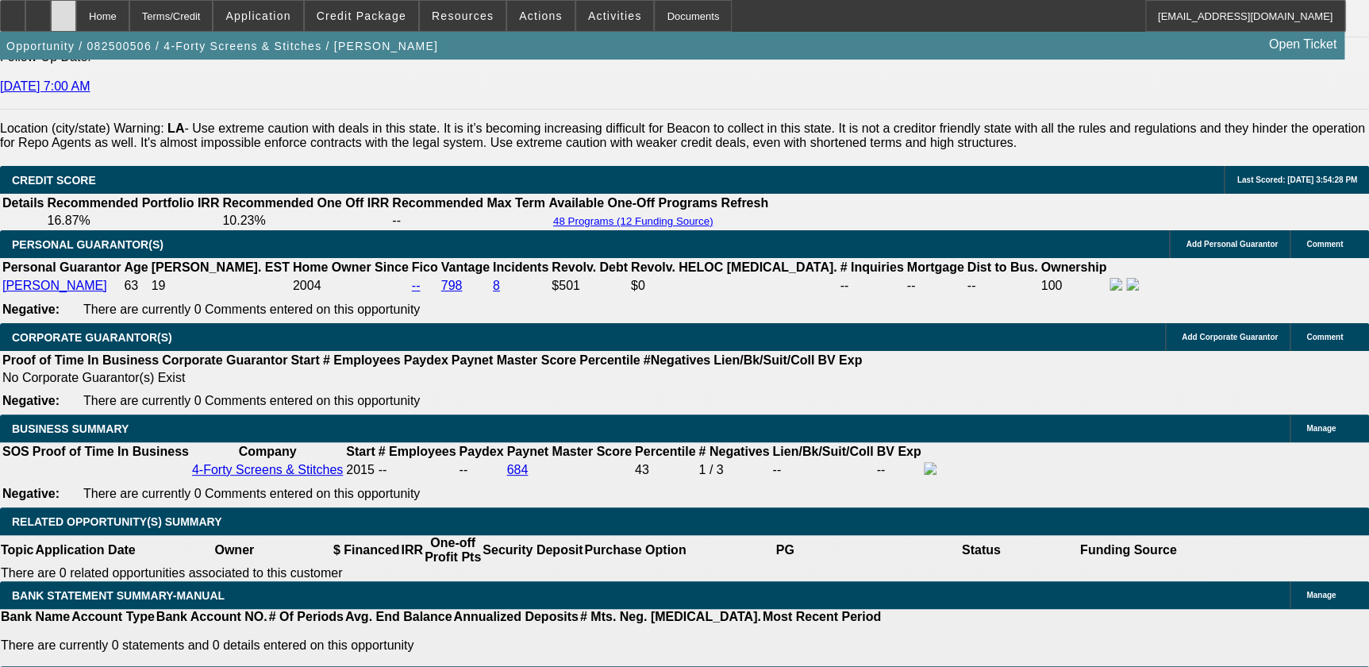
click at [76, 10] on div at bounding box center [63, 16] width 25 height 32
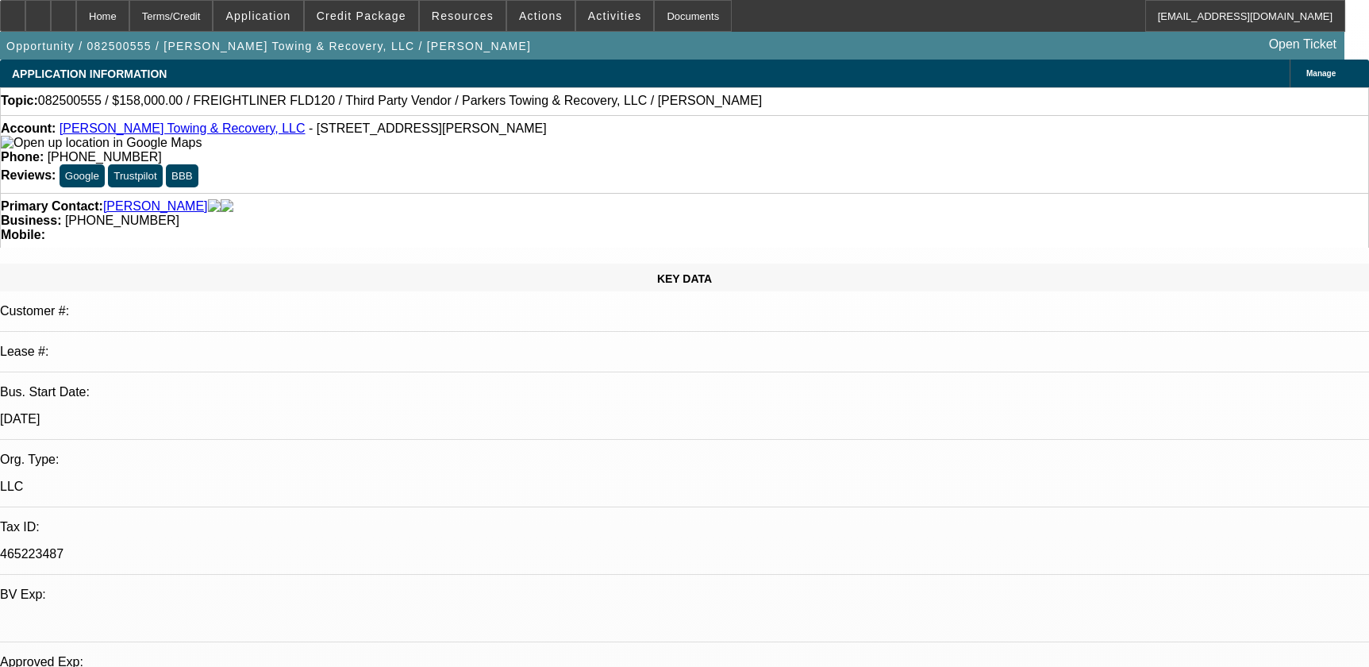
select select "0"
select select "0.1"
select select "4"
select select "0"
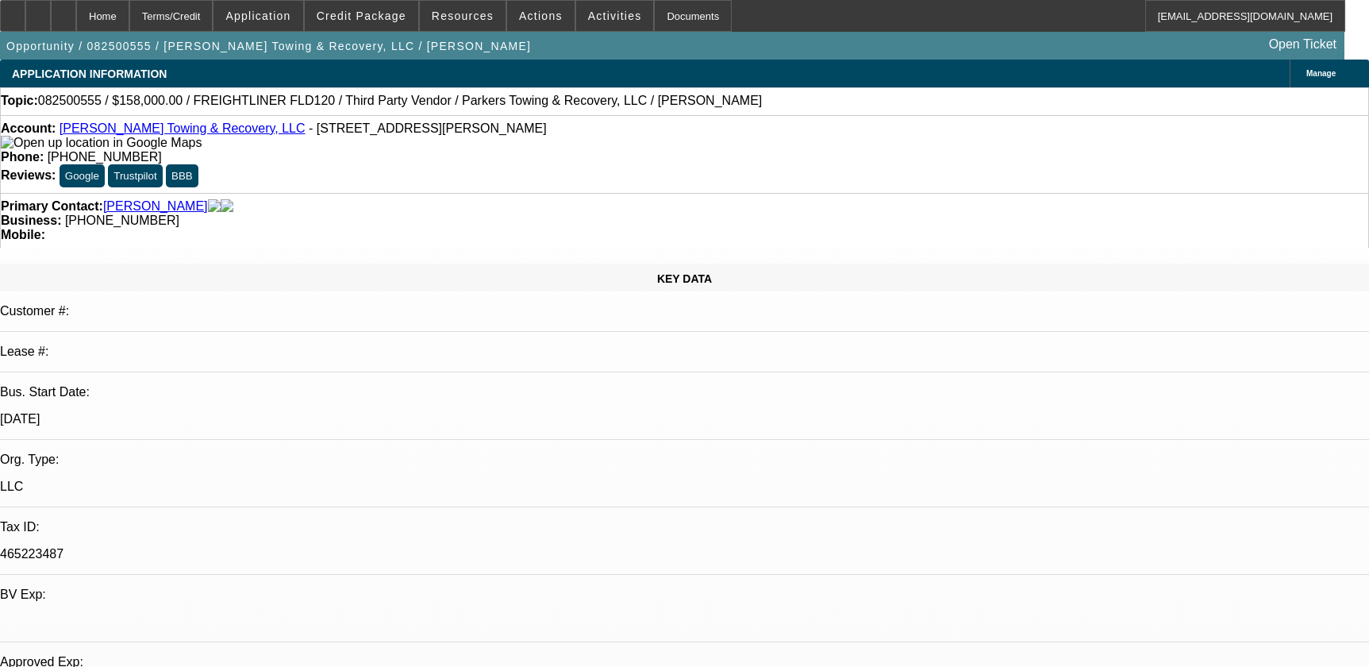
select select "2"
select select "0.1"
select select "4"
select select "0"
select select "2"
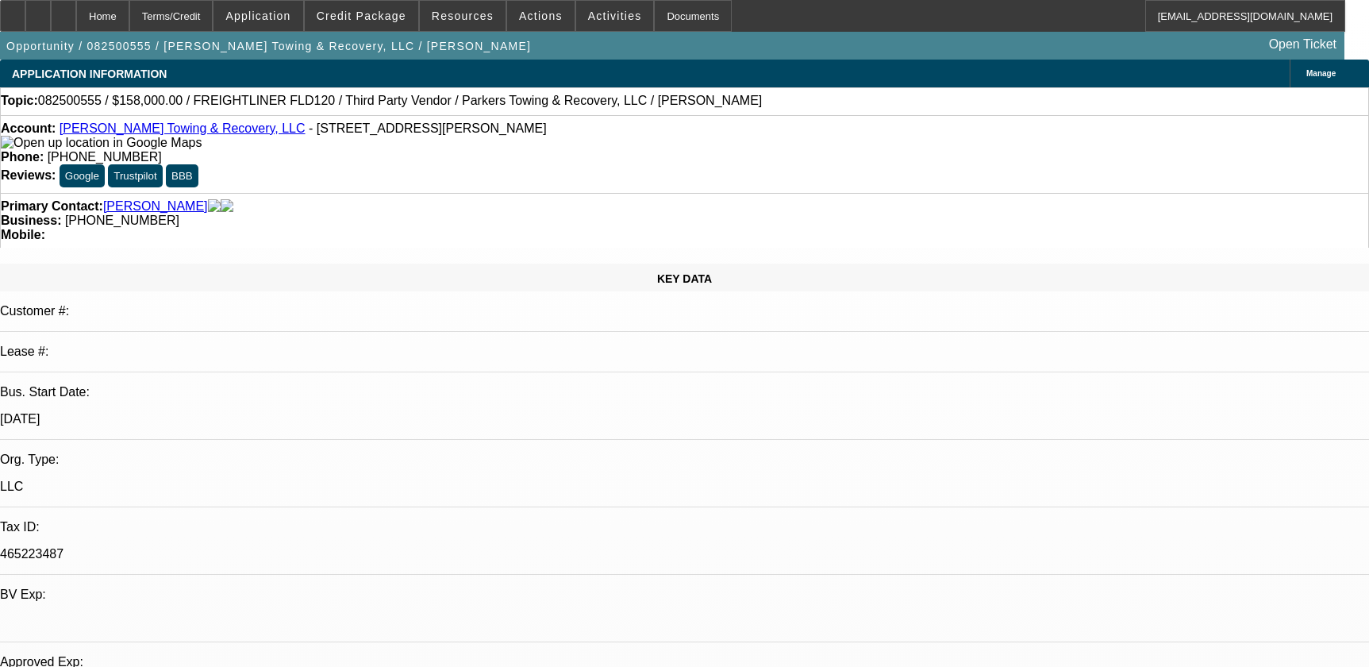
select select "0.1"
select select "4"
click at [76, 11] on div at bounding box center [63, 16] width 25 height 32
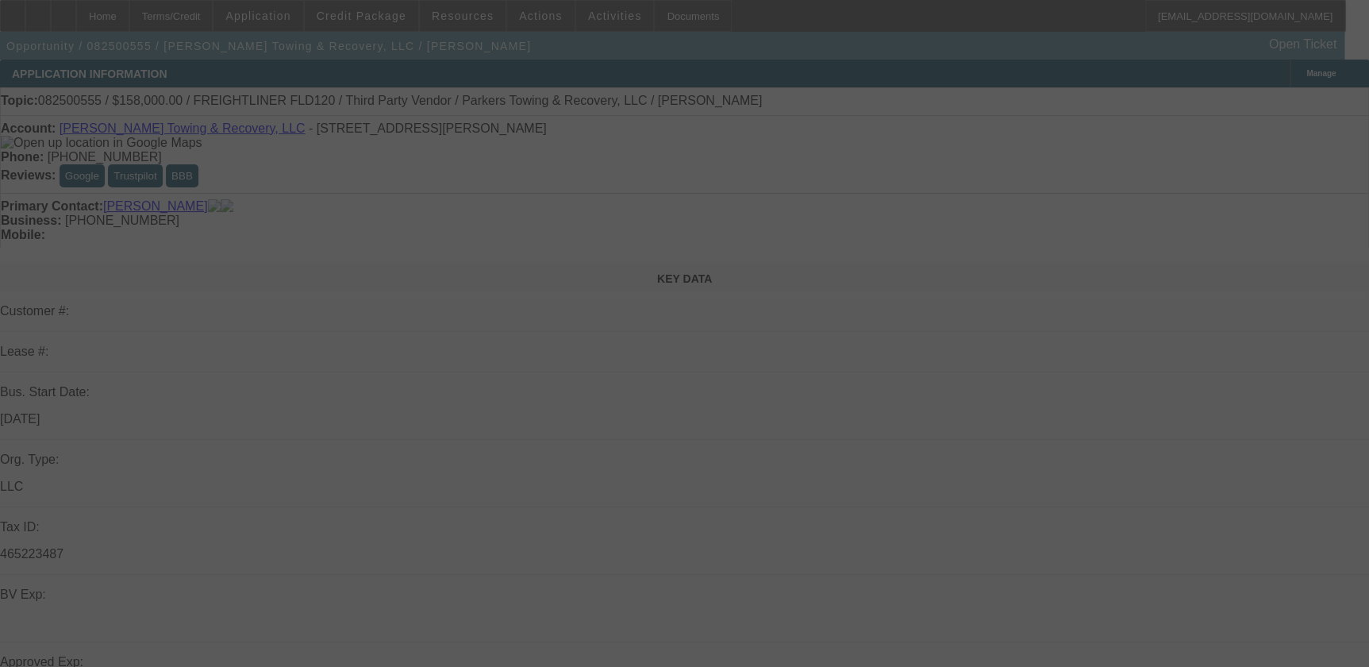
click at [506, 144] on div at bounding box center [684, 333] width 1369 height 667
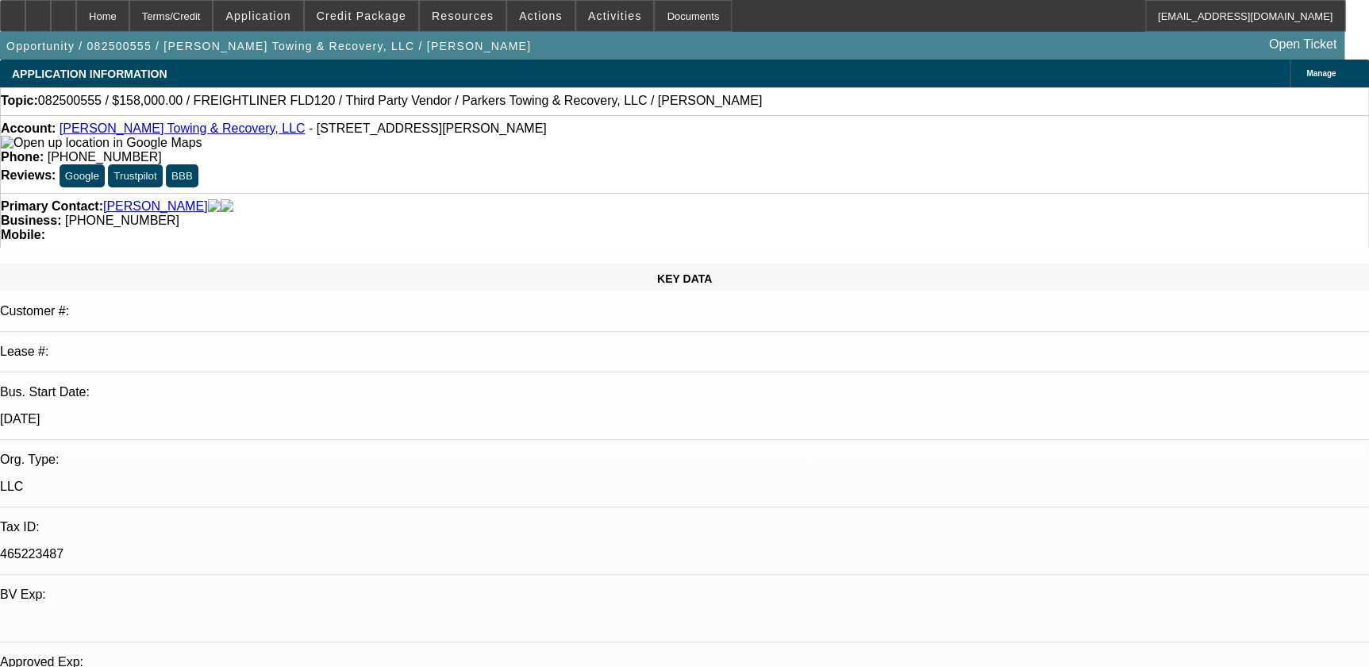
select select "0"
select select "0.1"
select select "0"
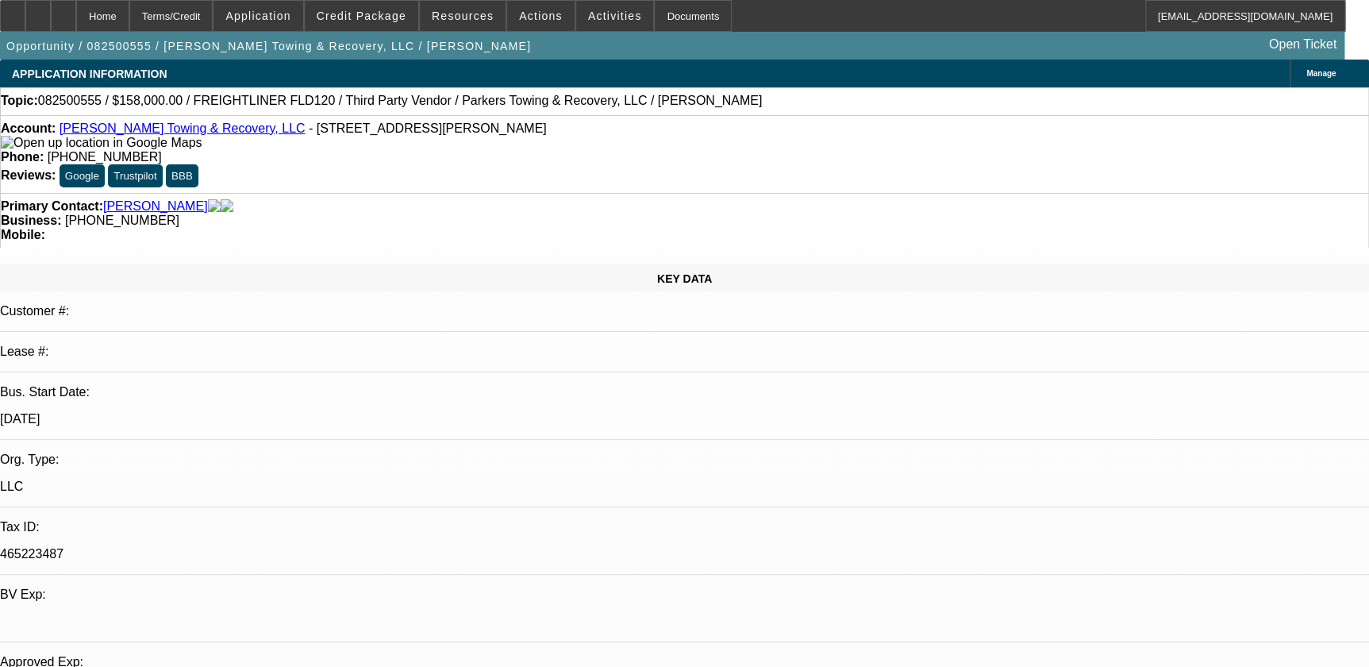
select select "0.1"
select select "0"
select select "0.1"
select select "0"
select select "0.1"
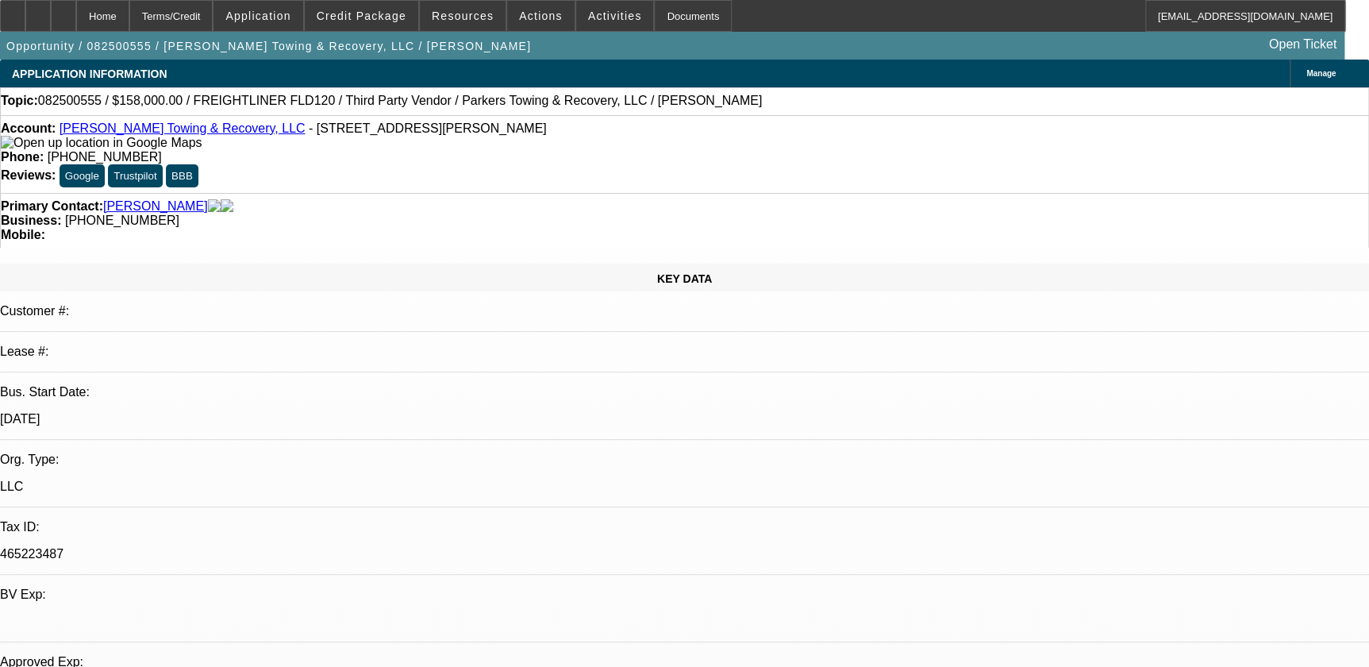
select select "1"
select select "4"
select select "1"
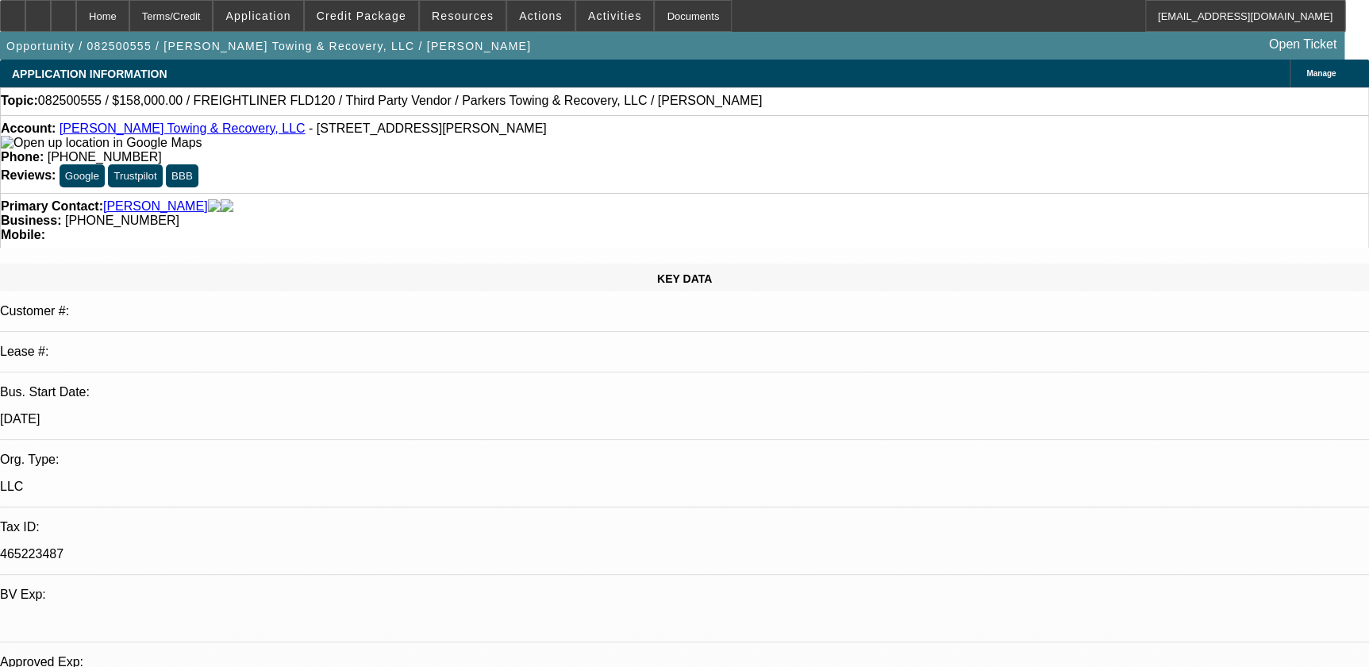
select select "4"
select select "1"
select select "2"
select select "4"
select select "1"
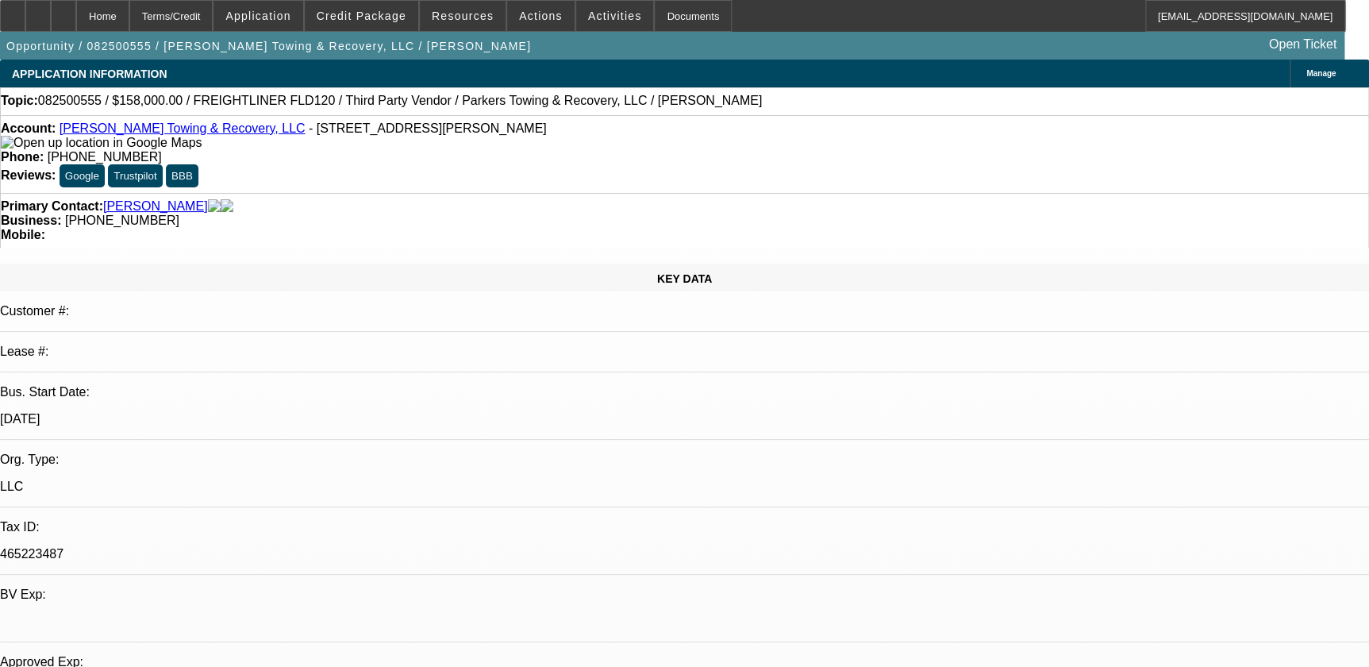
select select "2"
select select "4"
click at [162, 150] on span "(620) 433-2241" at bounding box center [105, 156] width 114 height 13
drag, startPoint x: 505, startPoint y: 132, endPoint x: 609, endPoint y: 128, distance: 104.0
click at [609, 150] on div "Phone: (620) 433-2241" at bounding box center [684, 157] width 1367 height 14
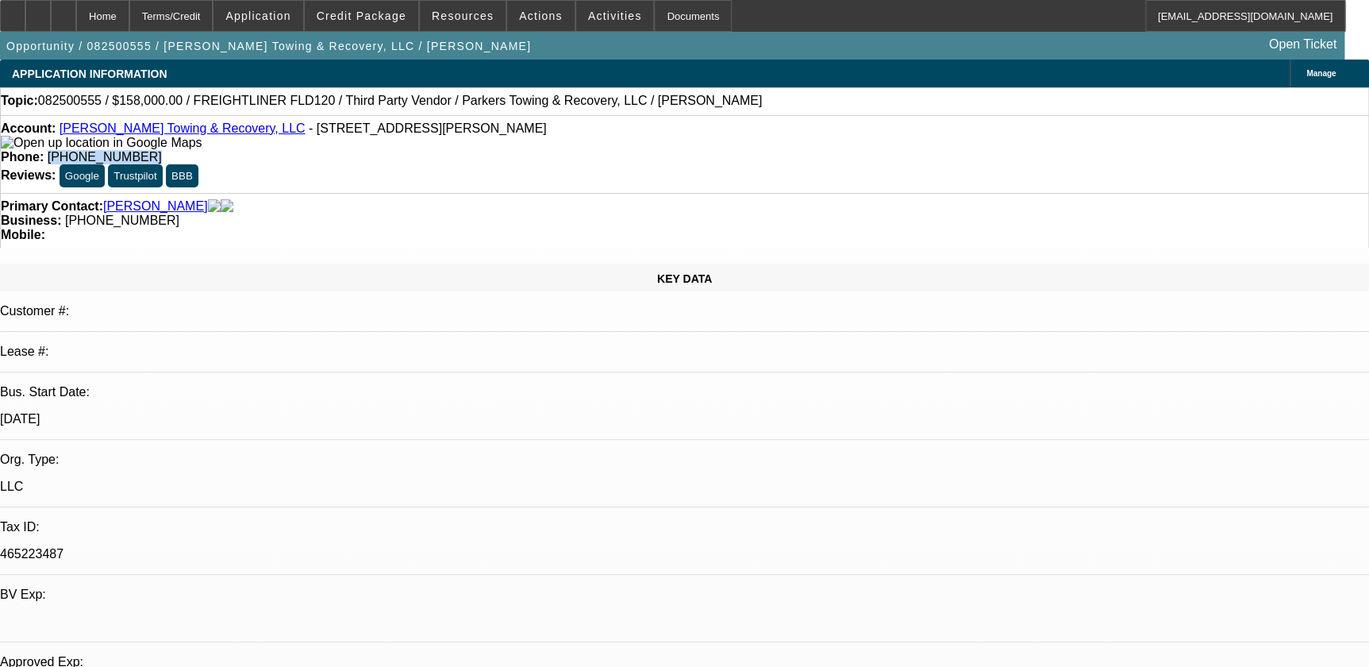
copy span "(620) 433-2241"
click at [461, 17] on span "Resources" at bounding box center [463, 16] width 62 height 13
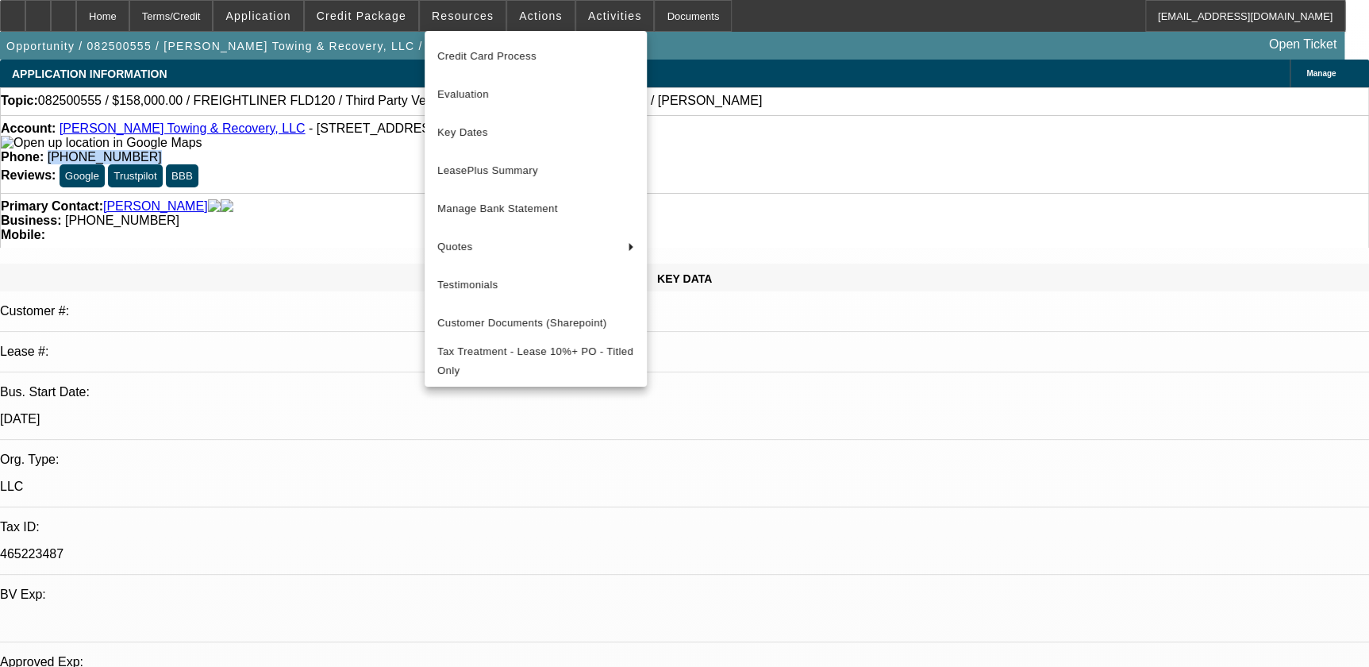
click at [545, 21] on div at bounding box center [684, 333] width 1369 height 667
click at [538, 17] on div at bounding box center [684, 333] width 1369 height 667
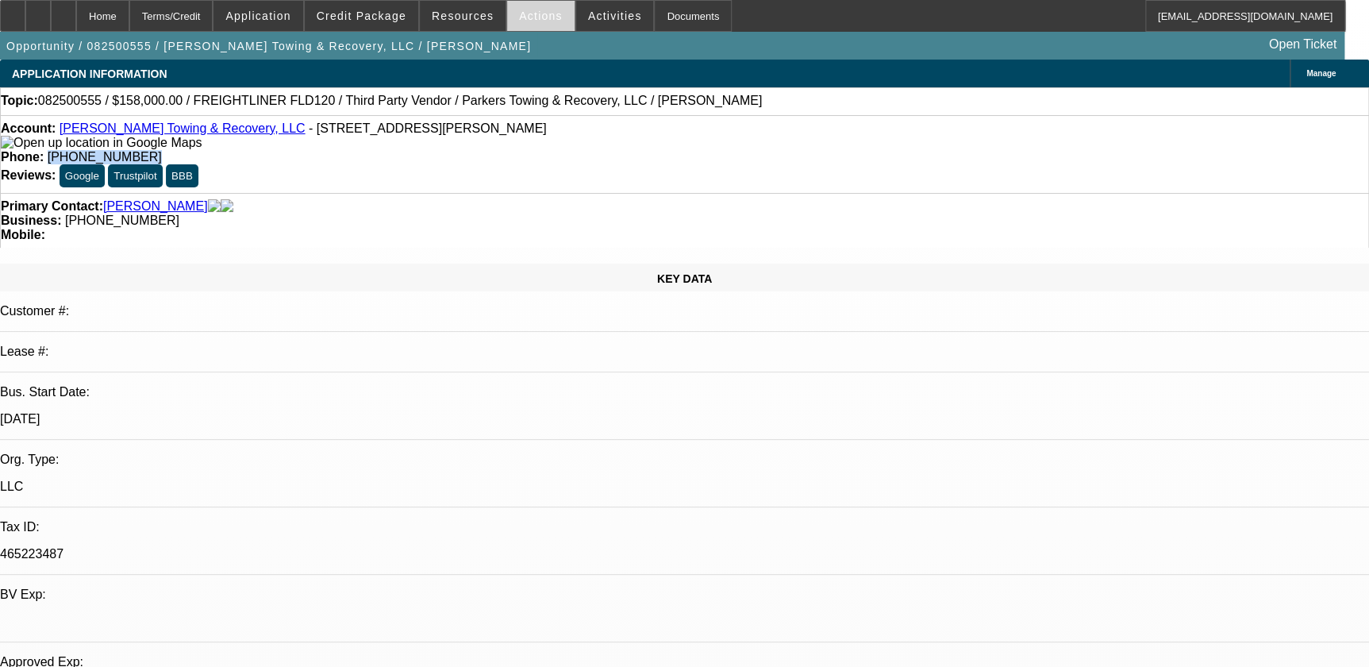
click at [528, 19] on span "Actions" at bounding box center [541, 16] width 44 height 13
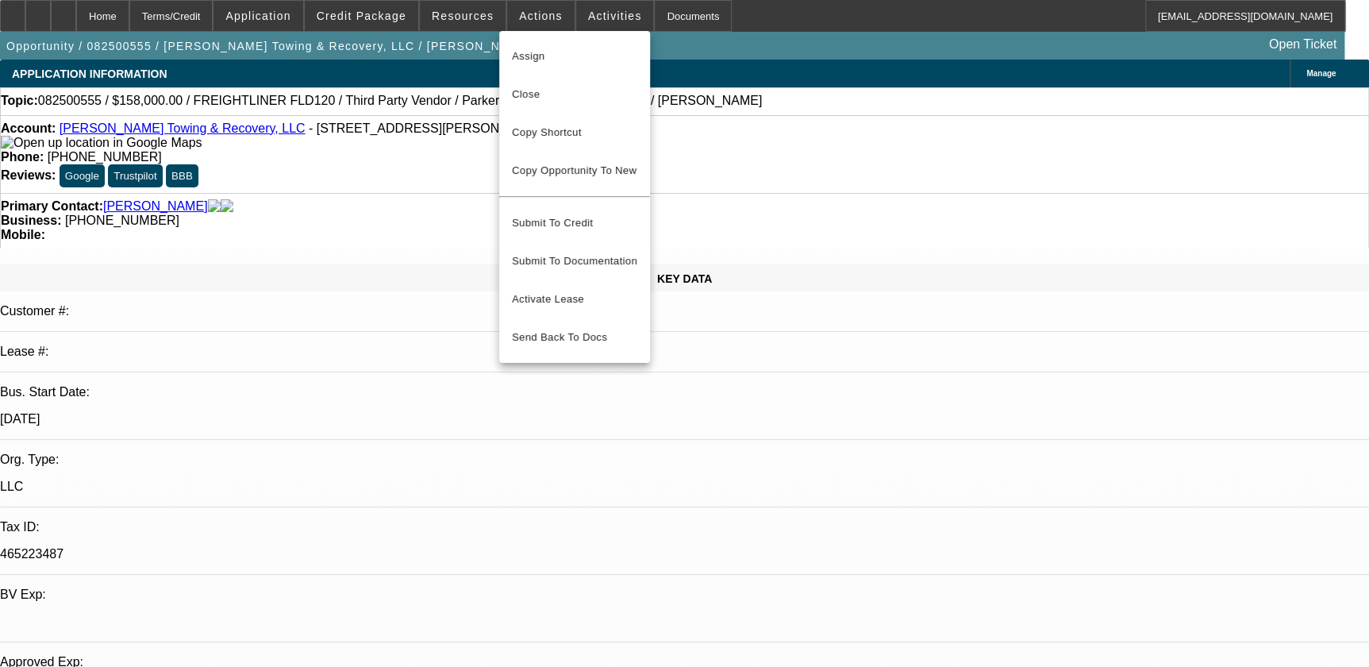
click at [267, 148] on div at bounding box center [684, 333] width 1369 height 667
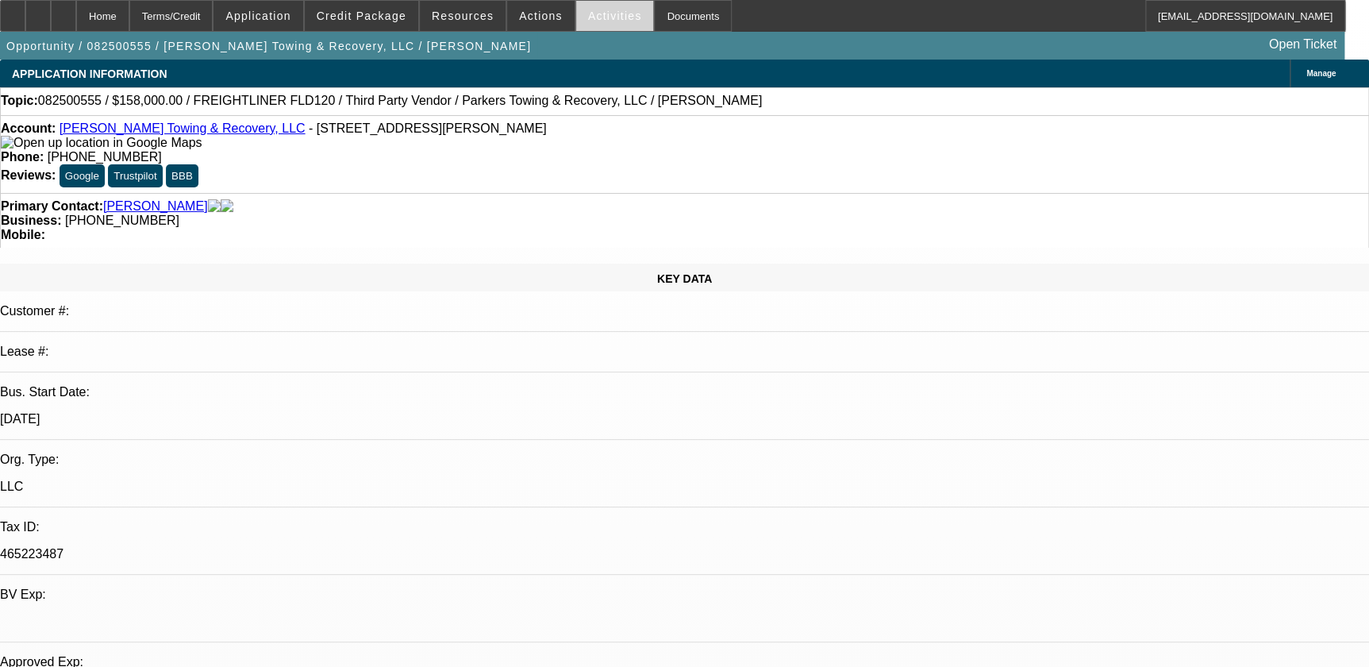
click at [576, 23] on span at bounding box center [615, 16] width 78 height 38
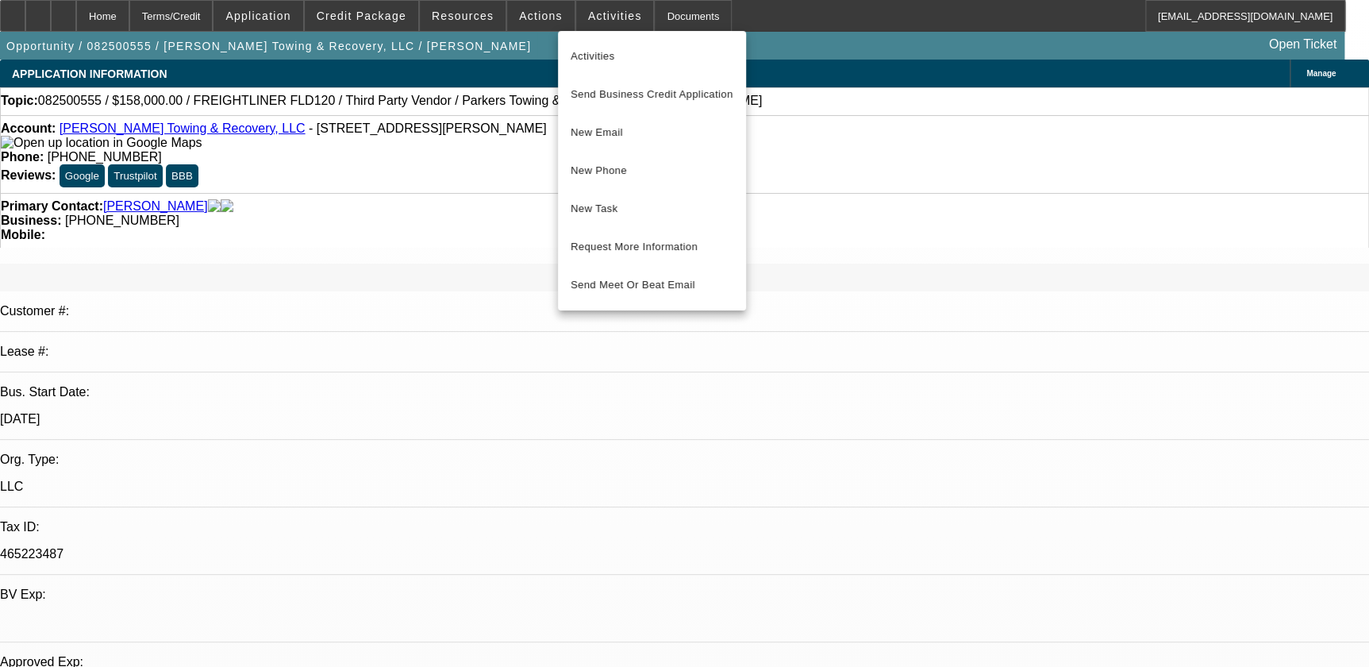
click at [532, 17] on div at bounding box center [684, 333] width 1369 height 667
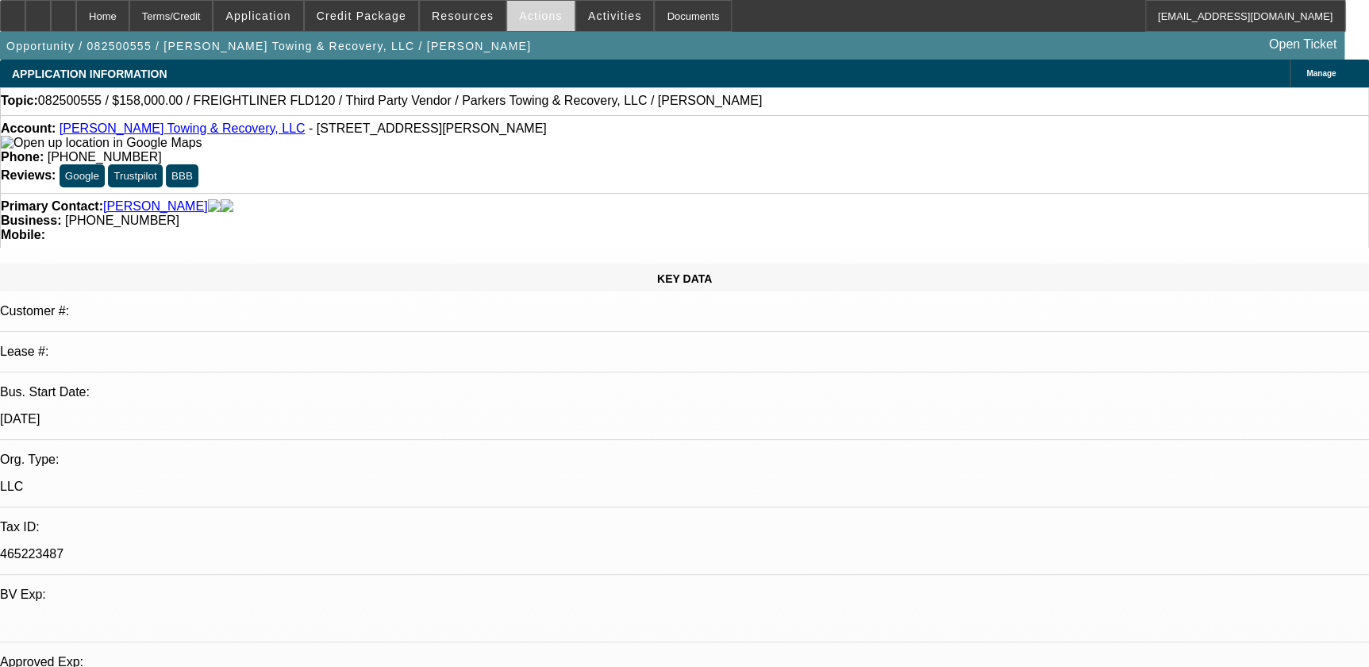
click at [531, 14] on span "Actions" at bounding box center [541, 16] width 44 height 13
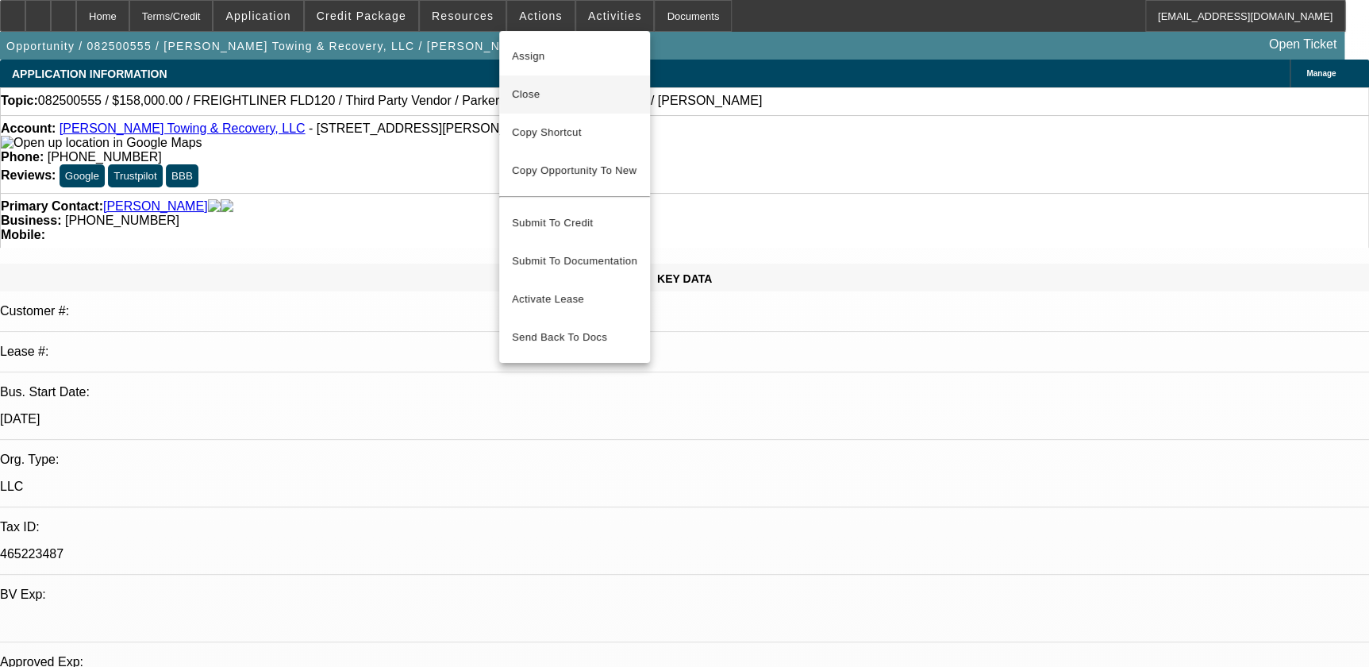
click at [571, 87] on span "Close" at bounding box center [574, 94] width 125 height 19
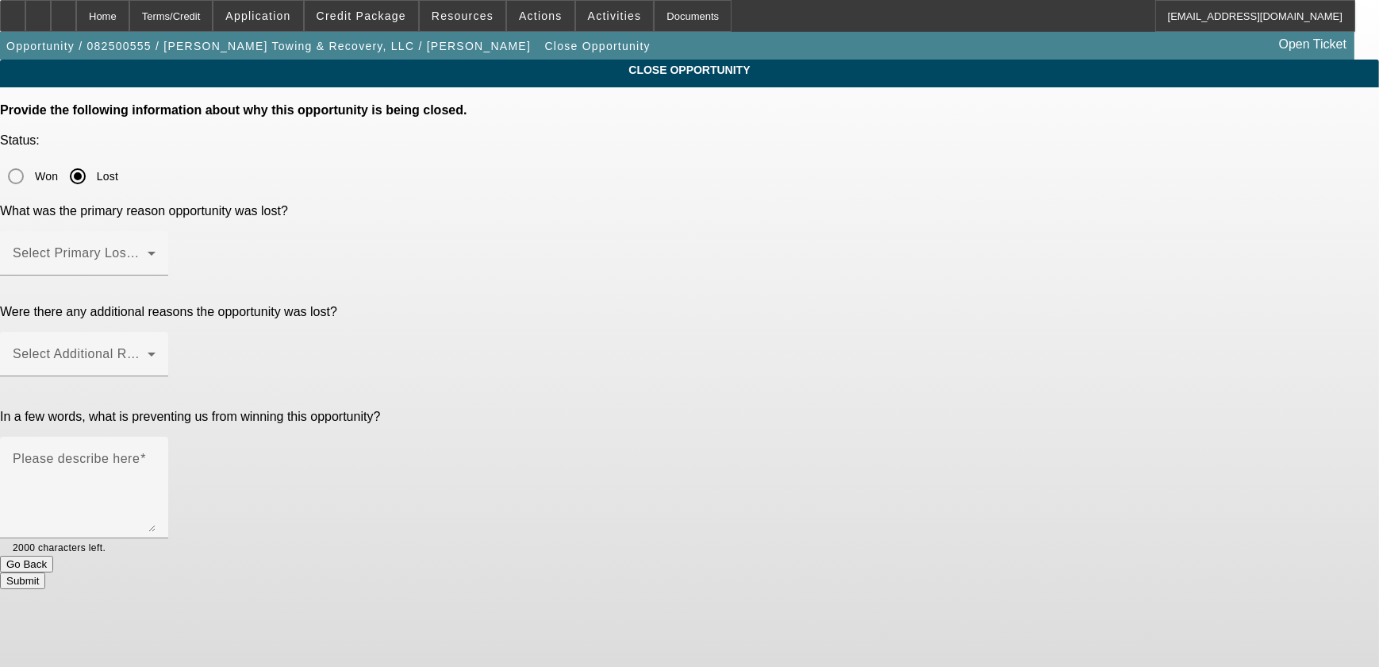
click at [118, 162] on div "Lost" at bounding box center [90, 176] width 56 height 32
click at [156, 231] on div "Select Primary Lost Reason" at bounding box center [84, 253] width 143 height 44
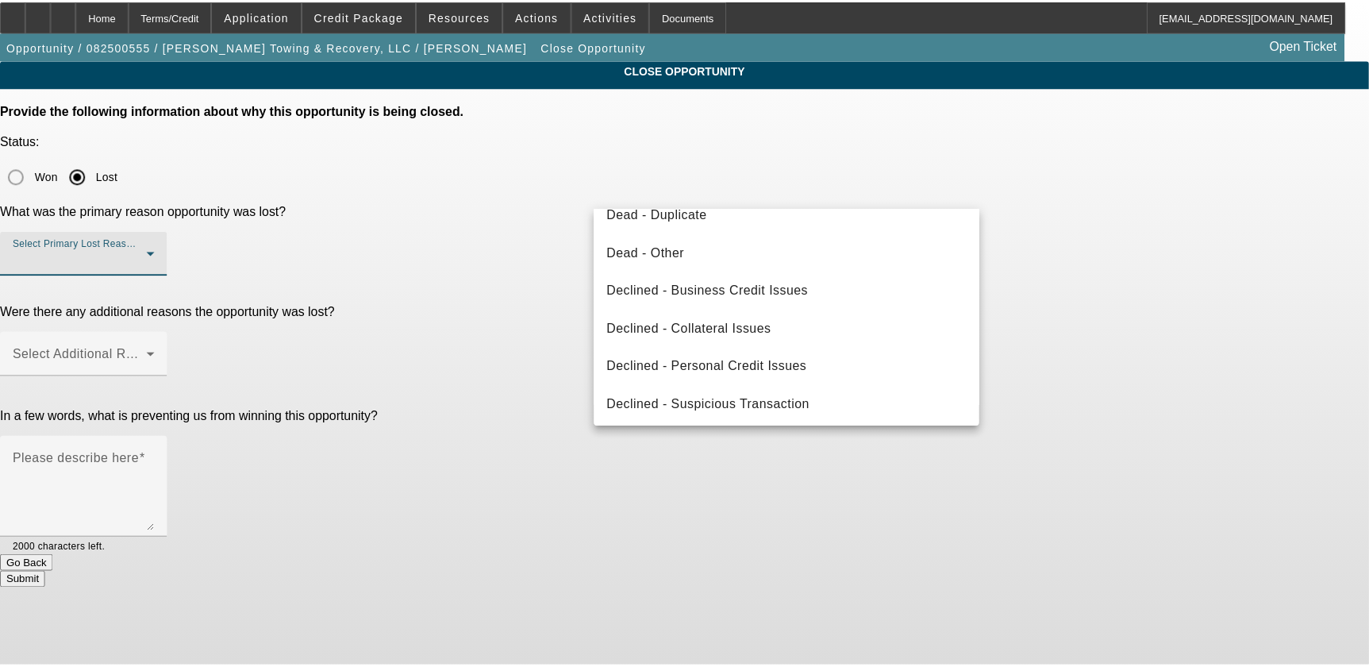
scroll to position [213, 0]
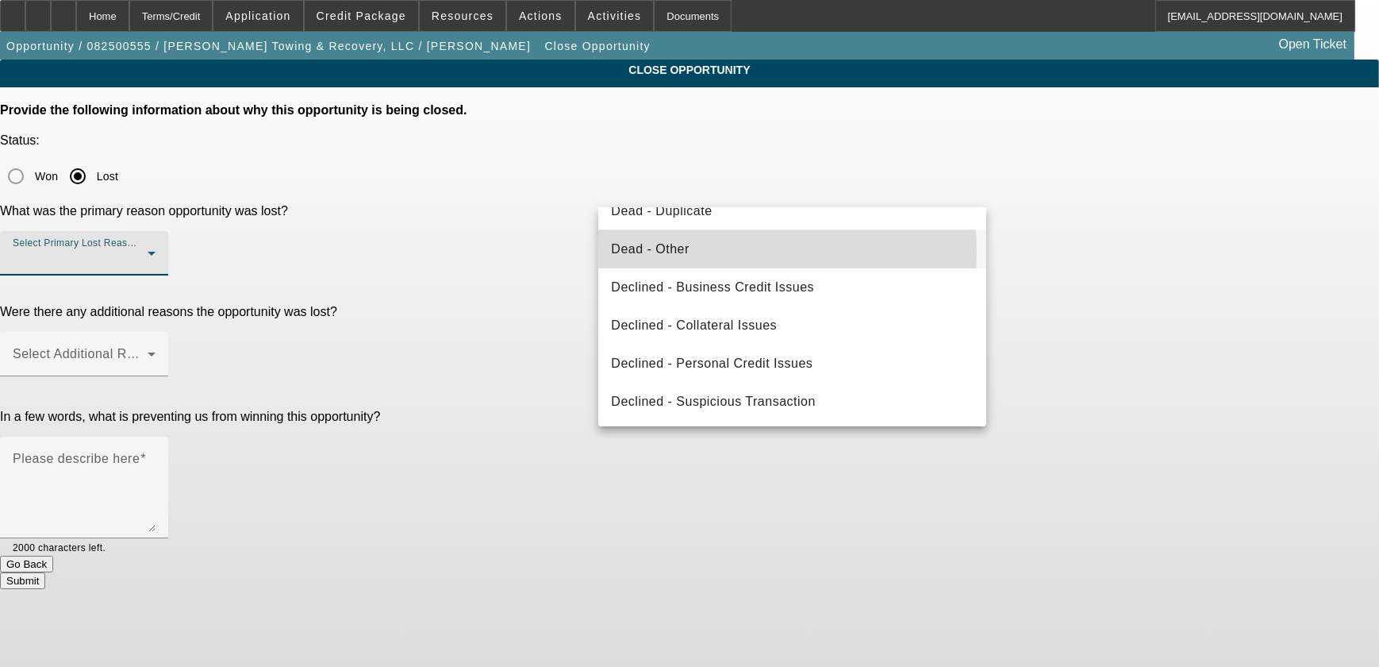
click at [736, 251] on mat-option "Dead - Other" at bounding box center [792, 249] width 388 height 38
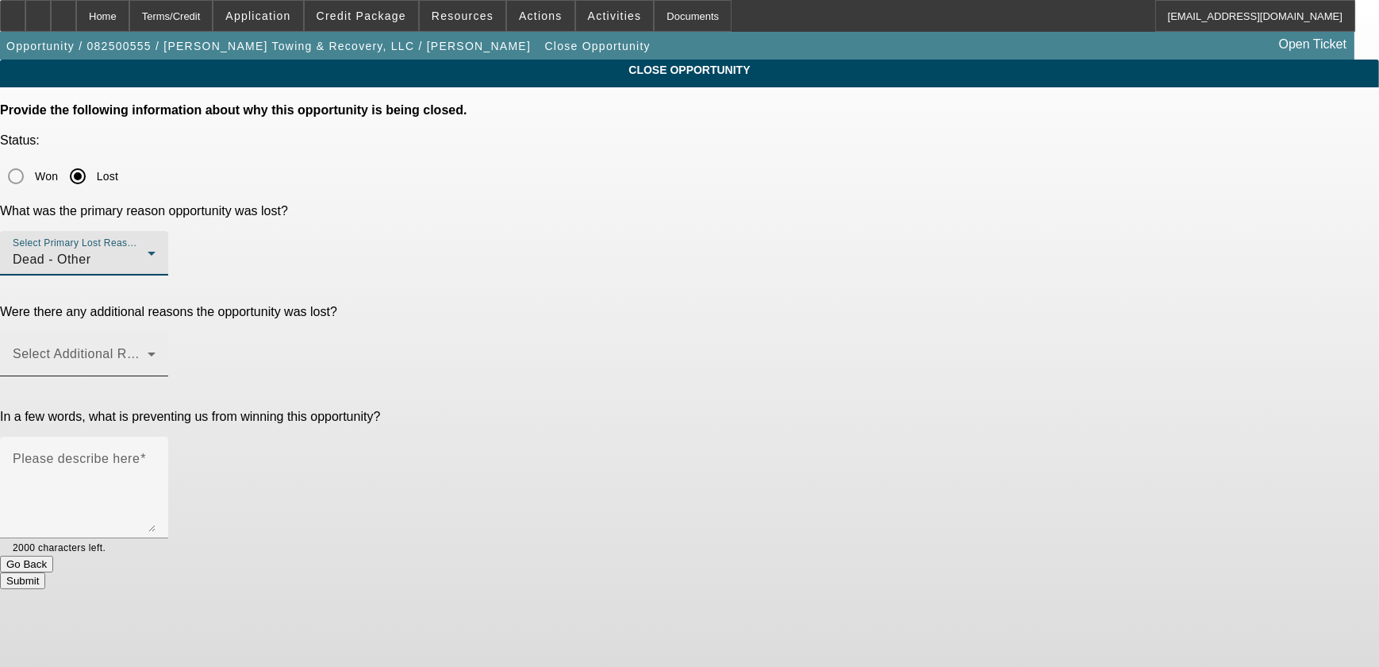
click at [148, 351] on span at bounding box center [80, 360] width 135 height 19
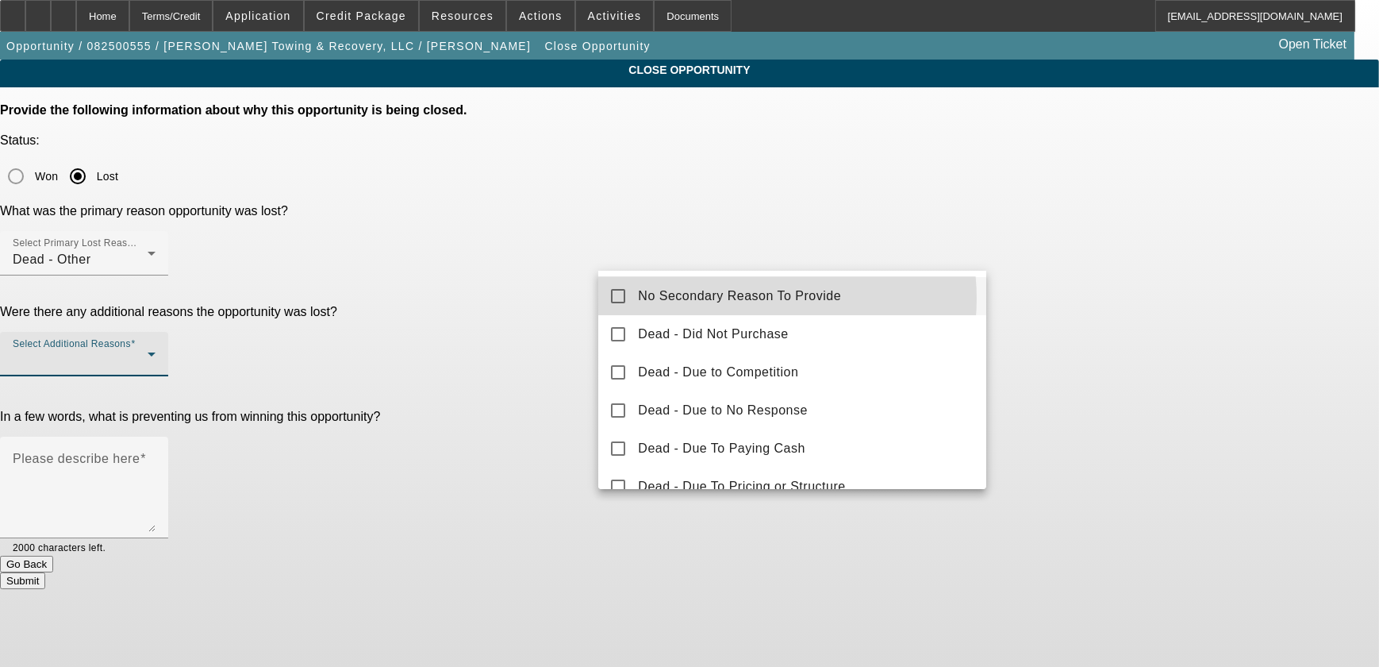
drag, startPoint x: 748, startPoint y: 298, endPoint x: 1098, endPoint y: 332, distance: 351.6
click at [748, 299] on span "No Secondary Reason To Provide" at bounding box center [739, 296] width 203 height 19
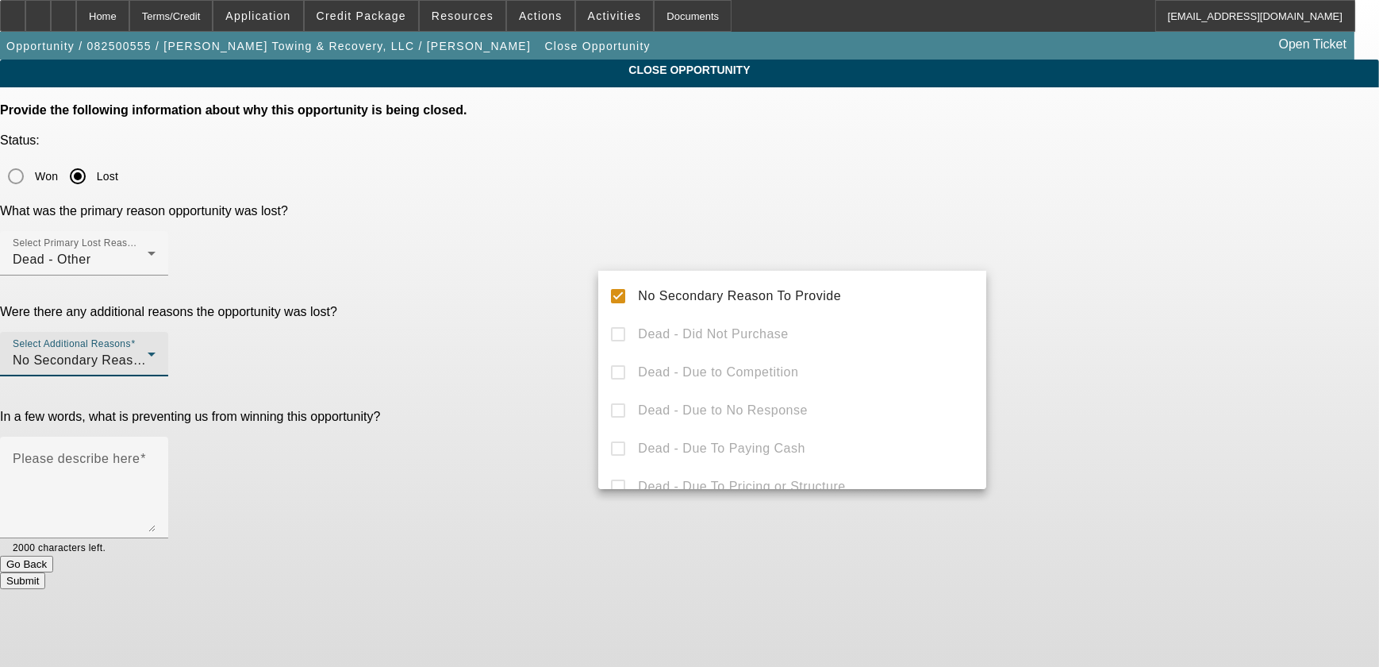
drag, startPoint x: 1236, startPoint y: 333, endPoint x: 1069, endPoint y: 329, distance: 166.7
click at [1235, 330] on div at bounding box center [689, 333] width 1379 height 667
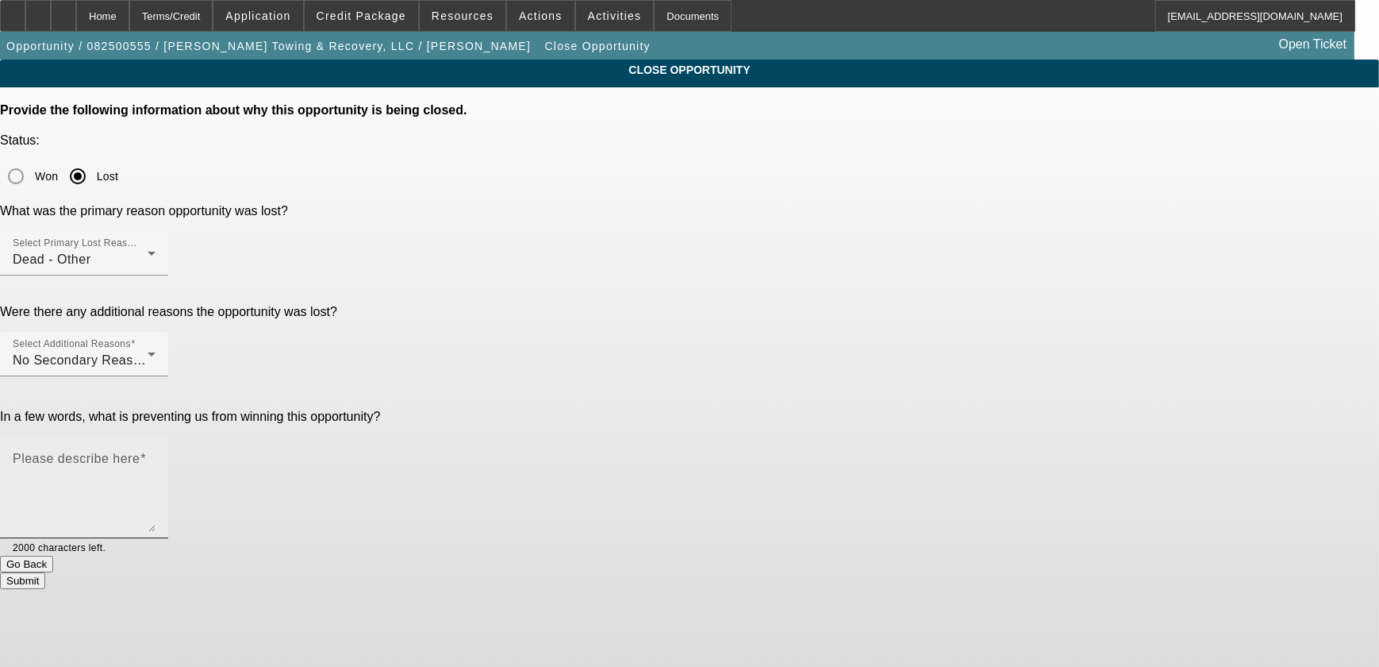
click at [156, 456] on textarea "Please describe here" at bounding box center [84, 494] width 143 height 76
type textarea "Equipment not approvable."
click at [45, 572] on button "Submit" at bounding box center [22, 580] width 45 height 17
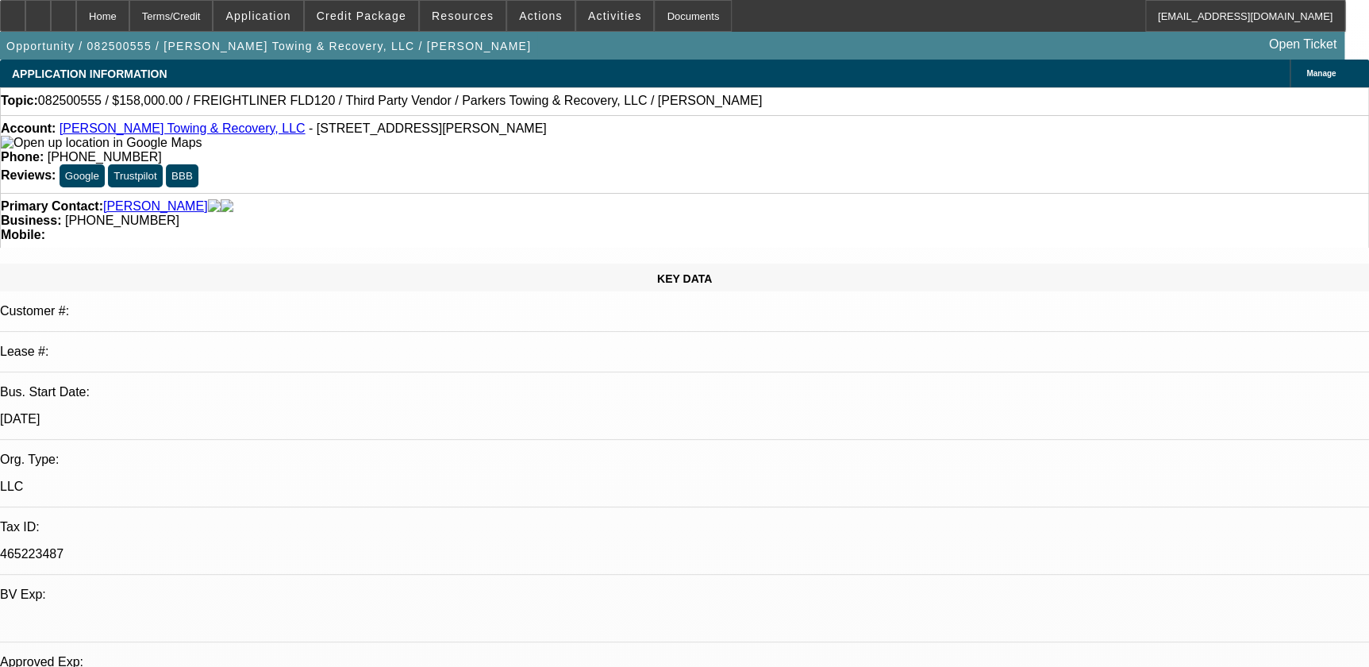
select select "0"
select select "0.1"
select select "0"
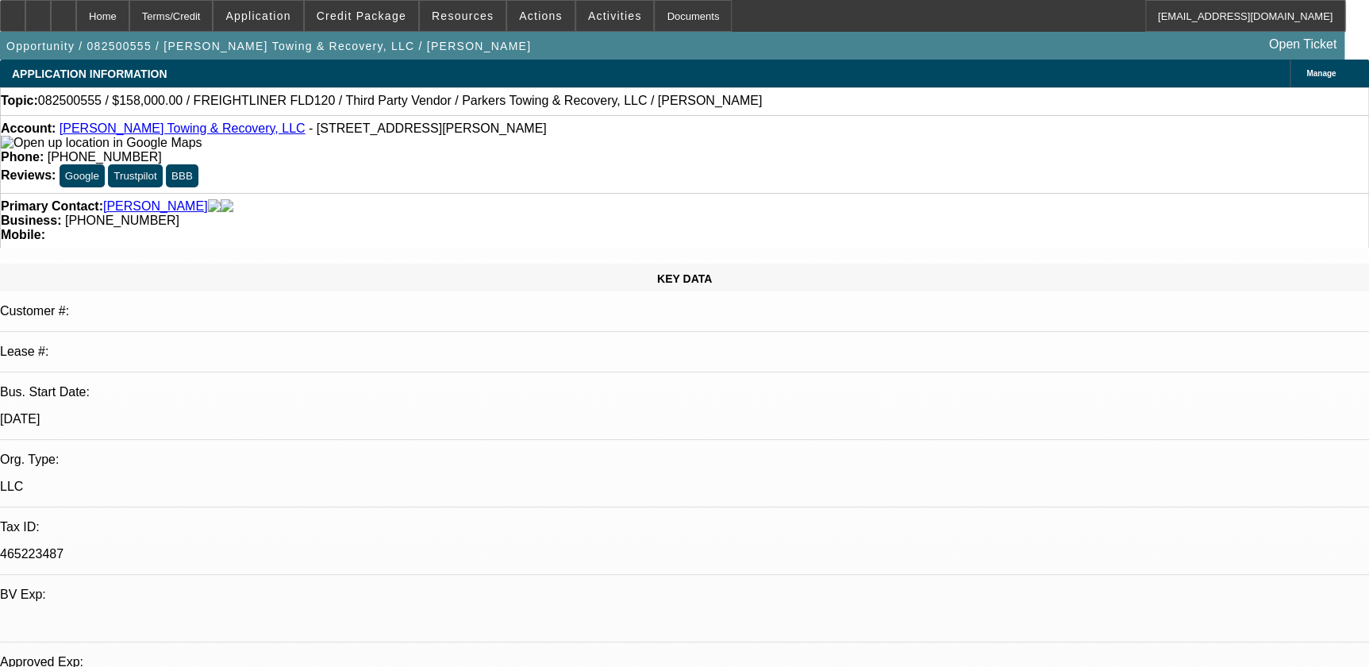
select select "0.1"
select select "0"
select select "0.1"
select select "0"
select select "0.1"
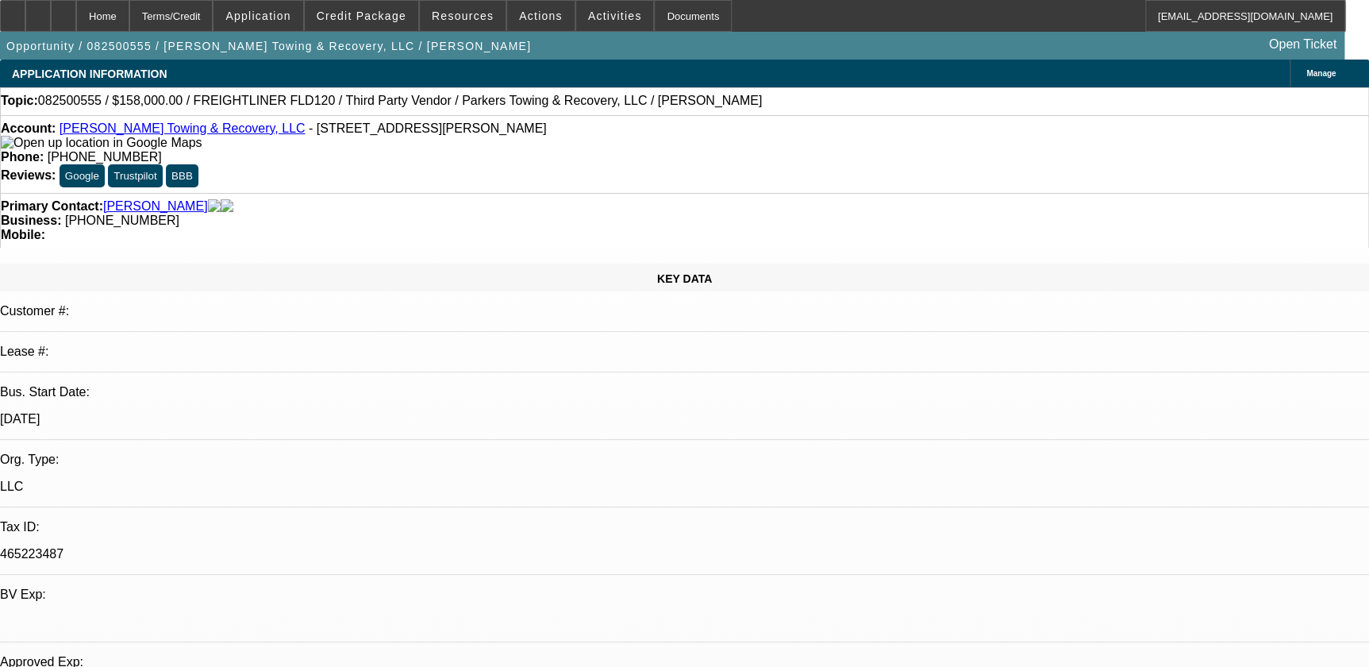
select select "1"
select select "4"
select select "1"
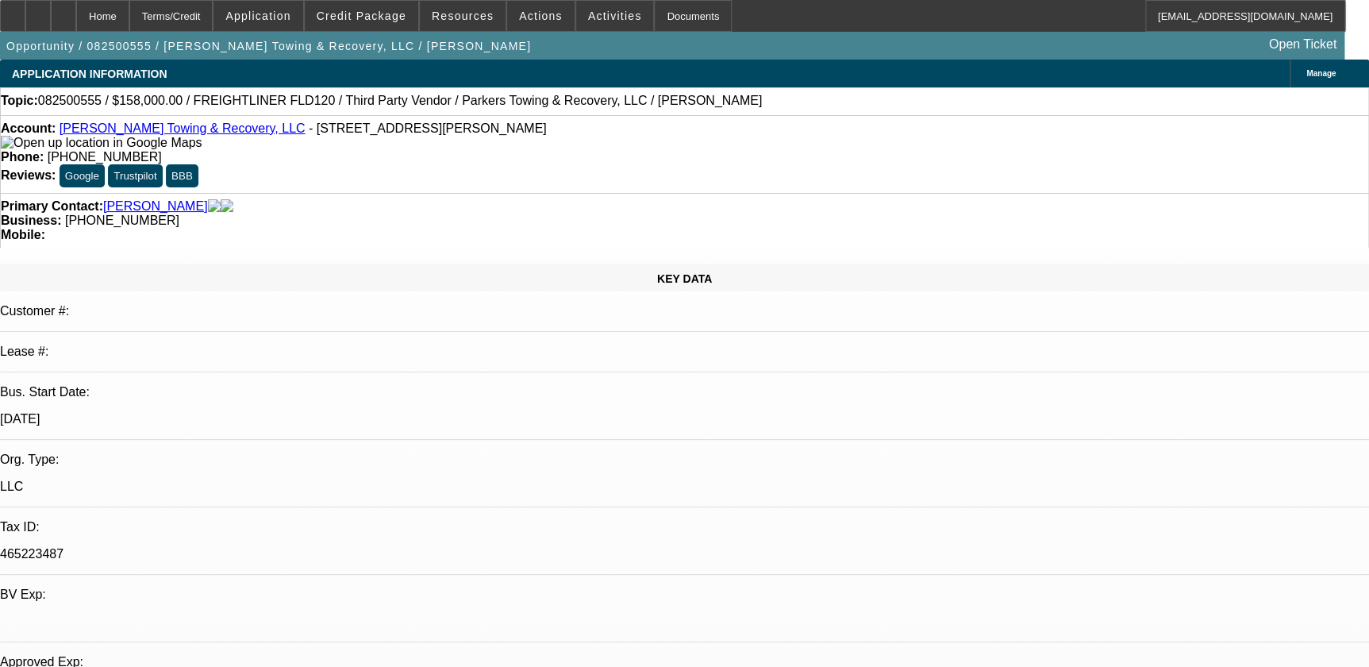
select select "4"
select select "1"
select select "2"
select select "4"
select select "1"
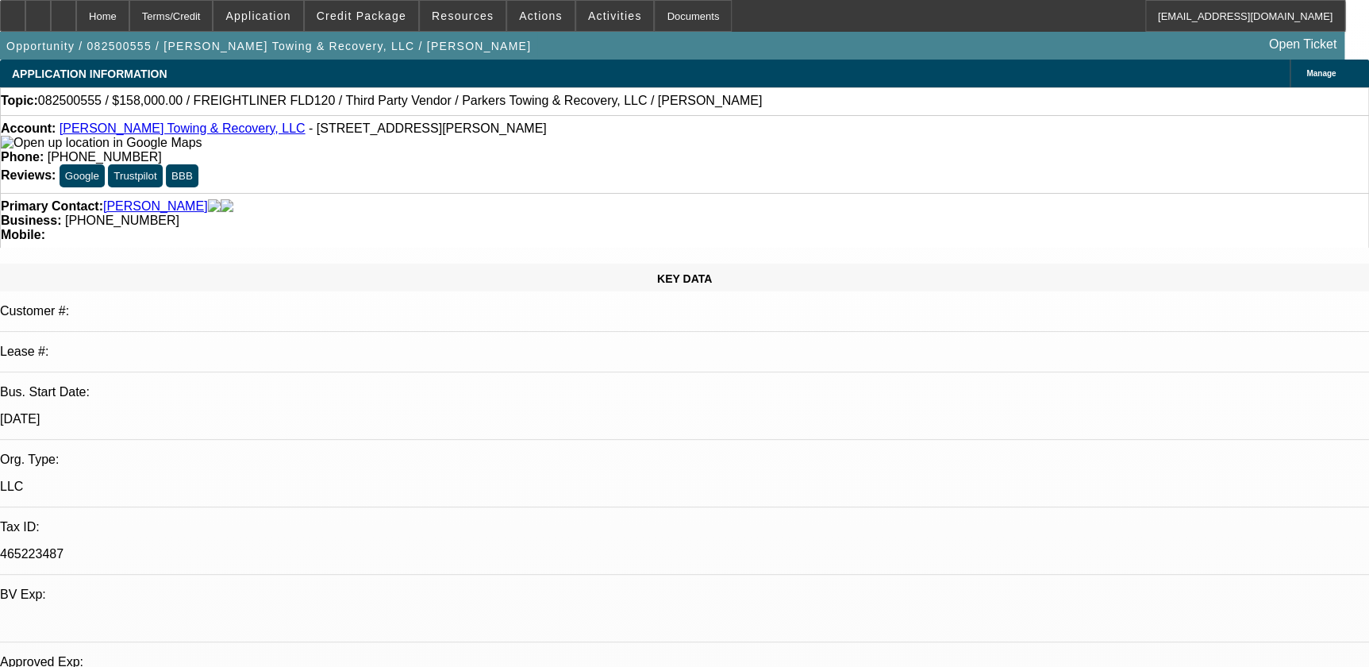
select select "2"
select select "4"
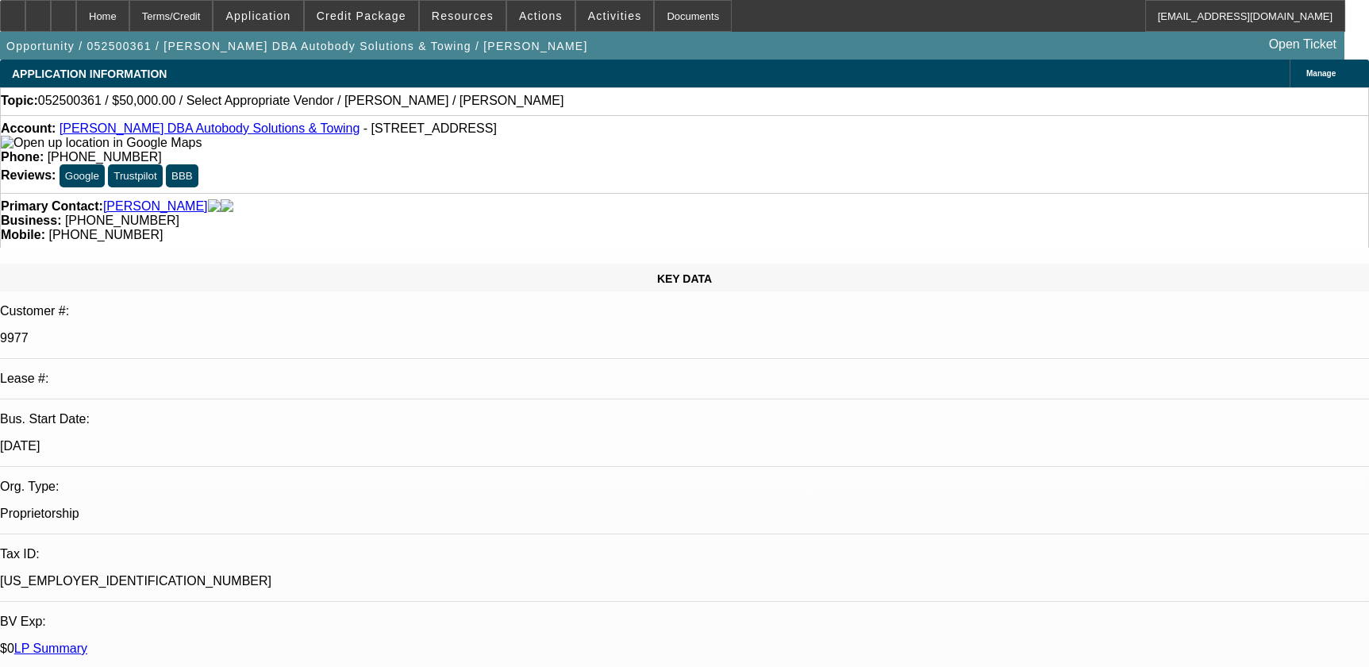
select select "0"
select select "2"
select select "0.1"
select select "4"
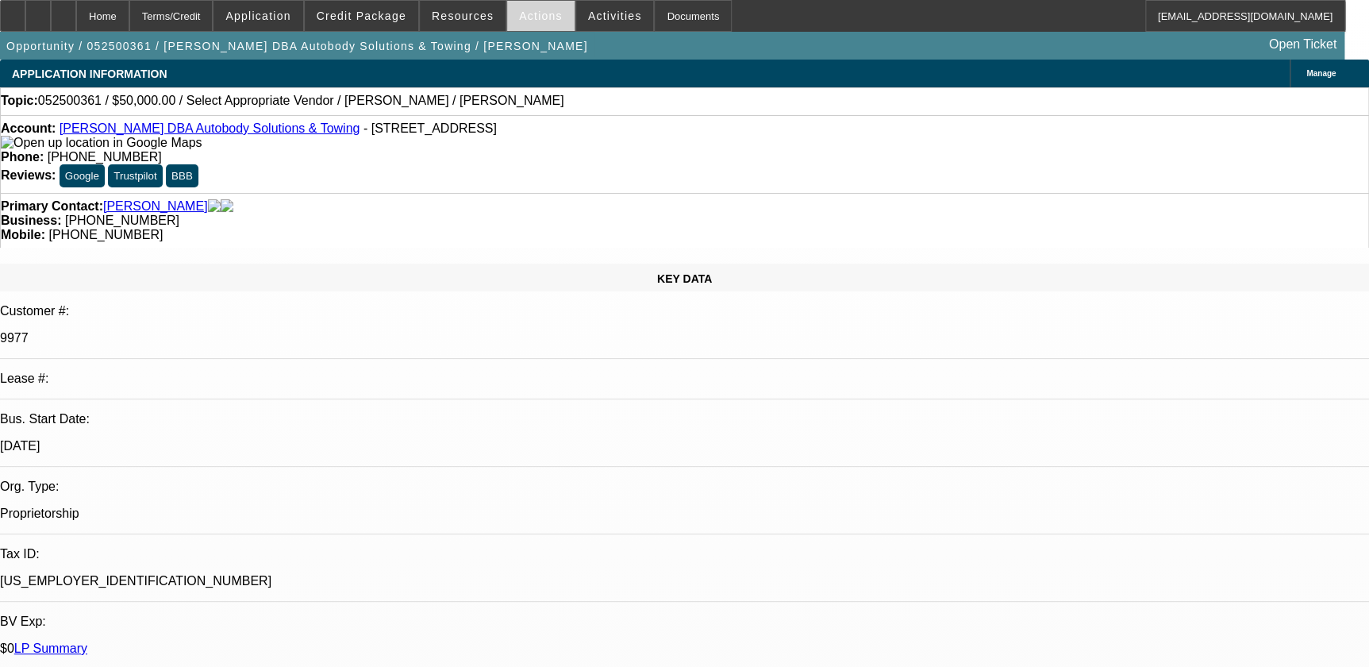
click at [532, 12] on span "Actions" at bounding box center [541, 16] width 44 height 13
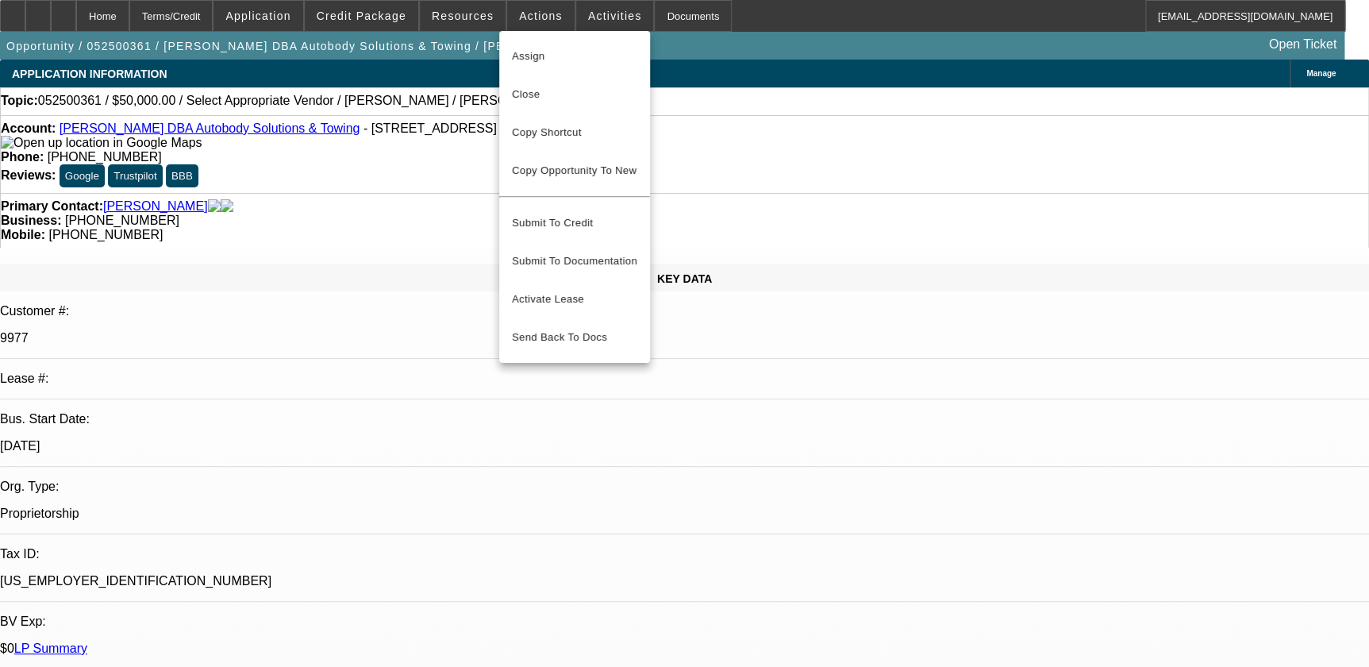
click at [578, 24] on div at bounding box center [684, 333] width 1369 height 667
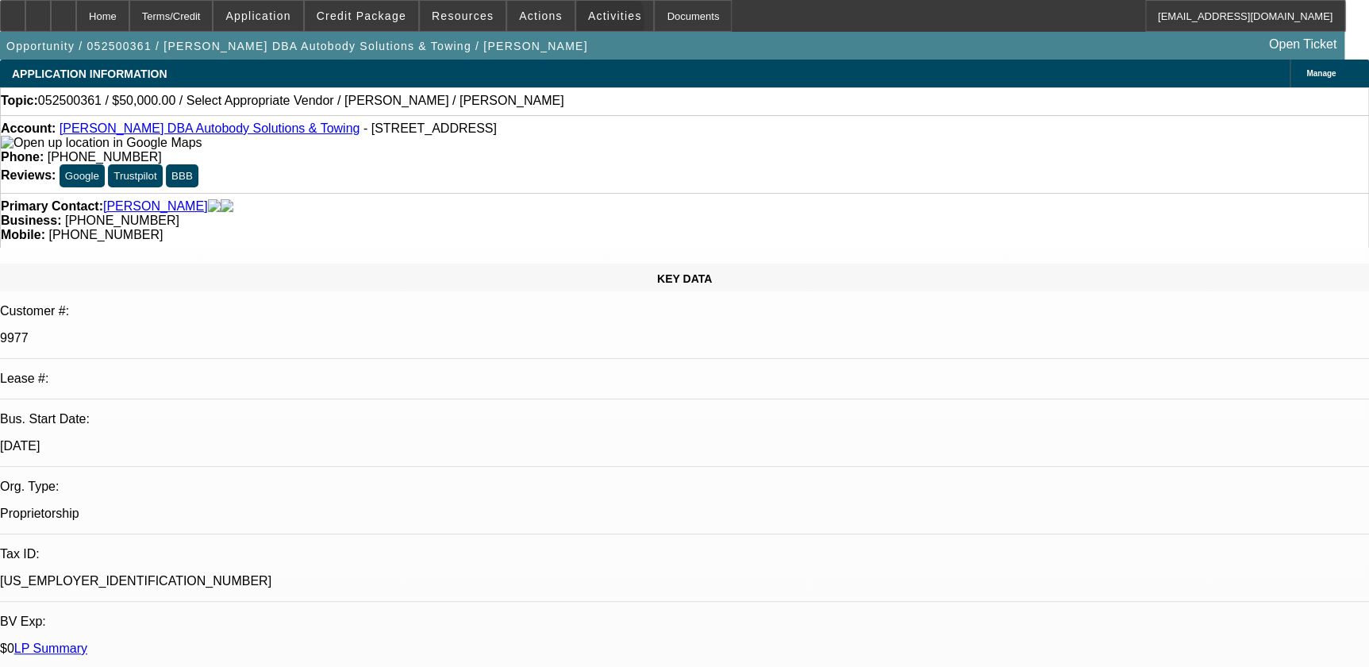
click at [578, 24] on span at bounding box center [615, 16] width 78 height 38
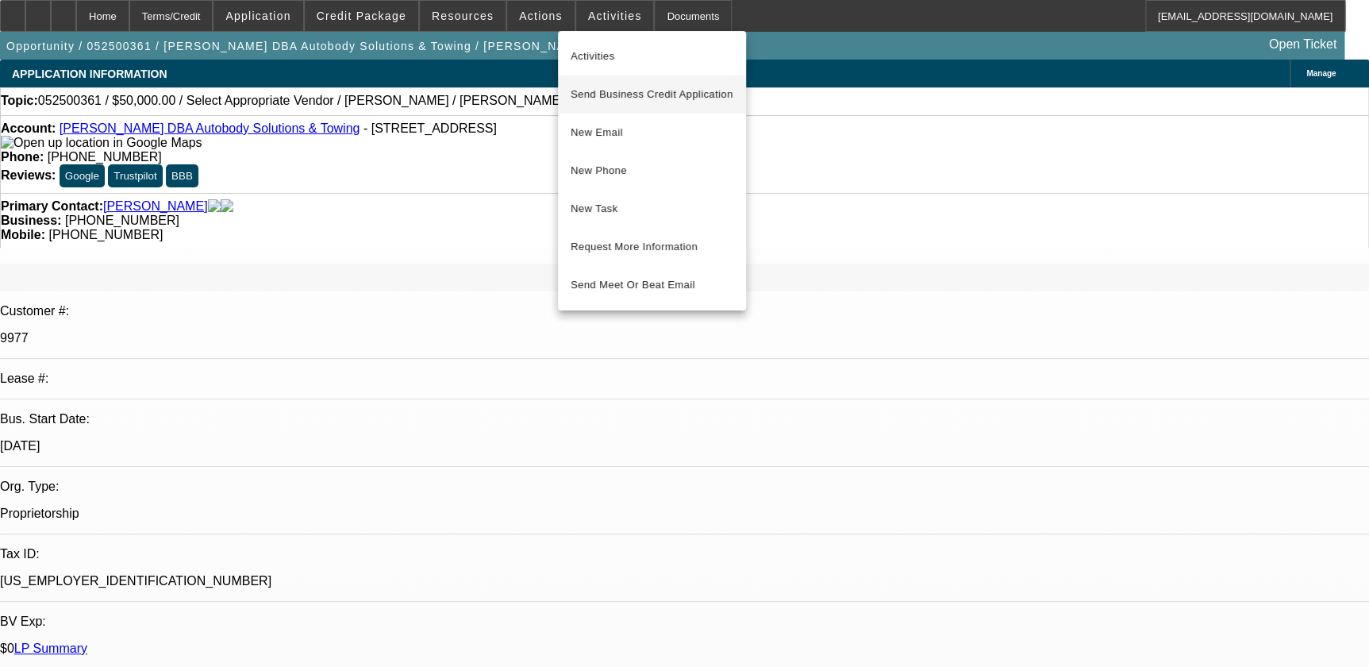
click at [611, 94] on span "Send Business Credit Application" at bounding box center [652, 94] width 163 height 19
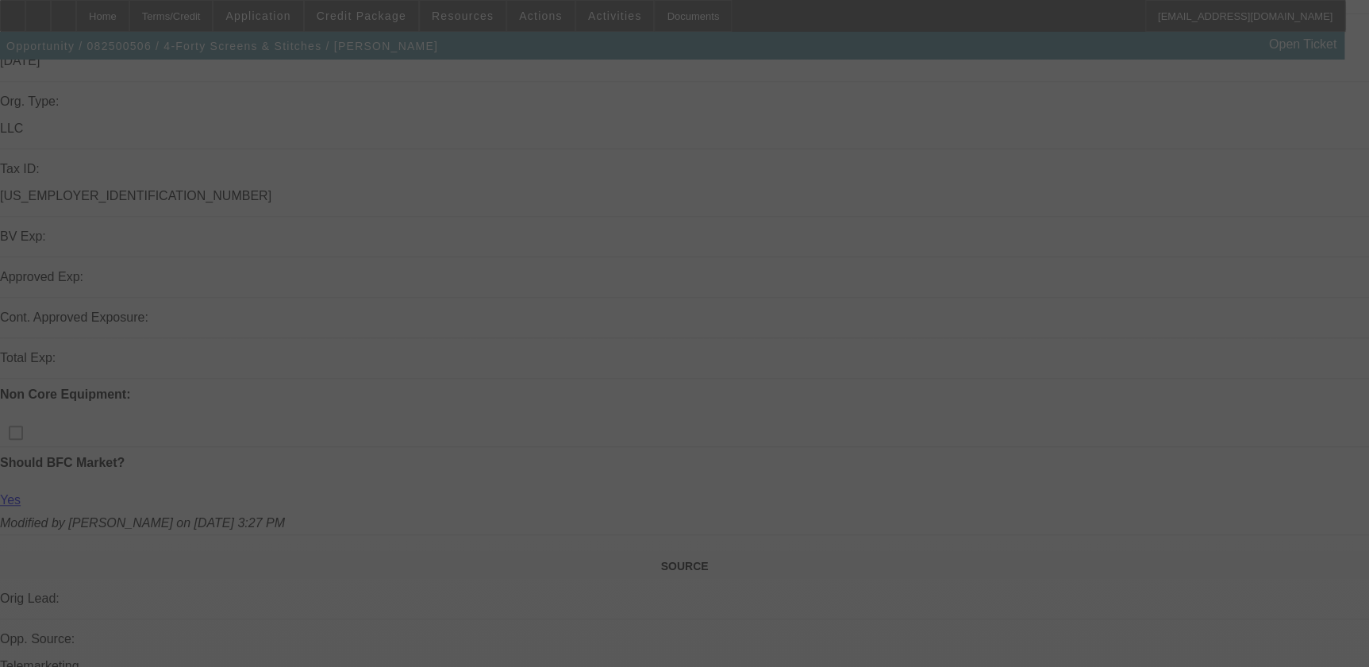
scroll to position [360, 0]
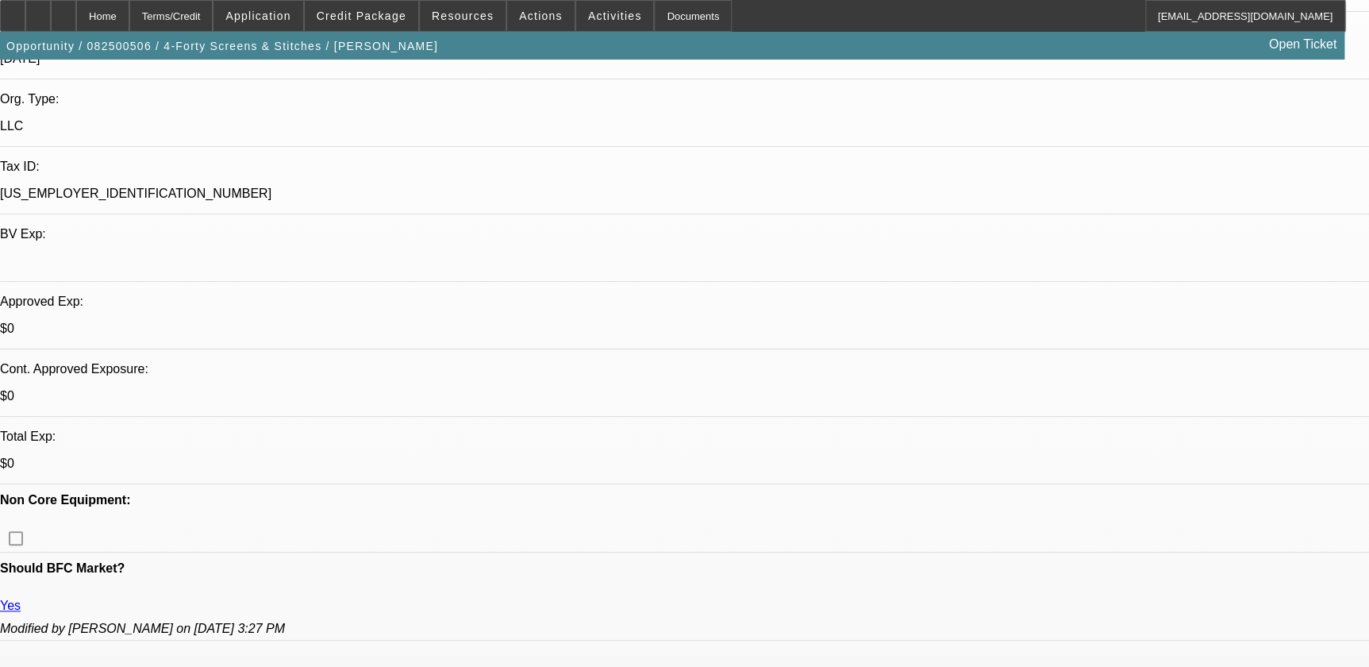
select select "0"
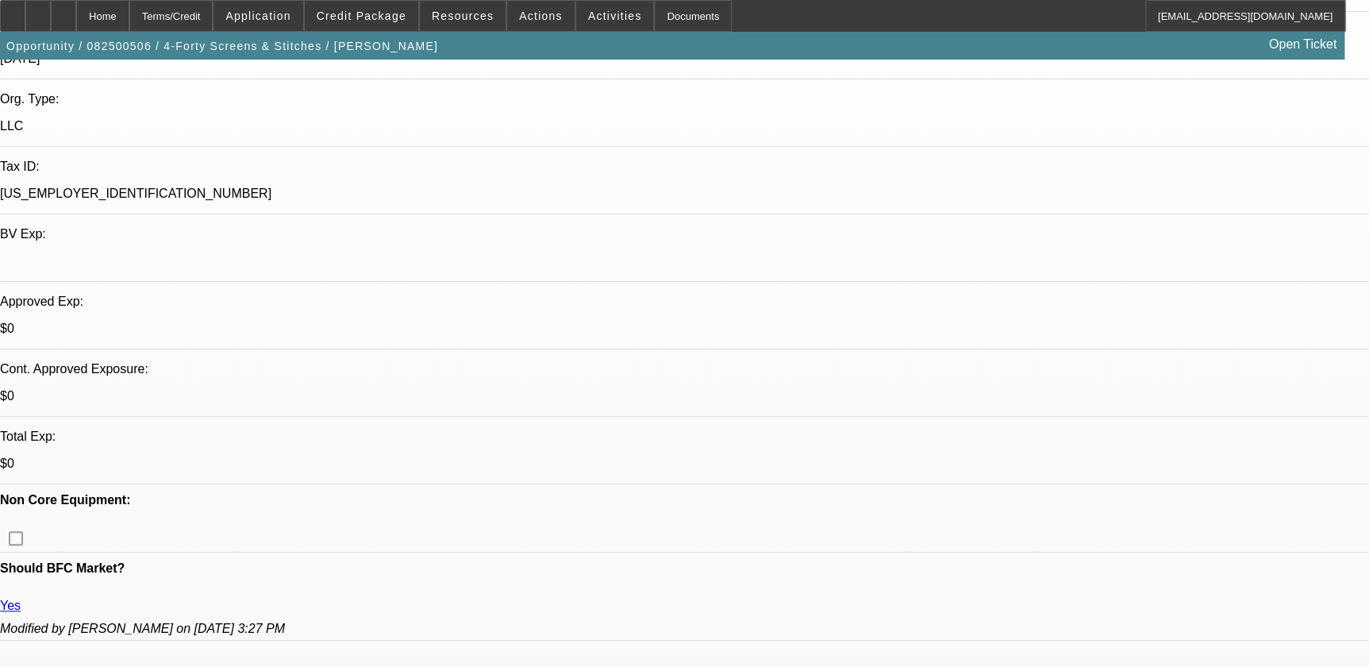
select select "0.1"
select select "0"
select select "0.1"
select select "1"
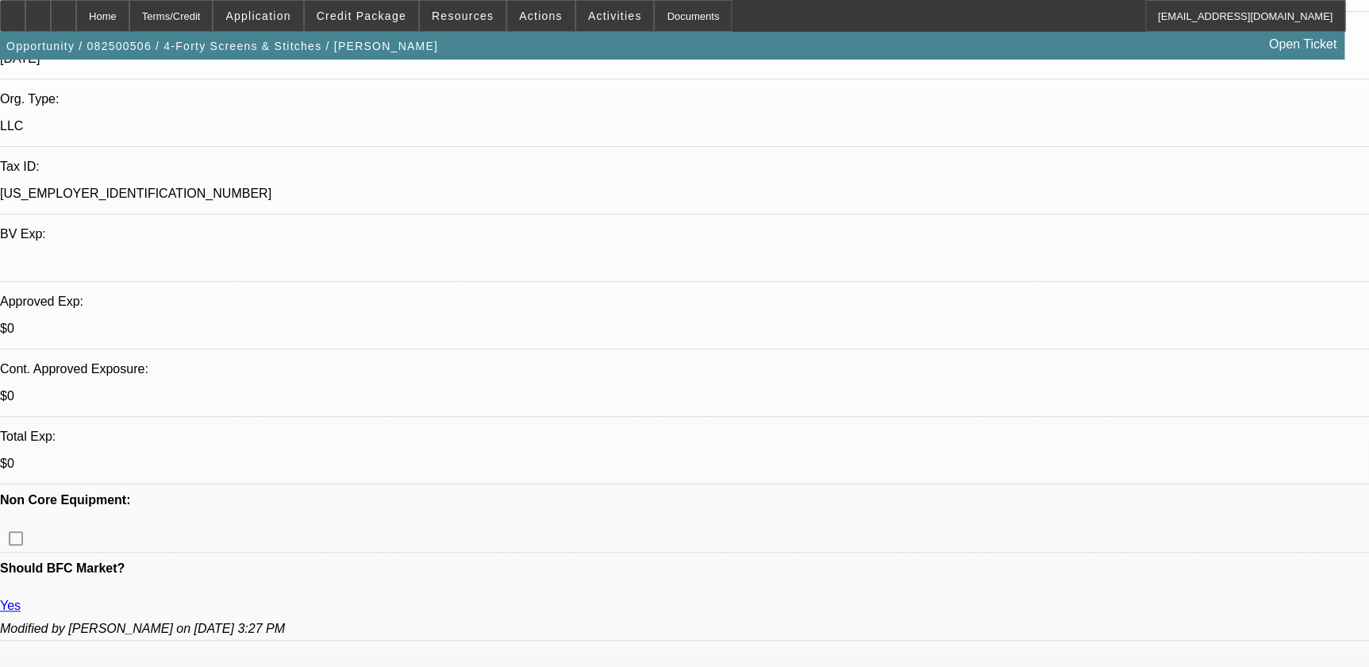
select select "1"
select select "6"
select select "1"
select select "4"
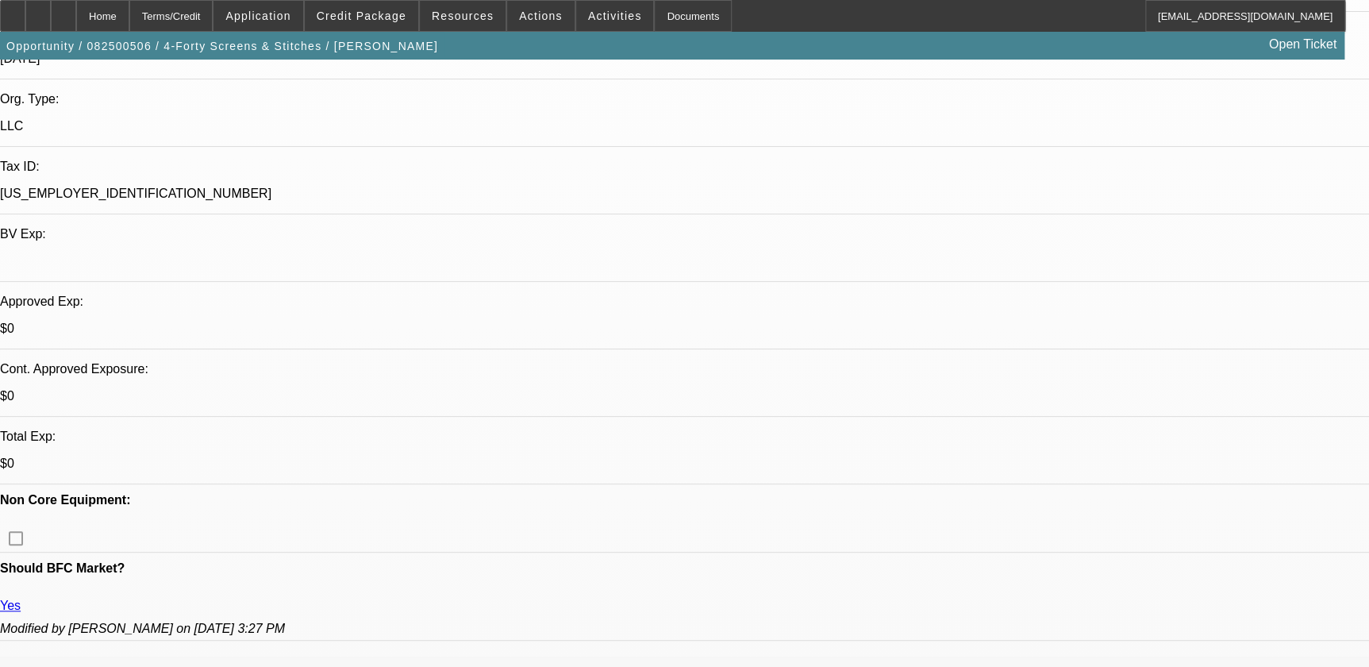
select select "1"
select select "4"
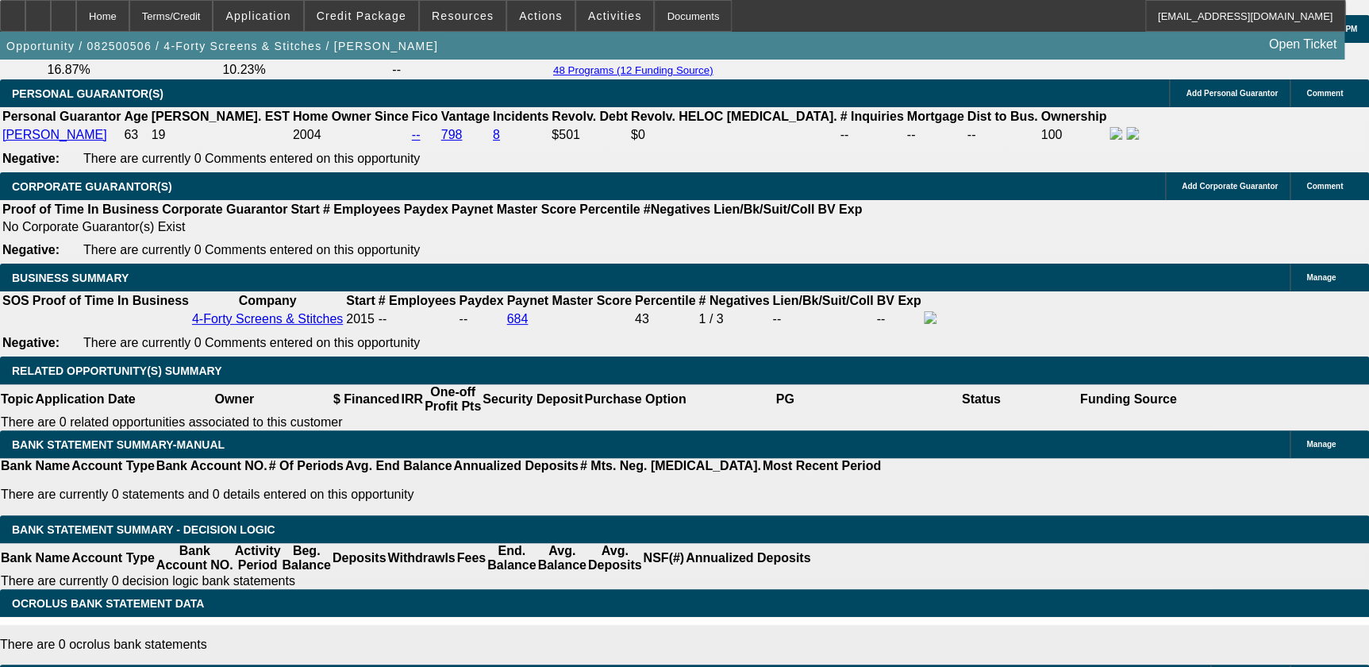
scroll to position [2381, 0]
